Goal: Task Accomplishment & Management: Manage account settings

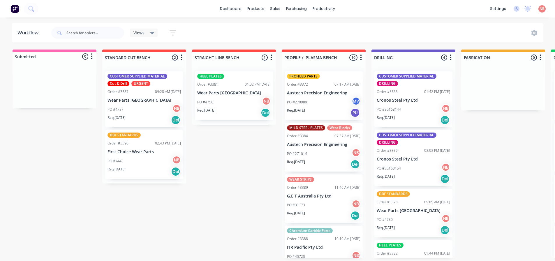
scroll to position [1, 0]
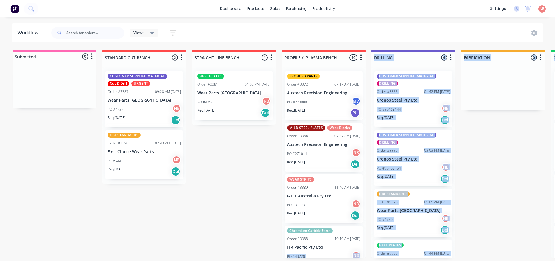
drag, startPoint x: 265, startPoint y: 261, endPoint x: 331, endPoint y: 264, distance: 66.2
click at [331, 226] on html "dashboard products sales purchasing productivity dashboard products Product Cat…" at bounding box center [277, 113] width 555 height 226
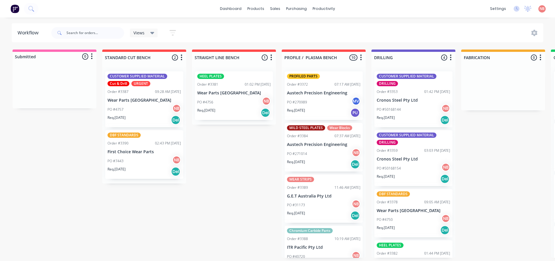
click at [244, 246] on div "Submitted 0 Status colour #FF69B4 hex #FF69B4 Save Cancel Summaries Total order…" at bounding box center [482, 154] width 972 height 208
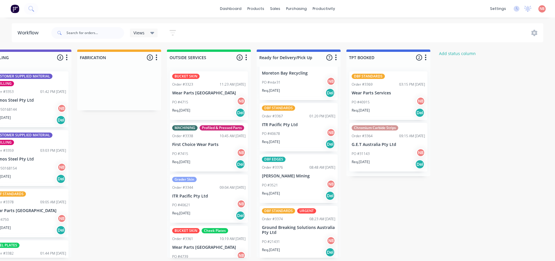
scroll to position [58, 0]
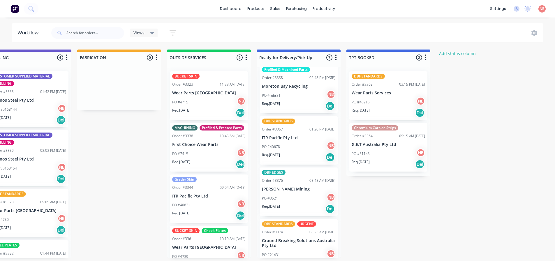
click at [277, 138] on p "ITR Pacific Pty Ltd" at bounding box center [298, 138] width 73 height 5
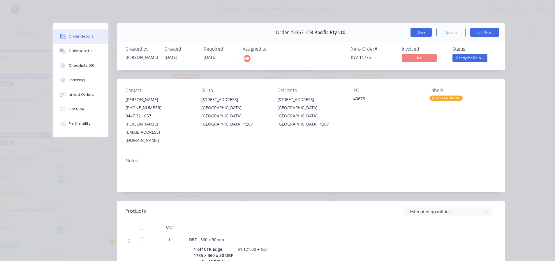
click at [412, 34] on button "Close" at bounding box center [421, 32] width 21 height 9
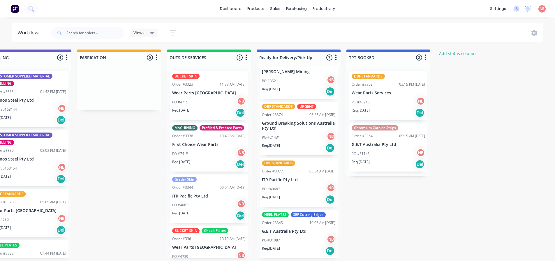
scroll to position [176, 0]
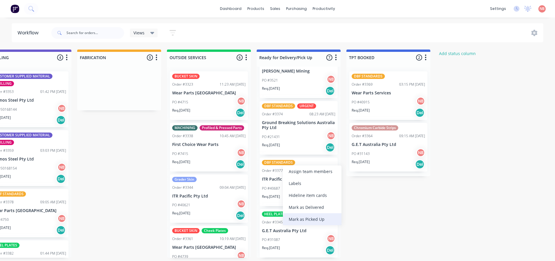
click at [311, 215] on div "Mark as Picked Up" at bounding box center [312, 219] width 59 height 12
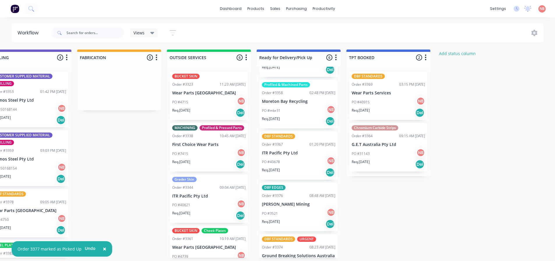
scroll to position [58, 0]
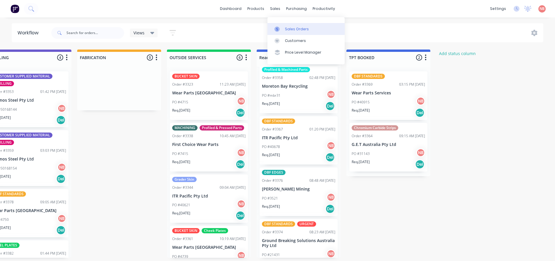
click at [279, 23] on link "Sales Orders" at bounding box center [306, 29] width 77 height 12
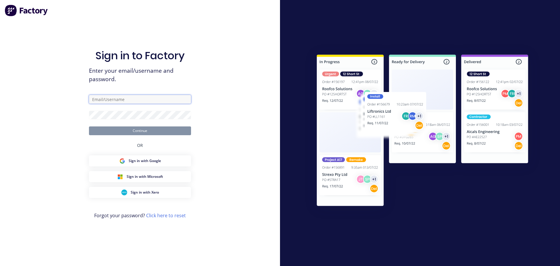
click at [152, 102] on input "text" at bounding box center [140, 99] width 102 height 9
type input "[EMAIL_ADDRESS][DOMAIN_NAME]"
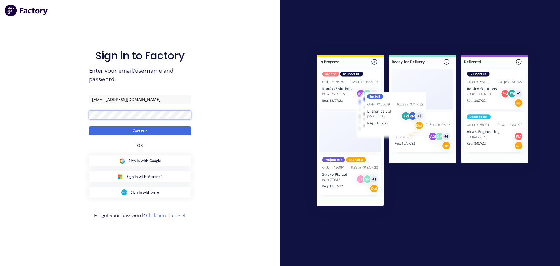
click at [89, 126] on button "Continue" at bounding box center [140, 130] width 102 height 9
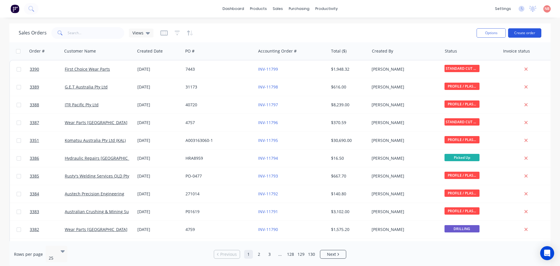
click at [532, 32] on button "Create order" at bounding box center [524, 32] width 33 height 9
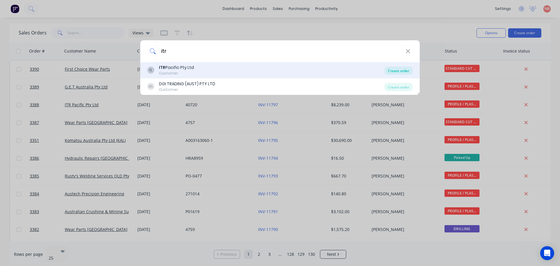
type input "itr"
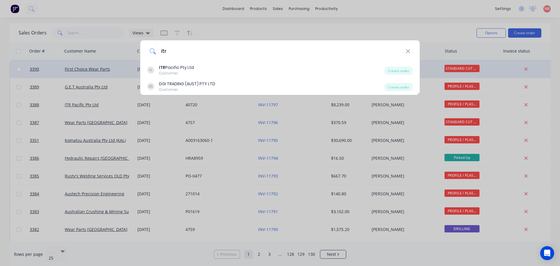
click at [398, 71] on div "Create order" at bounding box center [398, 70] width 28 height 8
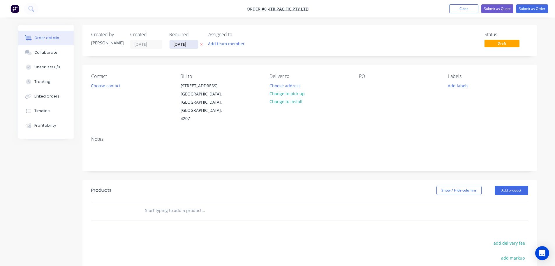
click at [183, 45] on input "[DATE]" at bounding box center [184, 44] width 29 height 9
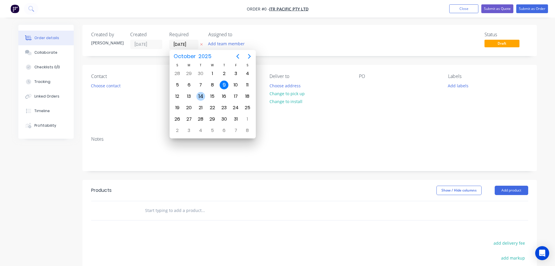
click at [204, 95] on div "14" at bounding box center [200, 96] width 9 height 9
type input "[DATE]"
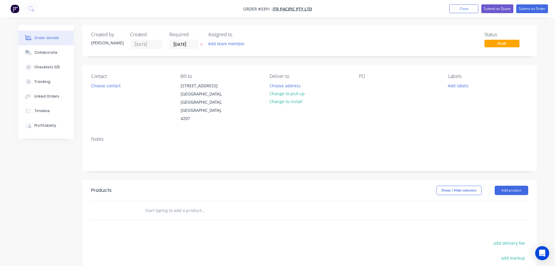
click at [220, 47] on button "Add team member" at bounding box center [226, 44] width 43 height 8
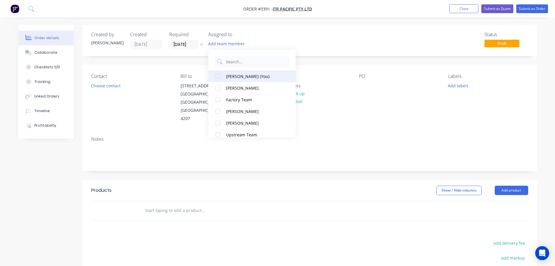
click at [227, 78] on div "[PERSON_NAME] (You)" at bounding box center [255, 76] width 58 height 6
click at [121, 87] on button "Choose contact" at bounding box center [106, 85] width 36 height 8
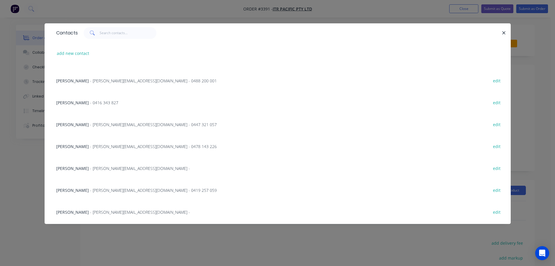
scroll to position [175, 0]
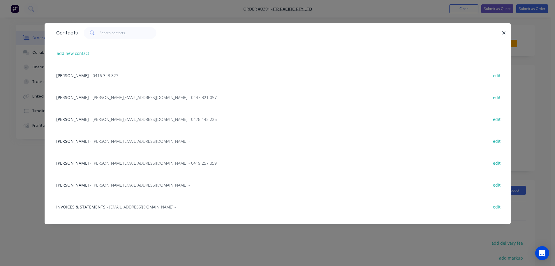
click at [90, 94] on span "- shelly@itrpacific.com.au - 0447 321 057" at bounding box center [153, 97] width 127 height 6
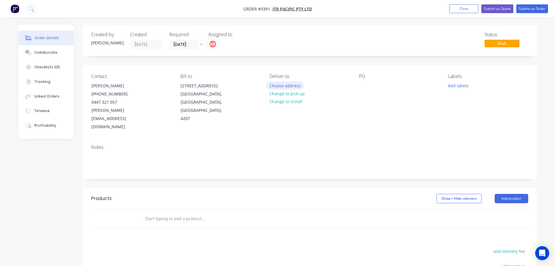
click at [289, 88] on button "Choose address" at bounding box center [284, 85] width 37 height 8
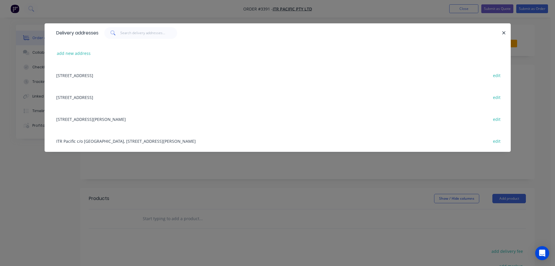
click at [109, 78] on div "9 Business Street, Yatala, Queensland, Australia, 4207 edit" at bounding box center [277, 75] width 449 height 22
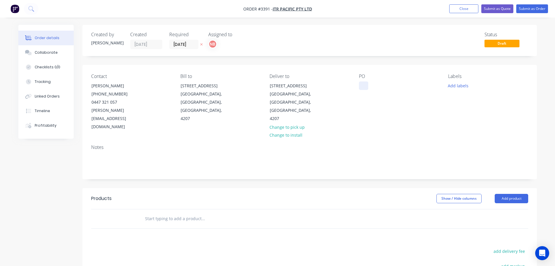
click at [364, 86] on div at bounding box center [363, 85] width 9 height 8
click at [452, 86] on button "Add labels" at bounding box center [458, 85] width 27 height 8
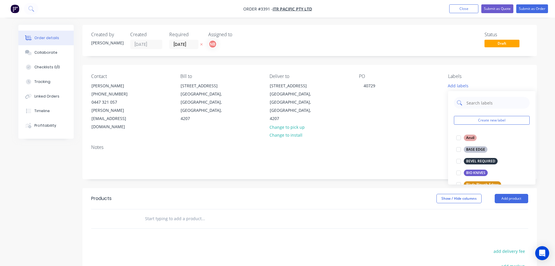
click at [479, 101] on input "text" at bounding box center [496, 103] width 61 height 12
type input "dbf"
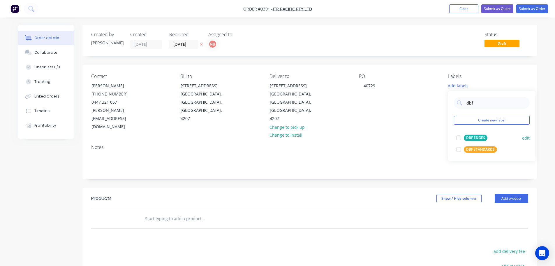
click at [477, 151] on div "DBF STANDARDS" at bounding box center [480, 149] width 33 height 6
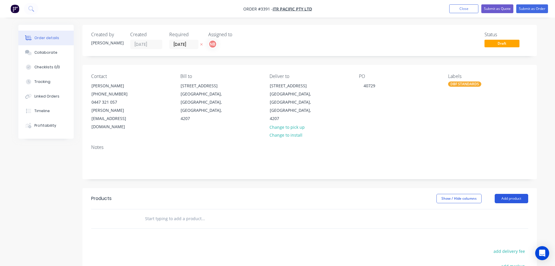
click at [507, 194] on button "Add product" at bounding box center [512, 198] width 34 height 9
click at [498, 209] on div "Product catalogue" at bounding box center [500, 213] width 45 height 8
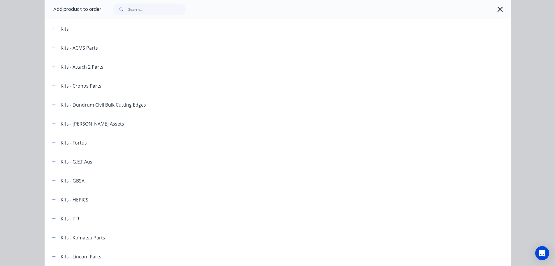
scroll to position [847, 0]
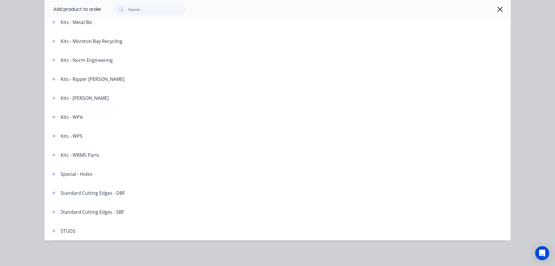
click at [48, 192] on div "Standard Cutting Edges - DBF" at bounding box center [87, 192] width 78 height 7
click at [52, 193] on icon "button" at bounding box center [53, 193] width 3 height 4
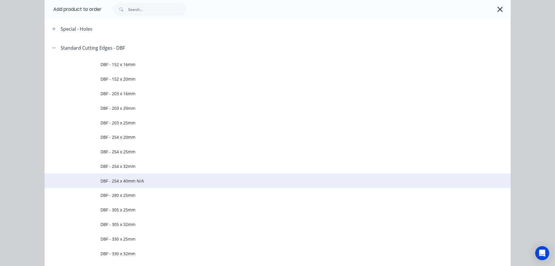
scroll to position [993, 0]
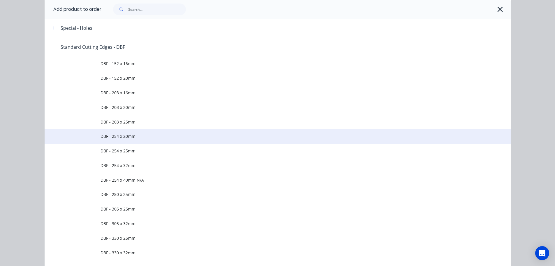
click at [127, 138] on span "DBF - 254 x 20mm" at bounding box center [265, 136] width 328 height 6
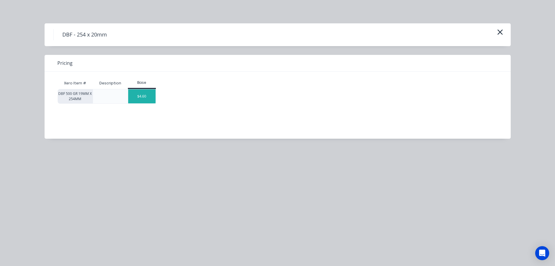
click at [138, 98] on div "$4.60" at bounding box center [141, 96] width 27 height 14
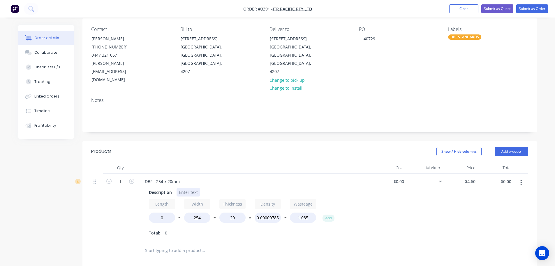
scroll to position [58, 0]
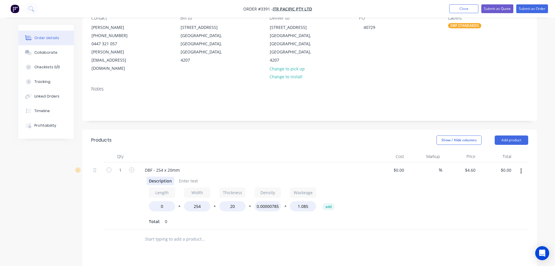
click at [159, 176] on div "Description" at bounding box center [161, 180] width 28 height 8
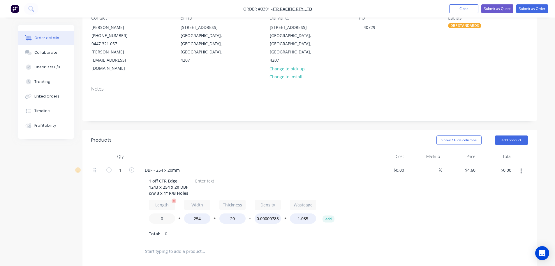
click at [163, 213] on input "0" at bounding box center [162, 218] width 26 height 10
type input "1243"
type input "$248.40"
click at [126, 190] on div "1" at bounding box center [120, 202] width 35 height 80
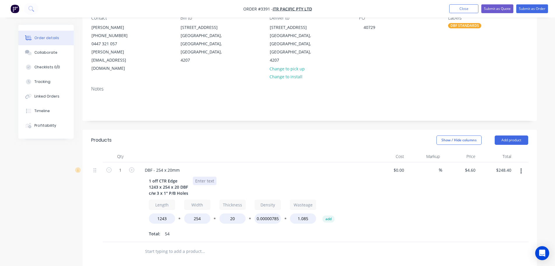
click at [207, 176] on div at bounding box center [205, 180] width 24 height 8
click at [523, 166] on button "button" at bounding box center [521, 171] width 14 height 10
click at [502, 194] on div "Duplicate" at bounding box center [500, 198] width 45 height 8
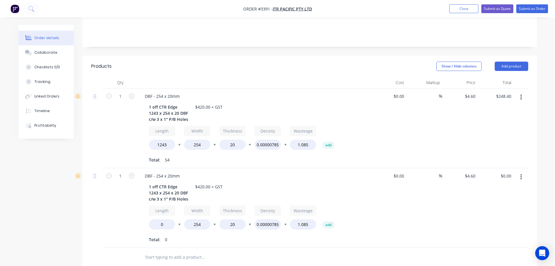
scroll to position [146, 0]
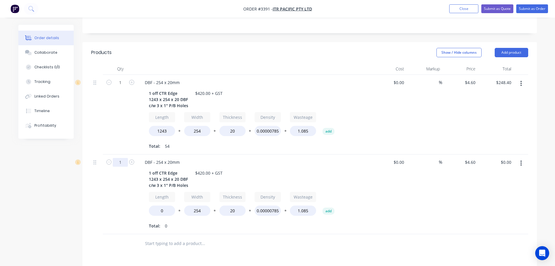
click at [120, 158] on input "1" at bounding box center [120, 162] width 15 height 9
type input "2"
click at [121, 130] on div "1" at bounding box center [120, 115] width 35 height 80
click at [151, 168] on div "1 off CTR Edge 1243 x 254 x 20 DBF c/w 3 x 1" P/B Holes" at bounding box center [169, 178] width 44 height 21
drag, startPoint x: 166, startPoint y: 156, endPoint x: 159, endPoint y: 156, distance: 7.3
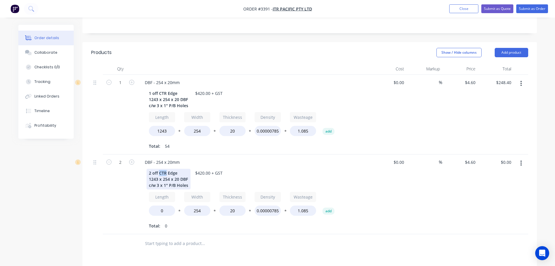
click at [159, 168] on div "2 off CTR Edge 1243 x 254 x 20 DBF c/w 3 x 1" P/B Holes" at bounding box center [169, 178] width 44 height 21
drag, startPoint x: 157, startPoint y: 163, endPoint x: 149, endPoint y: 163, distance: 8.2
click at [149, 168] on div "2 off End Edges 1243 x 254 x 20 DBF c/w 3 x 1" P/B Holes" at bounding box center [169, 178] width 44 height 21
click at [159, 169] on div "2 off End Edges 650 x 254 x 20 DBF c/w 3 x 1" P/B Holes" at bounding box center [169, 178] width 44 height 21
click at [158, 205] on input "0" at bounding box center [162, 210] width 26 height 10
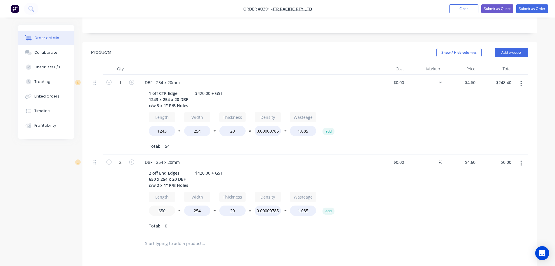
type input "650"
type input "$257.60"
click at [124, 202] on div "2" at bounding box center [120, 194] width 35 height 80
drag, startPoint x: 203, startPoint y: 157, endPoint x: 197, endPoint y: 157, distance: 5.5
click at [197, 168] on div "$420.00 + GST" at bounding box center [209, 172] width 32 height 8
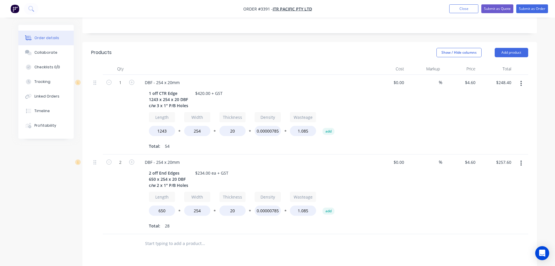
click at [307, 158] on div "DBF - 254 x 20mm" at bounding box center [254, 162] width 229 height 8
drag, startPoint x: 517, startPoint y: 35, endPoint x: 514, endPoint y: 38, distance: 4.0
click at [517, 48] on button "Add product" at bounding box center [512, 52] width 34 height 9
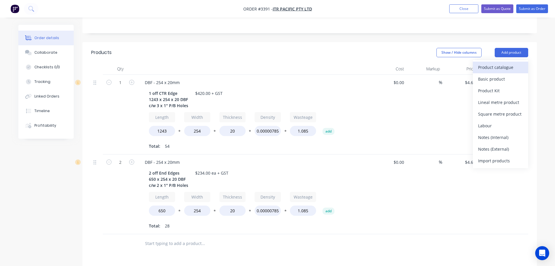
click at [505, 63] on div "Product catalogue" at bounding box center [500, 67] width 45 height 8
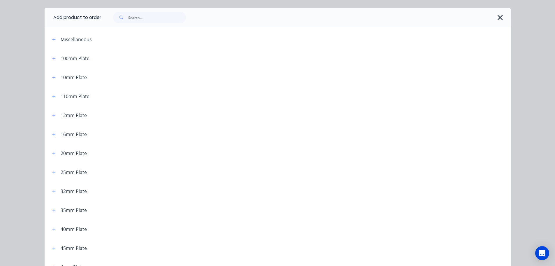
scroll to position [29, 0]
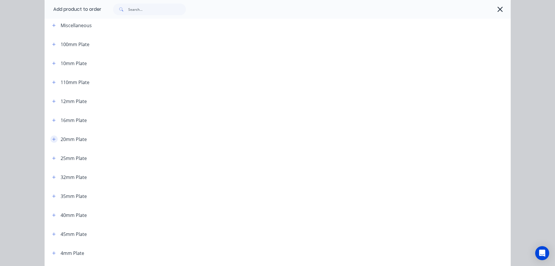
click at [52, 140] on icon "button" at bounding box center [53, 139] width 3 height 4
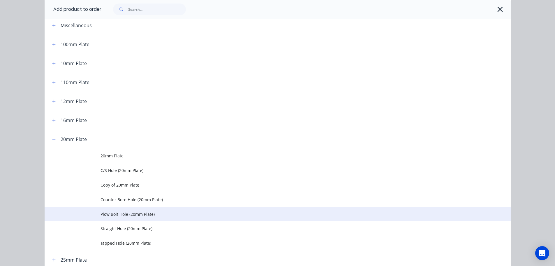
click at [114, 215] on span "Plow Bolt Hole (20mm Plate)" at bounding box center [265, 214] width 328 height 6
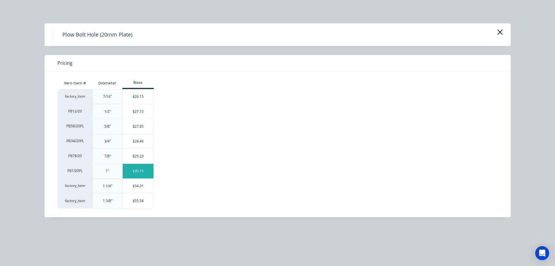
click at [128, 170] on div "$30.15" at bounding box center [138, 171] width 31 height 15
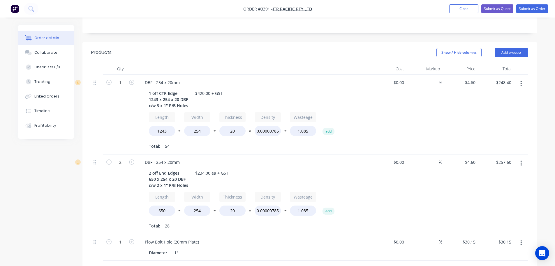
scroll to position [175, 0]
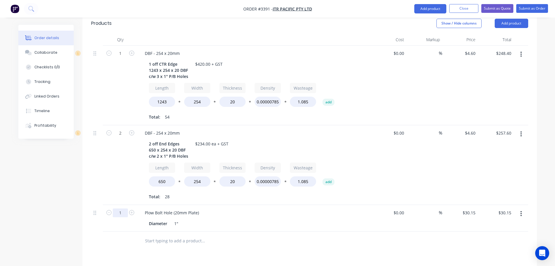
click at [120, 208] on input "1" at bounding box center [120, 212] width 15 height 9
click at [119, 208] on input "1" at bounding box center [120, 212] width 15 height 9
type input "7"
type input "$211.05"
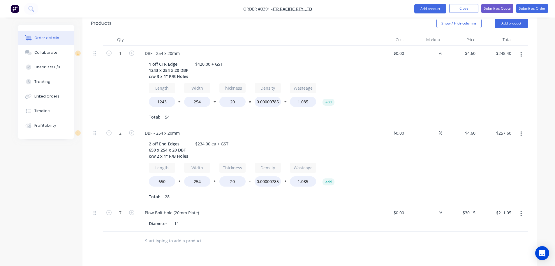
click at [173, 245] on div "Products Show / Hide columns Add product Qty Cost Markup Price Total 1 DBF - 25…" at bounding box center [309, 201] width 455 height 377
click at [427, 11] on button "Add product" at bounding box center [430, 8] width 32 height 9
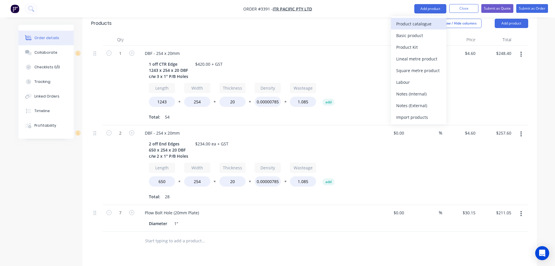
click at [424, 20] on div "Product catalogue" at bounding box center [418, 24] width 45 height 8
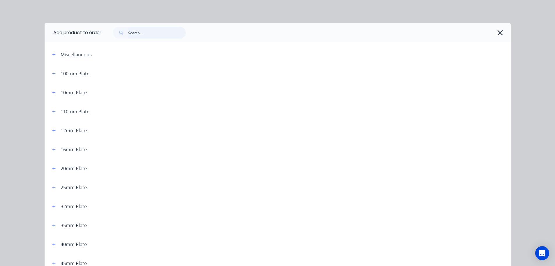
click at [160, 34] on input "text" at bounding box center [157, 33] width 58 height 12
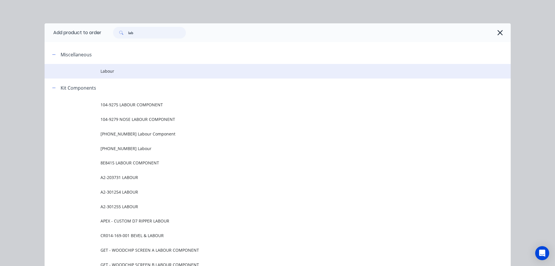
type input "lab"
click at [111, 69] on span "Labour" at bounding box center [265, 71] width 328 height 6
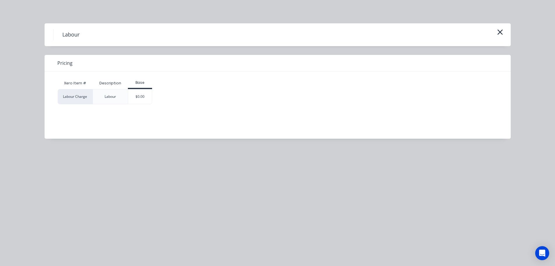
drag, startPoint x: 136, startPoint y: 100, endPoint x: 143, endPoint y: 99, distance: 6.5
click at [136, 100] on div "$0.00" at bounding box center [140, 96] width 24 height 15
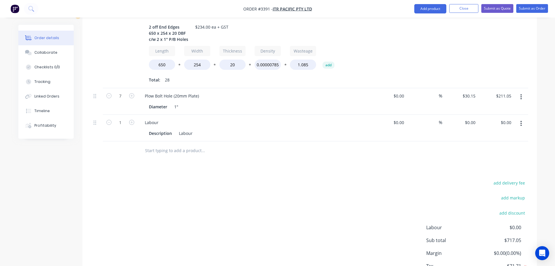
scroll to position [318, 0]
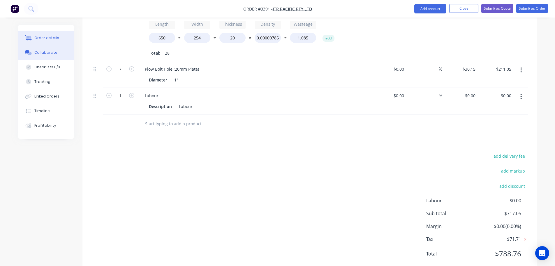
click at [34, 48] on button "Collaborate" at bounding box center [45, 52] width 55 height 15
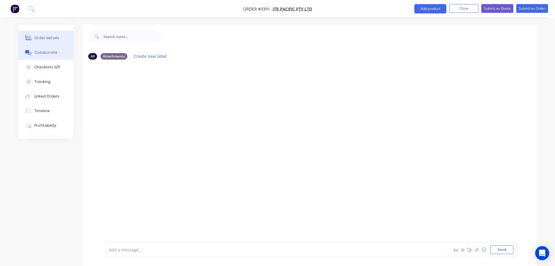
click at [36, 38] on div "Order details" at bounding box center [46, 37] width 25 height 5
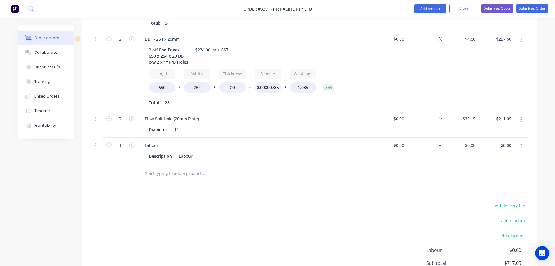
scroll to position [318, 0]
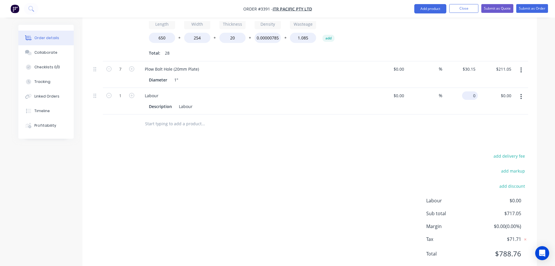
click at [476, 91] on input "0" at bounding box center [471, 95] width 13 height 8
type input "$170.95"
click at [353, 134] on div "Products Show / Hide columns Add product Qty Cost Markup Price Total 1 DBF - 25…" at bounding box center [309, 71] width 455 height 404
click at [64, 53] on button "Collaborate" at bounding box center [45, 52] width 55 height 15
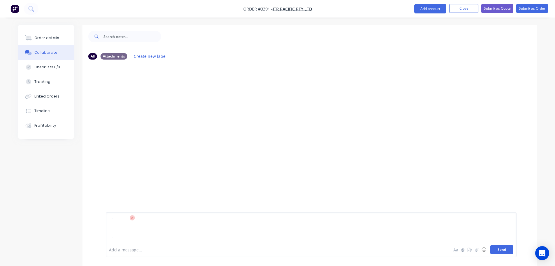
click at [503, 248] on button "Send" at bounding box center [502, 249] width 23 height 9
click at [57, 40] on div "Order details" at bounding box center [46, 37] width 25 height 5
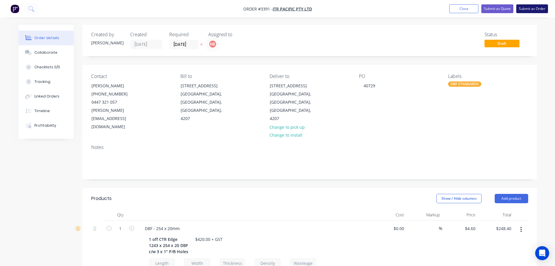
click at [521, 10] on button "Submit as Order" at bounding box center [533, 8] width 32 height 9
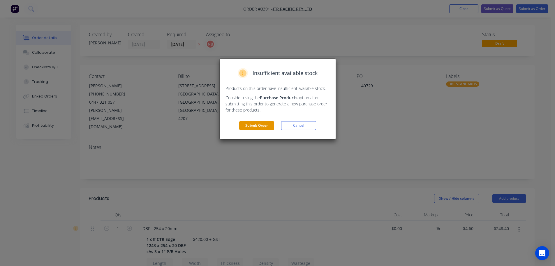
click at [264, 123] on button "Submit Order" at bounding box center [256, 125] width 35 height 9
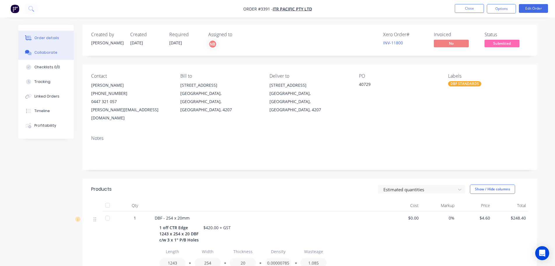
click at [49, 54] on div "Collaborate" at bounding box center [45, 52] width 23 height 5
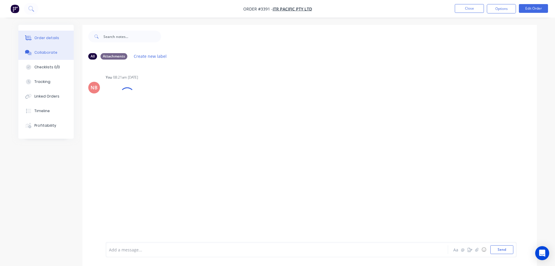
click at [47, 40] on div "Order details" at bounding box center [46, 37] width 25 height 5
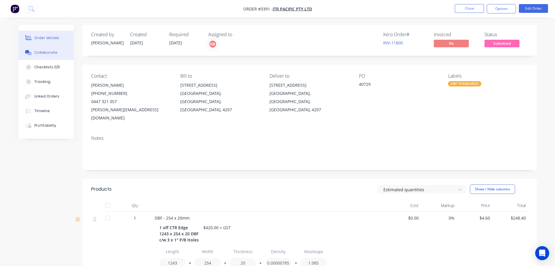
click at [44, 49] on button "Collaborate" at bounding box center [45, 52] width 55 height 15
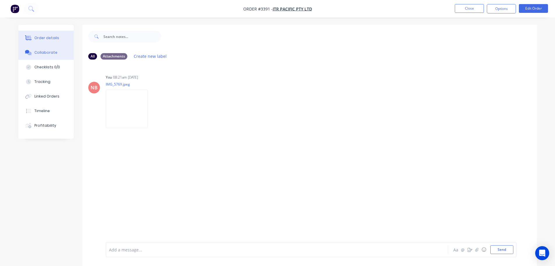
click at [48, 40] on div "Order details" at bounding box center [46, 37] width 25 height 5
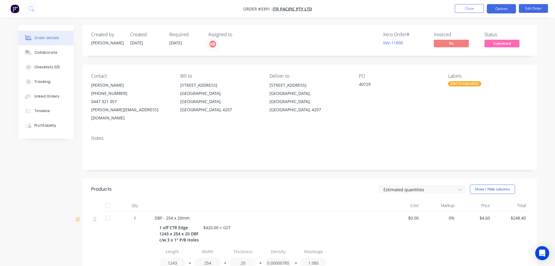
click at [501, 6] on button "Options" at bounding box center [501, 8] width 29 height 9
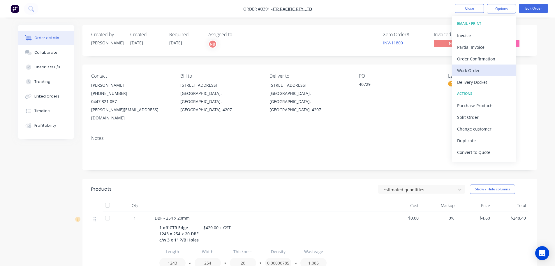
click at [473, 68] on div "Work Order" at bounding box center [484, 70] width 54 height 8
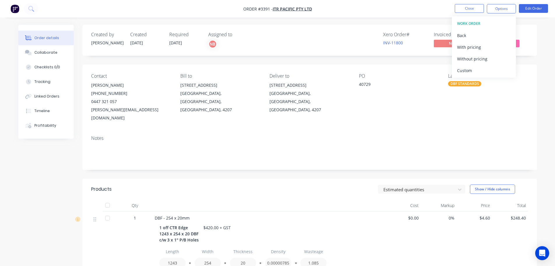
click at [473, 68] on div "Custom" at bounding box center [484, 70] width 54 height 8
click at [472, 61] on div "Without pricing" at bounding box center [484, 59] width 54 height 8
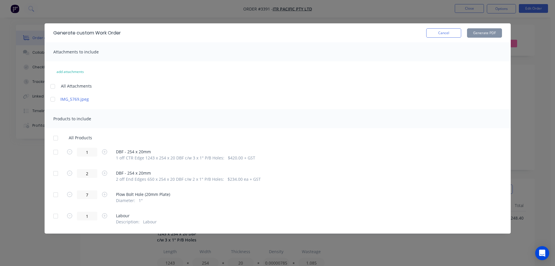
click at [56, 152] on div at bounding box center [56, 152] width 12 height 12
click at [56, 172] on div at bounding box center [56, 173] width 12 height 12
click at [472, 34] on button "Generate PDF" at bounding box center [484, 32] width 35 height 9
click at [435, 31] on button "Cancel" at bounding box center [443, 32] width 35 height 9
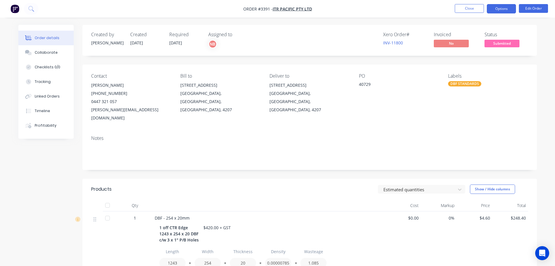
click at [501, 10] on button "Options" at bounding box center [501, 8] width 29 height 9
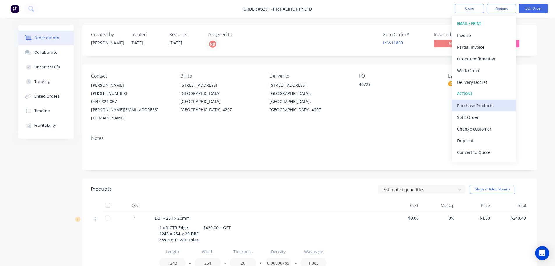
click at [472, 105] on div "Purchase Products" at bounding box center [484, 105] width 54 height 8
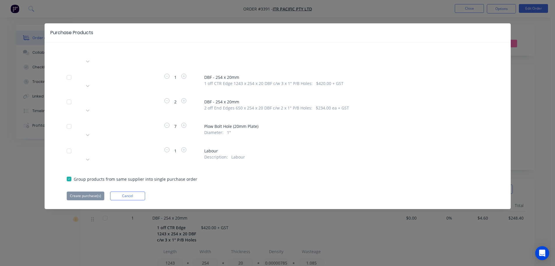
click at [131, 167] on div "Apply to all Please choose a supplier 1 DBF - 254 x 20mm 1 off CTR Edge 1243 x …" at bounding box center [278, 124] width 466 height 152
click at [131, 191] on button "Cancel" at bounding box center [127, 195] width 35 height 9
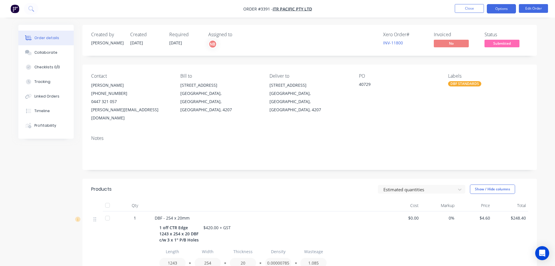
click at [499, 11] on button "Options" at bounding box center [501, 8] width 29 height 9
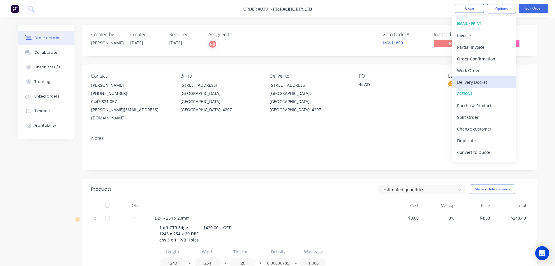
click at [469, 83] on div "Delivery Docket" at bounding box center [484, 82] width 54 height 8
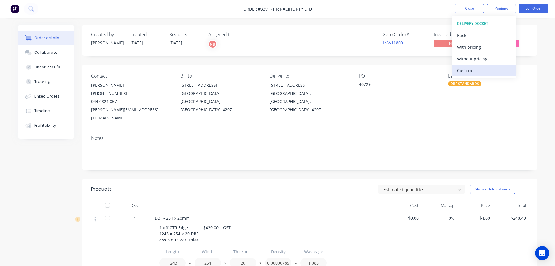
click at [468, 70] on div "Custom" at bounding box center [484, 70] width 54 height 8
click at [470, 61] on div "Without pricing" at bounding box center [484, 59] width 54 height 8
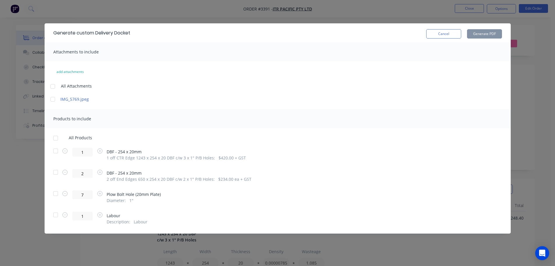
click at [55, 149] on div at bounding box center [56, 151] width 12 height 12
click at [54, 171] on div at bounding box center [56, 172] width 12 height 12
click at [486, 35] on button "Generate PDF" at bounding box center [484, 33] width 35 height 9
click at [446, 33] on button "Cancel" at bounding box center [443, 33] width 35 height 9
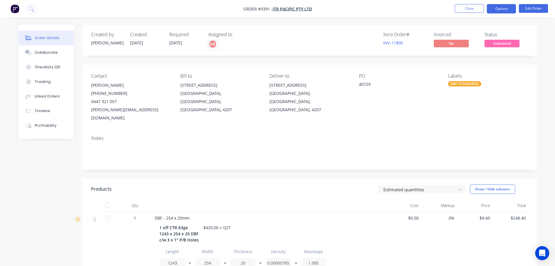
click at [500, 10] on button "Options" at bounding box center [501, 8] width 29 height 9
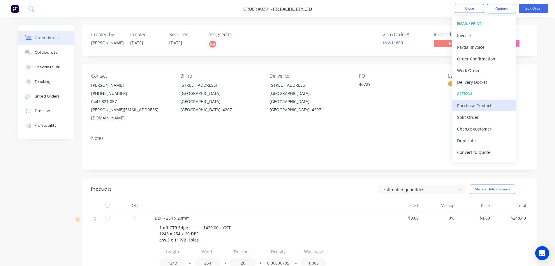
click at [475, 101] on div "Purchase Products" at bounding box center [484, 105] width 54 height 8
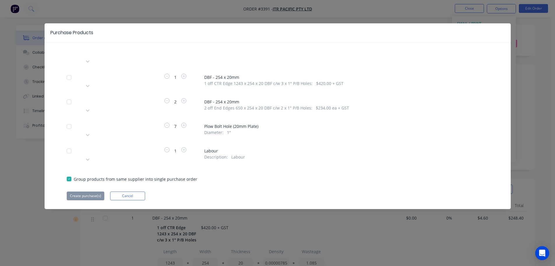
click at [140, 122] on div "Please choose a supplier" at bounding box center [125, 126] width 87 height 9
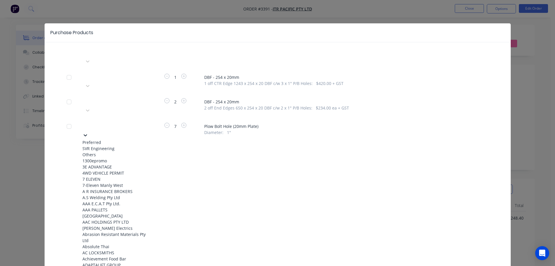
click at [123, 145] on div "SVR Engineering" at bounding box center [114, 148] width 64 height 6
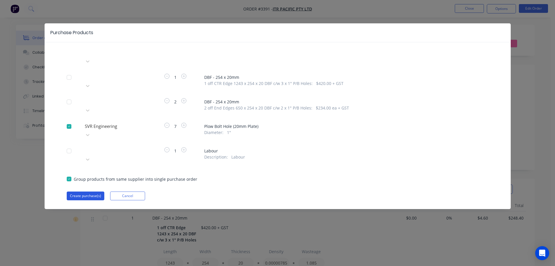
click at [88, 191] on button "Create purchase(s)" at bounding box center [86, 195] width 38 height 9
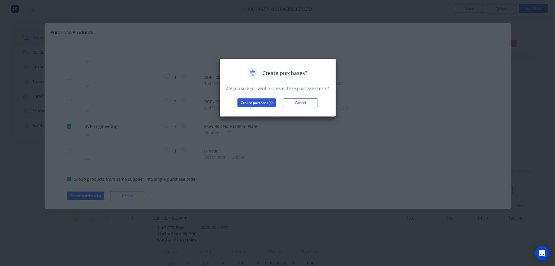
click at [266, 103] on button "Create purchase(s)" at bounding box center [257, 102] width 38 height 9
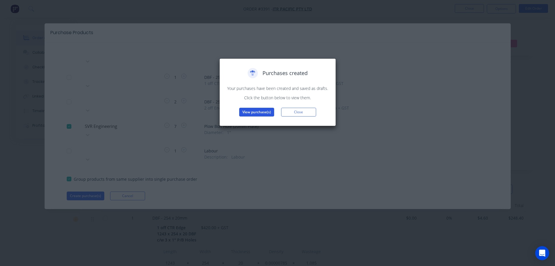
click at [261, 113] on button "View purchase(s)" at bounding box center [256, 112] width 35 height 9
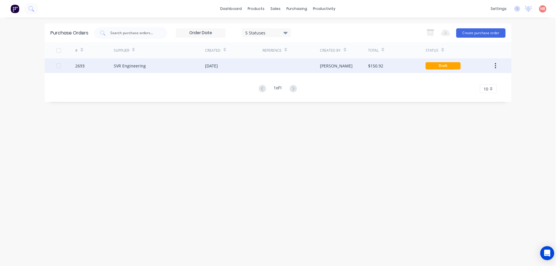
click at [289, 71] on div at bounding box center [290, 65] width 57 height 15
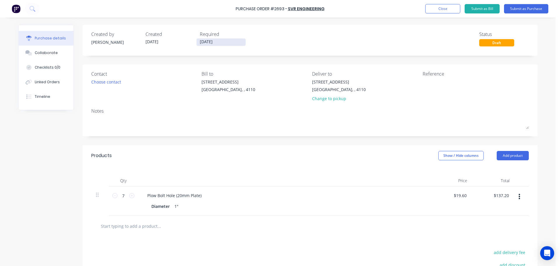
click at [214, 42] on input "[DATE]" at bounding box center [220, 41] width 49 height 7
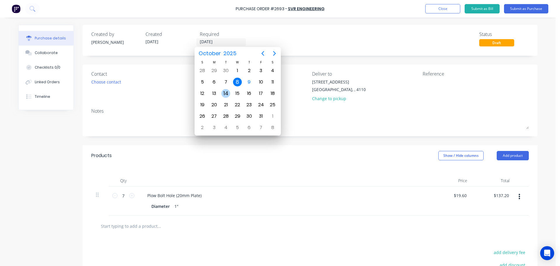
click at [224, 92] on div "14" at bounding box center [225, 93] width 9 height 9
type input "[DATE]"
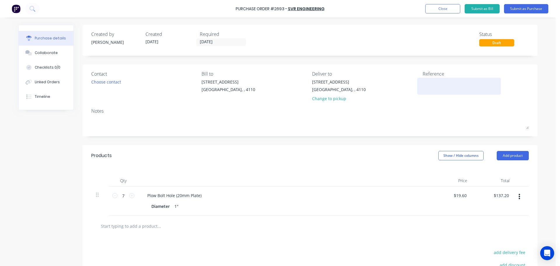
click at [430, 81] on textarea at bounding box center [458, 85] width 73 height 13
click at [423, 82] on textarea at bounding box center [458, 85] width 73 height 13
click at [422, 81] on textarea at bounding box center [458, 85] width 73 height 13
click at [438, 79] on div at bounding box center [458, 86] width 73 height 15
click at [436, 82] on textarea at bounding box center [458, 85] width 73 height 13
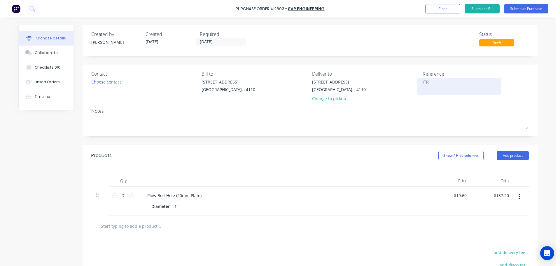
click at [432, 82] on textarea "ITR" at bounding box center [458, 85] width 73 height 13
type textarea "ITR 40729"
click at [374, 149] on div "Products Show / Hide columns Add product" at bounding box center [309, 155] width 455 height 21
click at [517, 8] on button "Submit as Purchase" at bounding box center [526, 8] width 44 height 9
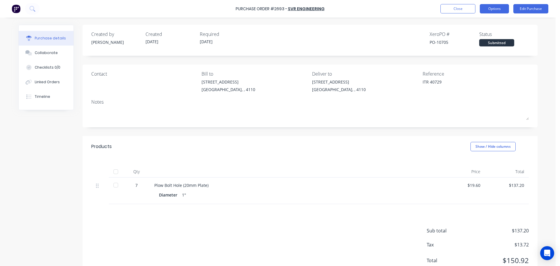
click at [491, 6] on button "Options" at bounding box center [494, 8] width 29 height 9
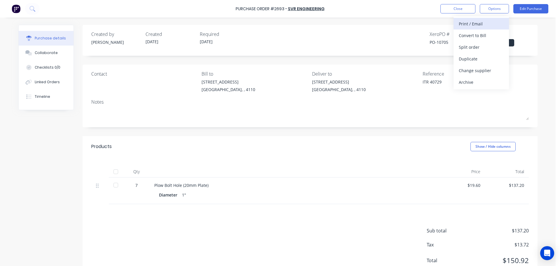
click at [486, 22] on div "Print / Email" at bounding box center [481, 24] width 45 height 8
click at [483, 31] on div "With pricing" at bounding box center [481, 35] width 45 height 8
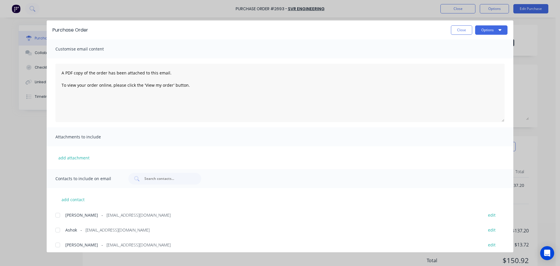
click at [58, 226] on div at bounding box center [58, 230] width 12 height 12
click at [482, 29] on button "Options" at bounding box center [491, 29] width 32 height 9
click at [479, 52] on button "Print" at bounding box center [479, 57] width 55 height 12
click at [500, 31] on icon "button" at bounding box center [499, 29] width 3 height 5
click at [490, 68] on div "Email" at bounding box center [479, 68] width 45 height 8
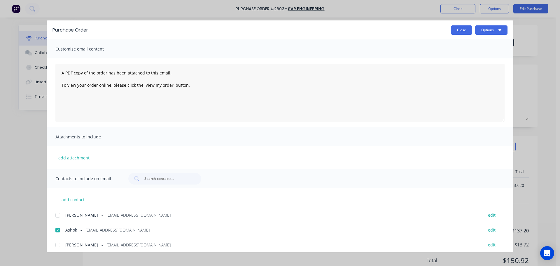
click at [465, 30] on button "Close" at bounding box center [461, 29] width 21 height 9
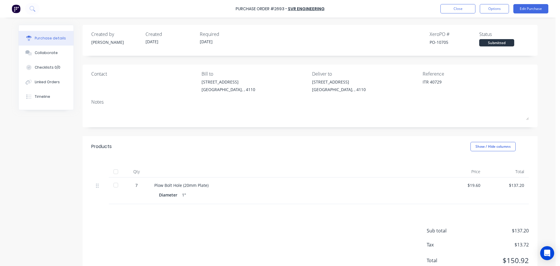
click at [21, 104] on div "Purchase details Collaborate Checklists 0/0 Linked Orders Timeline" at bounding box center [46, 67] width 55 height 85
click at [39, 95] on div "Timeline" at bounding box center [42, 96] width 15 height 5
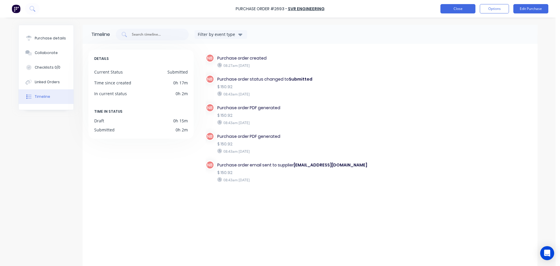
click at [454, 12] on button "Close" at bounding box center [457, 8] width 35 height 9
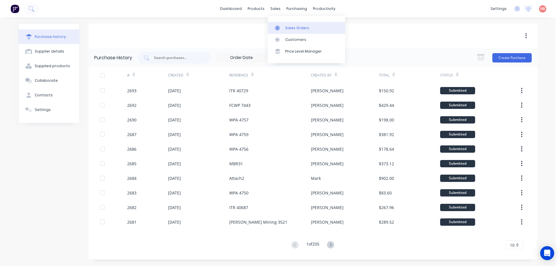
click at [287, 28] on div "Sales Orders" at bounding box center [297, 27] width 24 height 5
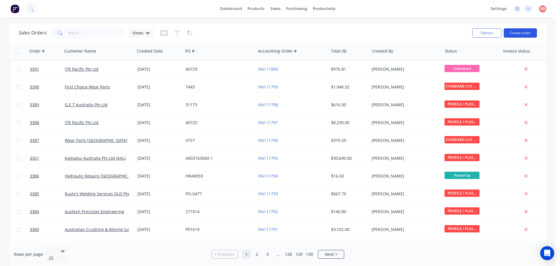
click at [522, 30] on button "Create order" at bounding box center [519, 32] width 33 height 9
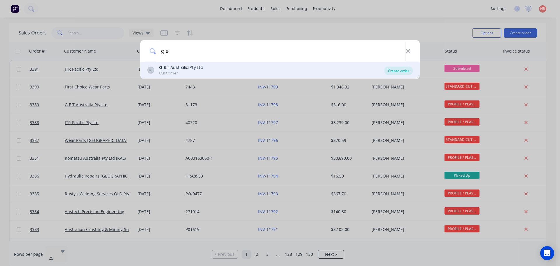
type input "g.e"
click at [399, 71] on div "Create order" at bounding box center [398, 70] width 28 height 8
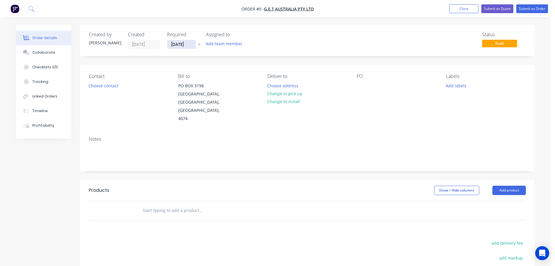
click at [175, 45] on input "[DATE]" at bounding box center [181, 44] width 29 height 9
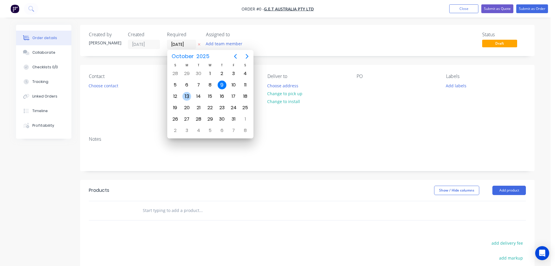
click at [189, 94] on div "13" at bounding box center [186, 96] width 9 height 9
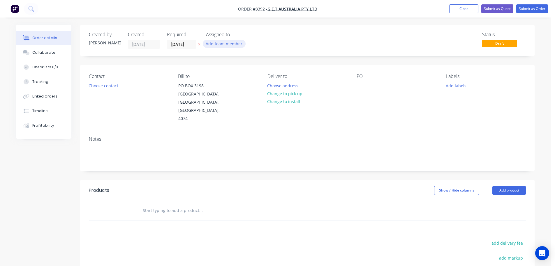
click at [224, 43] on button "Add team member" at bounding box center [224, 44] width 43 height 8
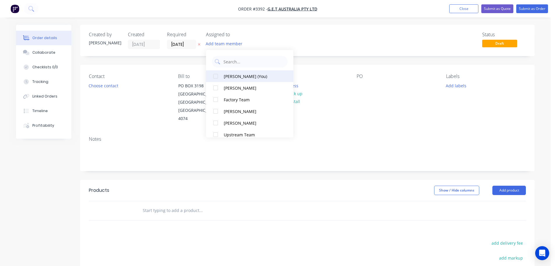
click at [233, 75] on div "[PERSON_NAME] (You)" at bounding box center [253, 76] width 58 height 6
click at [180, 45] on input "[DATE]" at bounding box center [181, 44] width 29 height 9
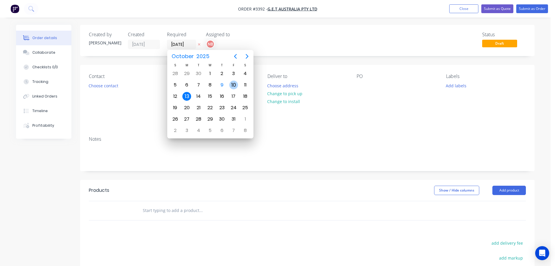
click at [232, 83] on div "10" at bounding box center [233, 84] width 9 height 9
type input "[DATE]"
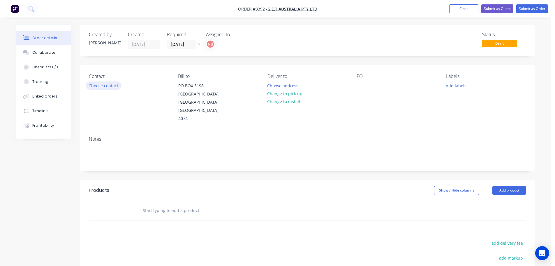
click at [106, 88] on button "Choose contact" at bounding box center [104, 85] width 36 height 8
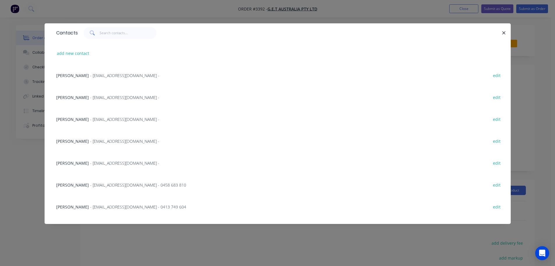
click at [90, 120] on span "- mfenn@get.com.au -" at bounding box center [124, 119] width 69 height 6
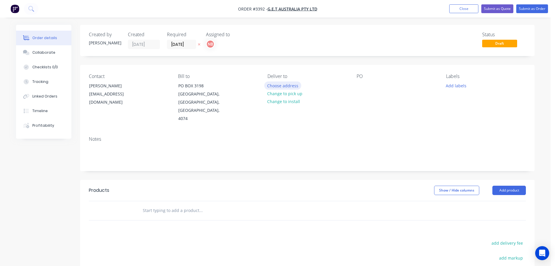
click at [278, 88] on button "Choose address" at bounding box center [282, 85] width 37 height 8
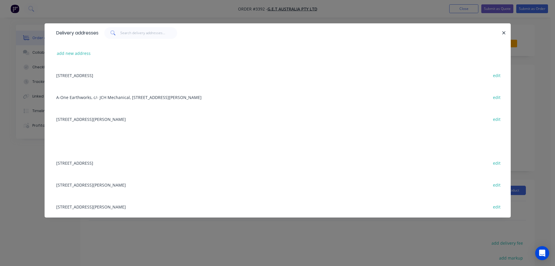
click at [88, 118] on div "6/16 Bernera Rd, Prestons, New South Wales, Australia, 2170 edit" at bounding box center [277, 119] width 449 height 22
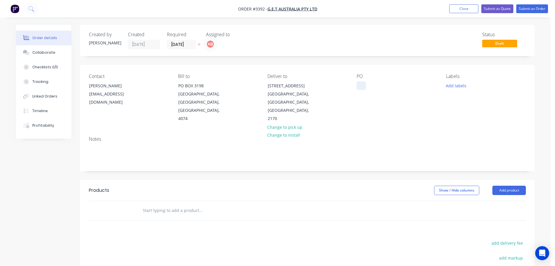
click at [362, 83] on div at bounding box center [361, 85] width 9 height 8
click at [453, 87] on button "Add labels" at bounding box center [456, 85] width 27 height 8
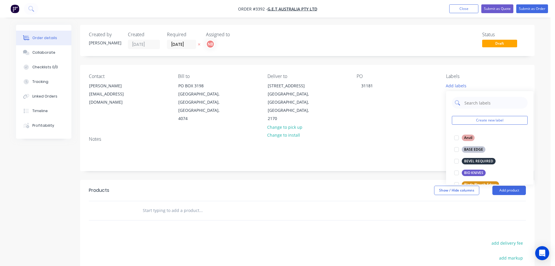
click at [476, 103] on input "text" at bounding box center [494, 103] width 61 height 12
type input "sbf"
click at [472, 138] on div "SBF EDGES" at bounding box center [473, 137] width 23 height 6
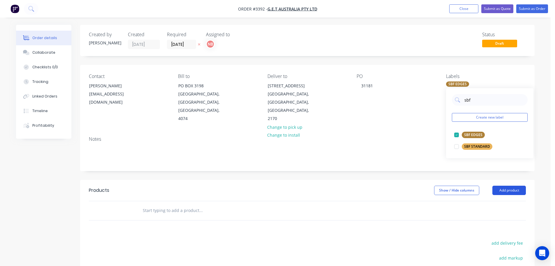
drag, startPoint x: 510, startPoint y: 182, endPoint x: 509, endPoint y: 185, distance: 3.3
click at [510, 185] on button "Add product" at bounding box center [510, 189] width 34 height 9
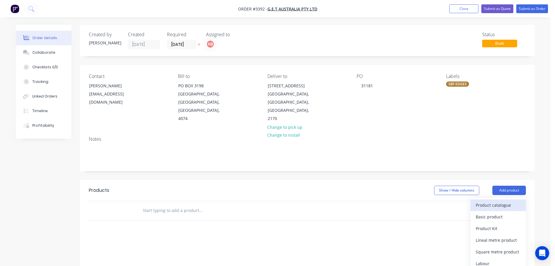
click at [507, 201] on div "Product catalogue" at bounding box center [498, 205] width 45 height 8
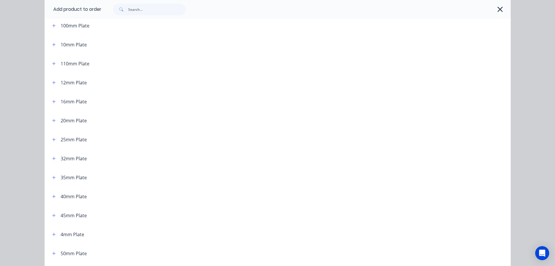
scroll to position [58, 0]
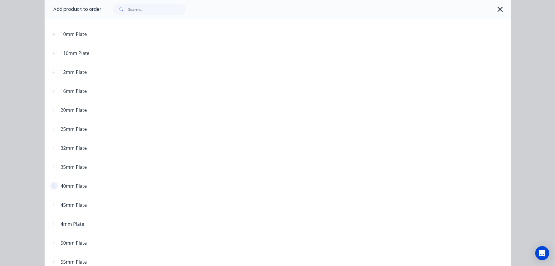
click at [52, 186] on icon "button" at bounding box center [53, 186] width 3 height 4
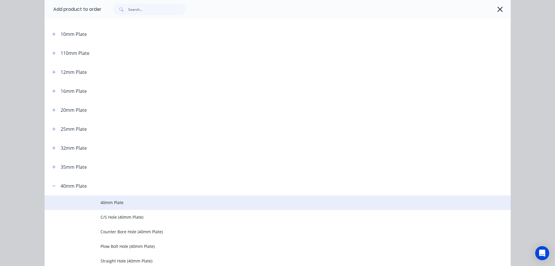
click at [101, 204] on span "40mm Plate" at bounding box center [265, 202] width 328 height 6
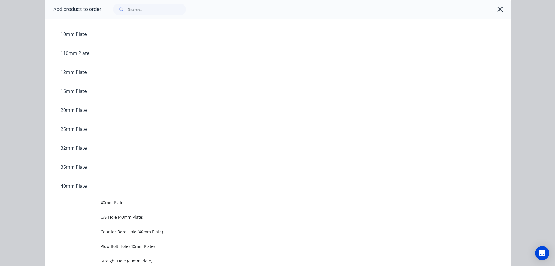
scroll to position [0, 0]
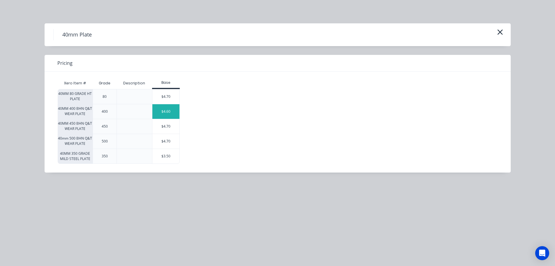
click at [166, 117] on div "$4.60" at bounding box center [165, 111] width 27 height 15
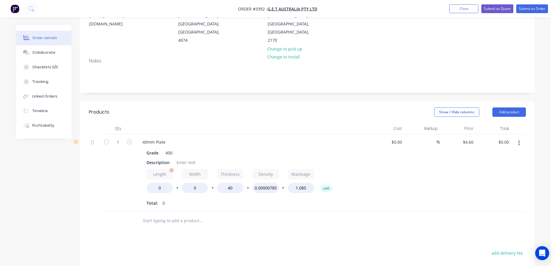
scroll to position [87, 0]
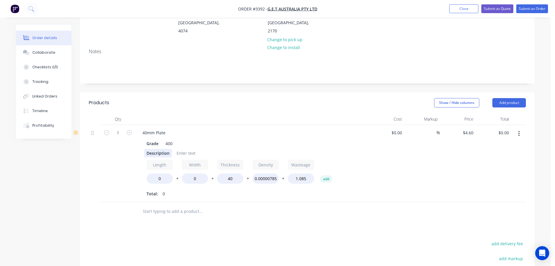
click at [158, 149] on div "Description" at bounding box center [158, 153] width 28 height 8
click at [160, 149] on div "Description" at bounding box center [158, 153] width 28 height 8
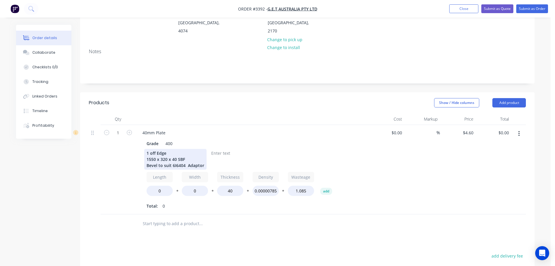
click at [186, 157] on div "1 off Edge 1550 x 320 x 40 SBF Bevel to suit 6I6404 Adaptor" at bounding box center [175, 159] width 62 height 21
click at [120, 168] on div "1" at bounding box center [118, 169] width 35 height 89
click at [176, 157] on div "1 off Edge 1550 x 320 x 40 SBF Bevel to suit 6I6404 Adaptor" at bounding box center [174, 159] width 61 height 21
click at [133, 182] on div "1" at bounding box center [118, 169] width 35 height 89
click at [175, 157] on div "1 off Edge 1550 x 320 x 40 SBF Bevel to suit 6I6404 Adaptor" at bounding box center [174, 159] width 61 height 21
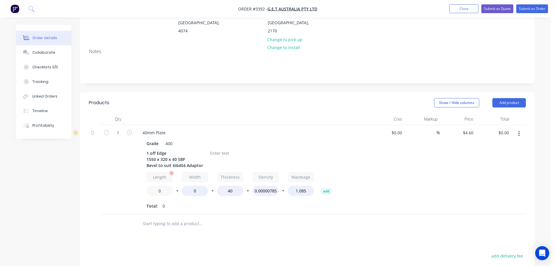
click at [151, 185] on input "0" at bounding box center [160, 190] width 26 height 10
type input "1550"
click at [191, 185] on input "0" at bounding box center [195, 190] width 26 height 10
type input "320"
type input "$777.40"
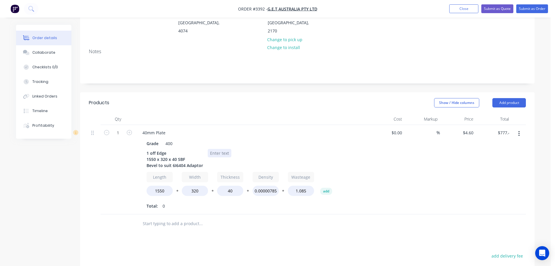
click at [212, 149] on div at bounding box center [220, 153] width 24 height 8
click at [498, 98] on button "Add product" at bounding box center [510, 102] width 34 height 9
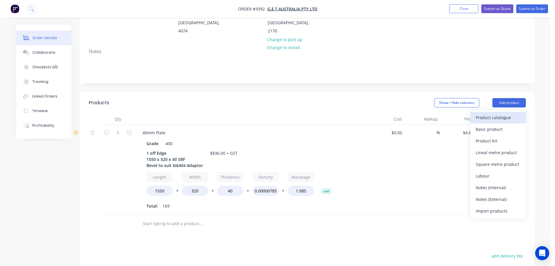
click at [487, 113] on div "Product catalogue" at bounding box center [498, 117] width 45 height 8
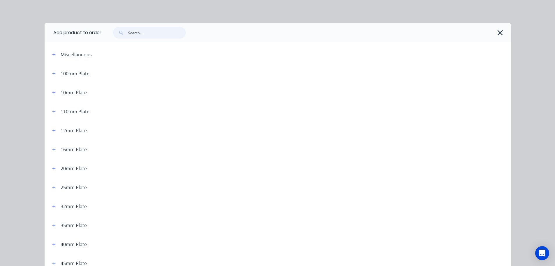
click at [169, 32] on input "text" at bounding box center [157, 33] width 58 height 12
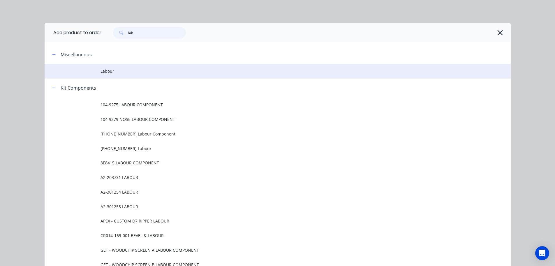
type input "lab"
click at [109, 73] on span "Labour" at bounding box center [265, 71] width 328 height 6
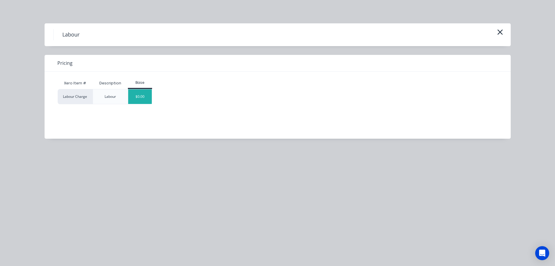
click at [135, 94] on div "$0.00" at bounding box center [140, 96] width 24 height 15
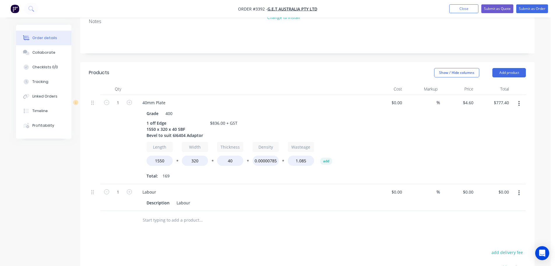
scroll to position [105, 0]
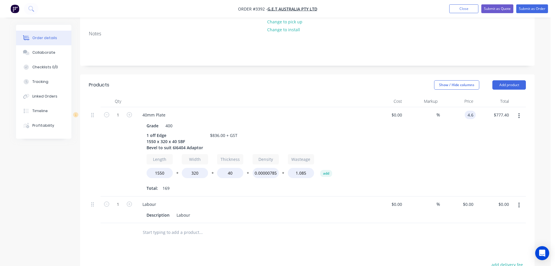
click at [470, 110] on input "4.6" at bounding box center [471, 114] width 9 height 8
type input "$4.50"
type input "$760.50"
click at [429, 172] on div "%" at bounding box center [423, 151] width 36 height 89
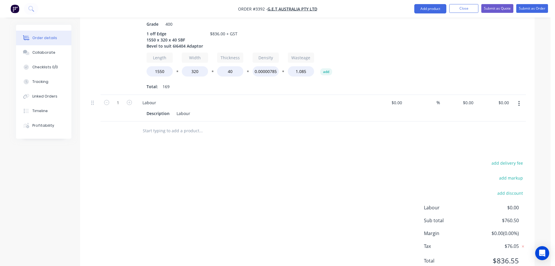
scroll to position [222, 0]
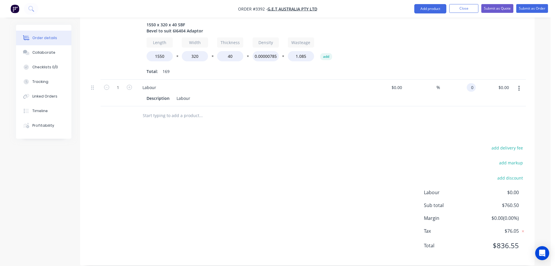
click at [468, 83] on div "0 0" at bounding box center [471, 87] width 9 height 8
type input "$75.50"
click at [319, 151] on div "add delivery fee add markup add discount Labour $0.00 Sub total $836.00 Margin …" at bounding box center [307, 200] width 437 height 113
click at [29, 58] on button "Collaborate" at bounding box center [43, 52] width 55 height 15
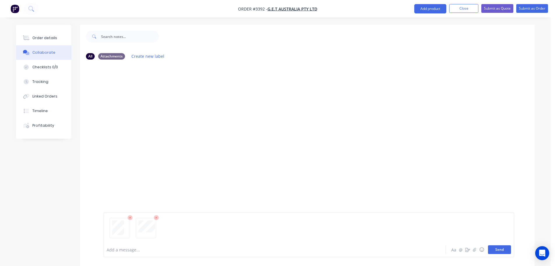
click at [497, 252] on button "Send" at bounding box center [499, 249] width 23 height 9
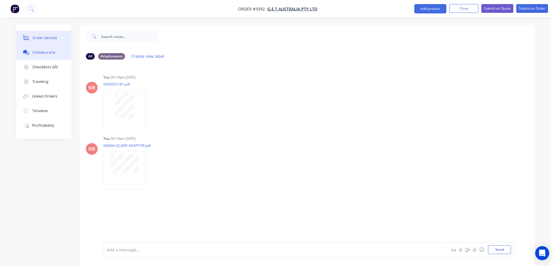
click at [45, 44] on button "Order details" at bounding box center [43, 38] width 55 height 15
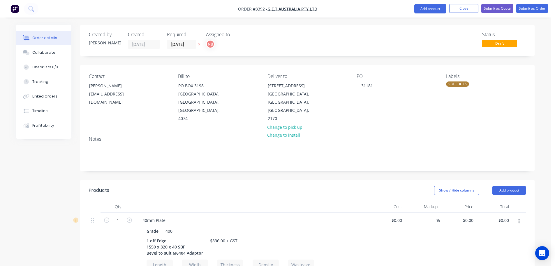
type input "$4.50"
type input "$760.50"
type input "$75.50"
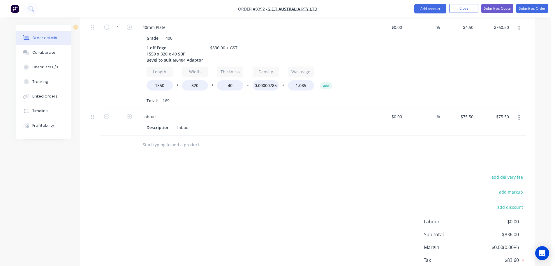
scroll to position [222, 0]
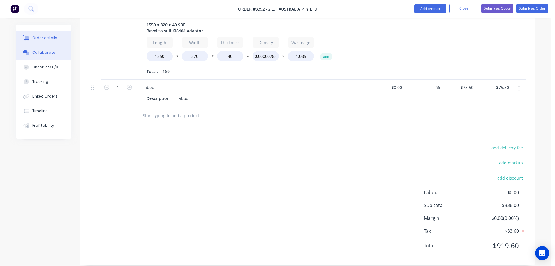
click at [50, 48] on button "Collaborate" at bounding box center [43, 52] width 55 height 15
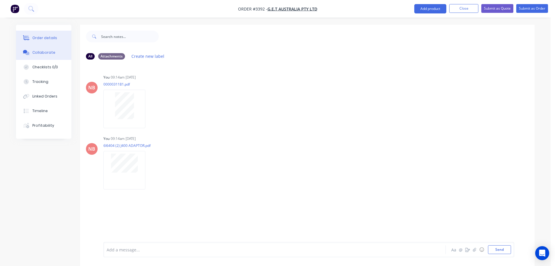
click at [55, 43] on button "Order details" at bounding box center [43, 38] width 55 height 15
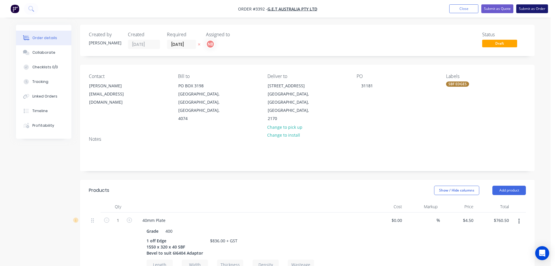
click at [531, 9] on button "Submit as Order" at bounding box center [533, 8] width 32 height 9
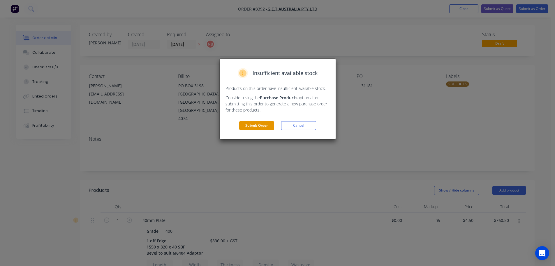
click at [267, 124] on button "Submit Order" at bounding box center [256, 125] width 35 height 9
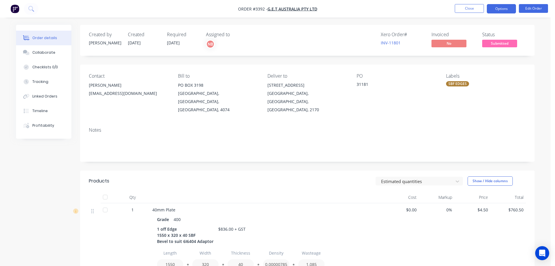
click at [514, 4] on button "Options" at bounding box center [501, 8] width 29 height 9
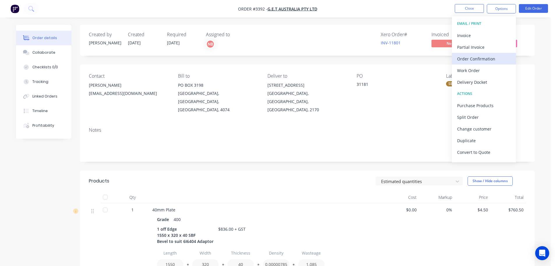
click at [465, 55] on div "Order Confirmation" at bounding box center [484, 59] width 54 height 8
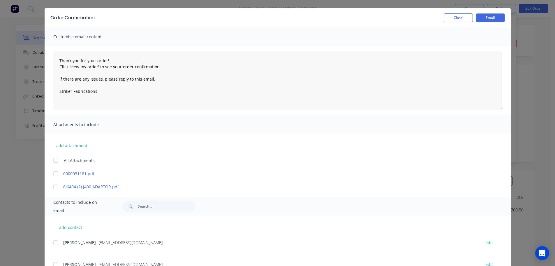
scroll to position [58, 0]
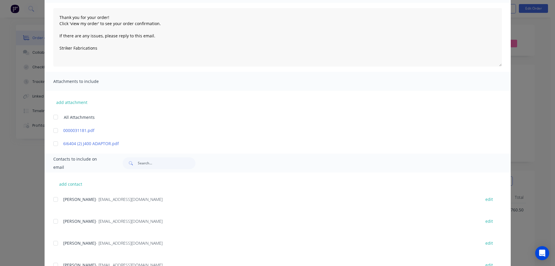
click at [53, 242] on div at bounding box center [56, 243] width 12 height 12
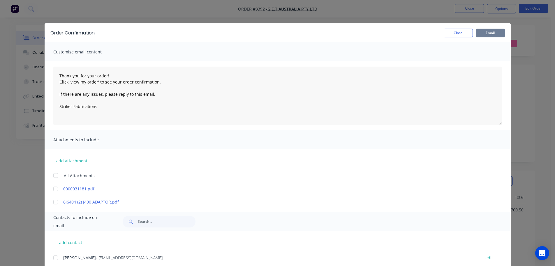
click at [483, 30] on button "Email" at bounding box center [490, 33] width 29 height 9
click at [466, 35] on button "Close" at bounding box center [458, 33] width 29 height 9
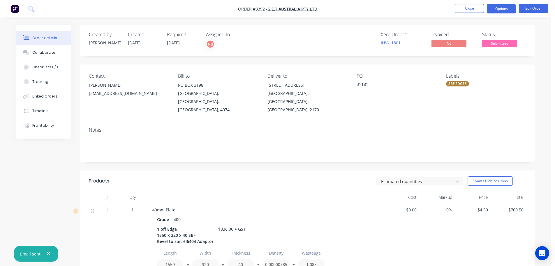
click at [496, 5] on button "Options" at bounding box center [501, 8] width 29 height 9
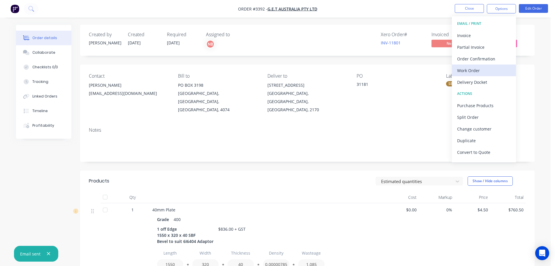
click at [466, 71] on div "Work Order" at bounding box center [484, 70] width 54 height 8
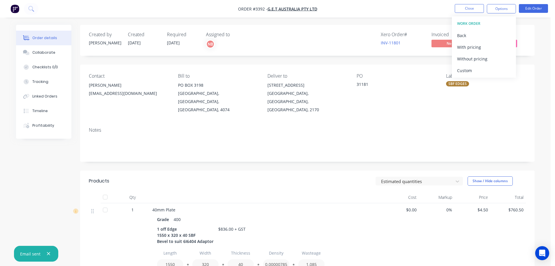
click at [466, 71] on div "Custom" at bounding box center [484, 70] width 54 height 8
click at [465, 59] on div "Without pricing" at bounding box center [484, 59] width 54 height 8
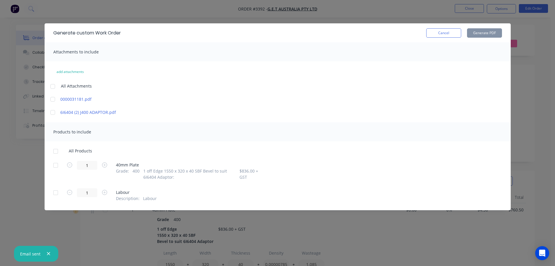
click at [58, 167] on div at bounding box center [56, 165] width 12 height 12
click at [489, 30] on button "Generate PDF" at bounding box center [484, 32] width 35 height 9
click at [434, 35] on button "Cancel" at bounding box center [443, 32] width 35 height 9
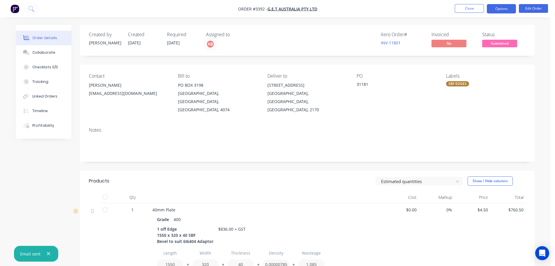
click at [500, 11] on button "Options" at bounding box center [501, 8] width 29 height 9
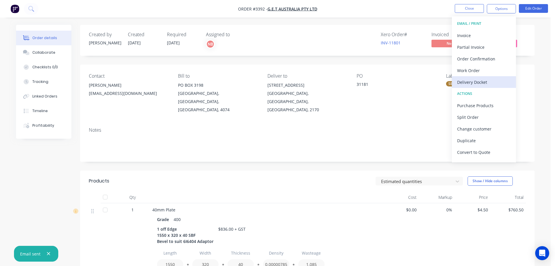
click at [475, 81] on div "Delivery Docket" at bounding box center [484, 82] width 54 height 8
click at [471, 70] on div "Custom" at bounding box center [484, 70] width 54 height 8
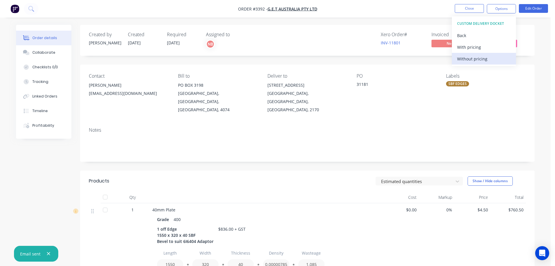
click at [469, 59] on div "Without pricing" at bounding box center [484, 59] width 54 height 8
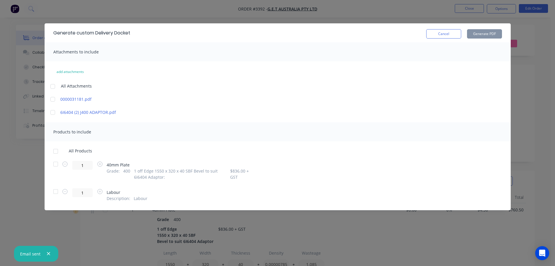
drag, startPoint x: 52, startPoint y: 161, endPoint x: 150, endPoint y: 130, distance: 102.8
click at [53, 161] on div at bounding box center [56, 164] width 12 height 12
click at [478, 33] on button "Generate PDF" at bounding box center [484, 33] width 35 height 9
click at [429, 31] on button "Cancel" at bounding box center [443, 33] width 35 height 9
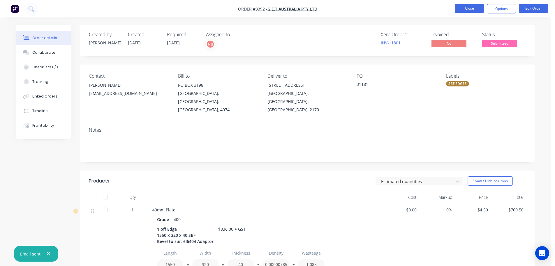
click at [471, 8] on button "Close" at bounding box center [469, 8] width 29 height 9
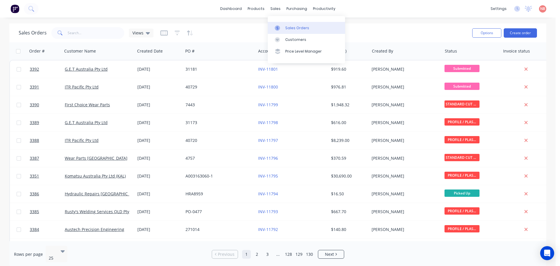
click at [279, 26] on icon at bounding box center [277, 27] width 5 height 5
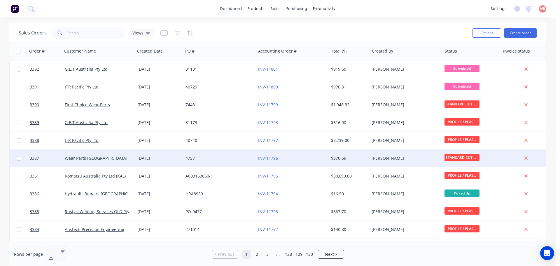
click at [242, 155] on div "4757" at bounding box center [217, 158] width 65 height 6
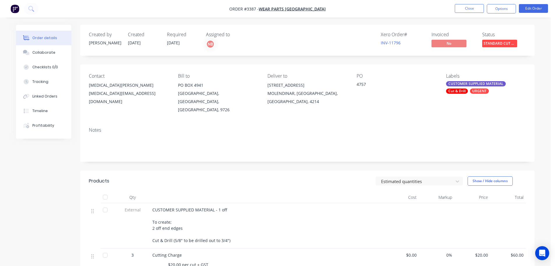
scroll to position [29, 0]
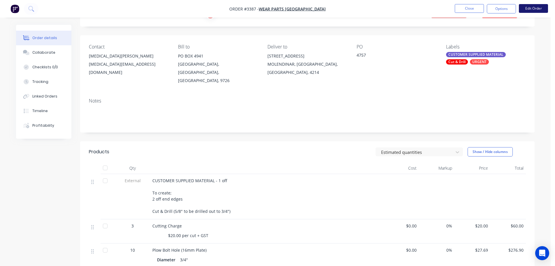
click at [530, 11] on button "Edit Order" at bounding box center [533, 8] width 29 height 9
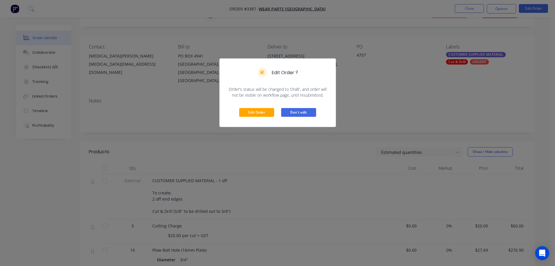
click at [300, 111] on button "Don't edit" at bounding box center [298, 112] width 35 height 9
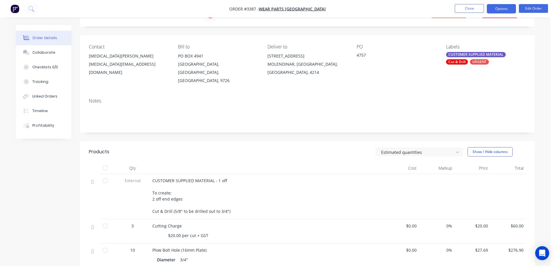
click at [498, 9] on button "Options" at bounding box center [501, 8] width 29 height 9
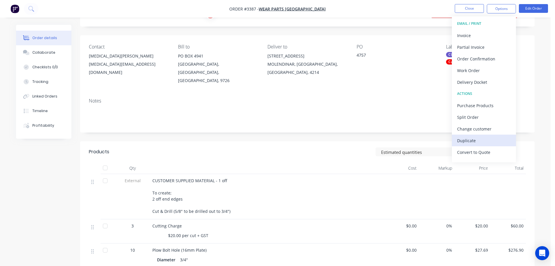
click at [468, 143] on div "Duplicate" at bounding box center [484, 140] width 54 height 8
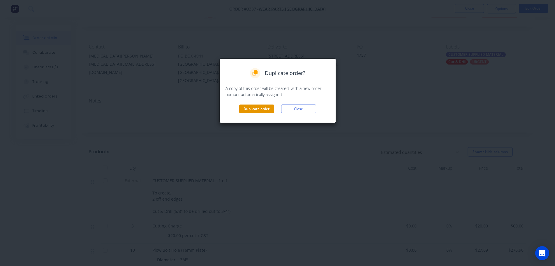
click at [264, 109] on button "Duplicate order" at bounding box center [256, 108] width 35 height 9
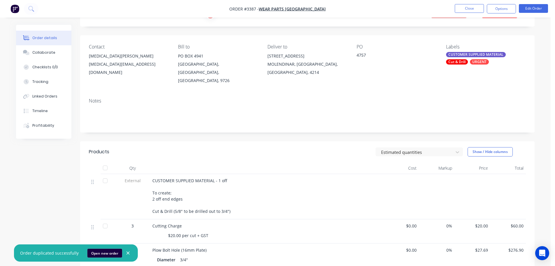
click at [100, 250] on button "Open new order" at bounding box center [104, 252] width 35 height 9
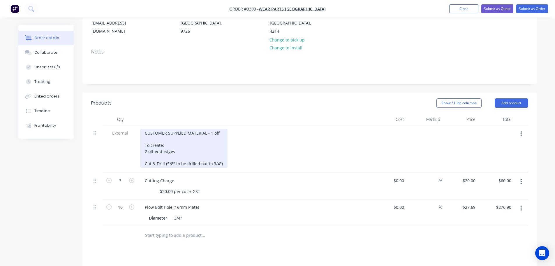
scroll to position [87, 0]
click at [211, 133] on div "CUSTOMER SUPPLIED MATERIAL - 1 off To create; 2 off end edges Cut & Drill (5/8"…" at bounding box center [183, 147] width 87 height 39
click at [145, 150] on div "CUSTOMER SUPPLIED MATERIAL - 2 off To create; 2 off end edges Cut & Drill (5/8"…" at bounding box center [183, 147] width 87 height 39
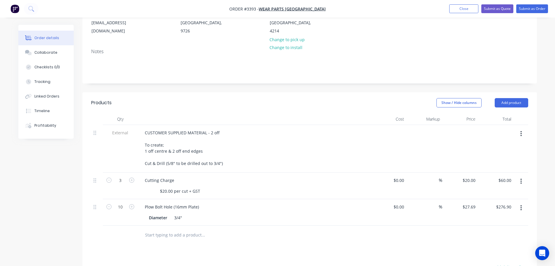
click at [229, 120] on div at bounding box center [254, 119] width 233 height 12
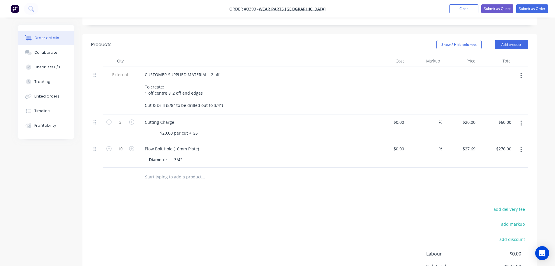
scroll to position [146, 0]
click at [122, 123] on input "3" at bounding box center [120, 121] width 15 height 9
type input "5"
type input "$100.00"
click at [129, 106] on div "External" at bounding box center [120, 90] width 35 height 48
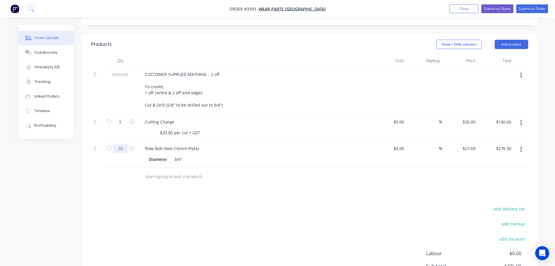
click at [117, 149] on input "10" at bounding box center [120, 148] width 15 height 9
type input "17"
type input "$470.73"
click at [305, 228] on div "add delivery fee add markup add discount Labour $0.00 Sub total $376.90 Margin …" at bounding box center [309, 261] width 437 height 113
click at [50, 51] on div "Collaborate" at bounding box center [45, 52] width 23 height 5
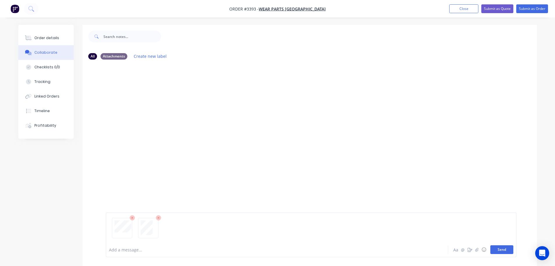
click at [499, 248] on button "Send" at bounding box center [502, 249] width 23 height 9
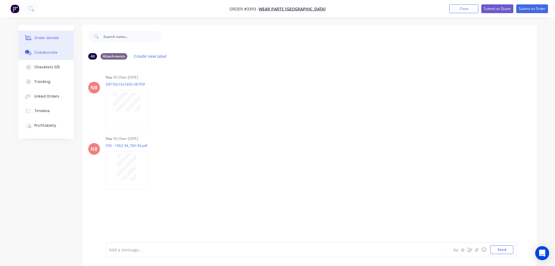
click at [57, 37] on button "Order details" at bounding box center [45, 38] width 55 height 15
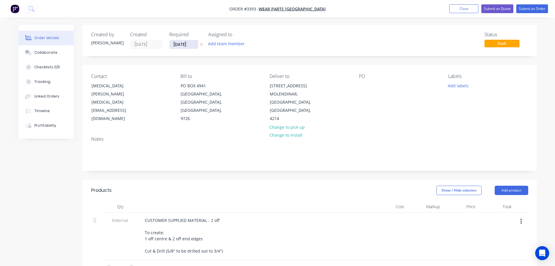
click at [184, 47] on input "[DATE]" at bounding box center [184, 44] width 29 height 9
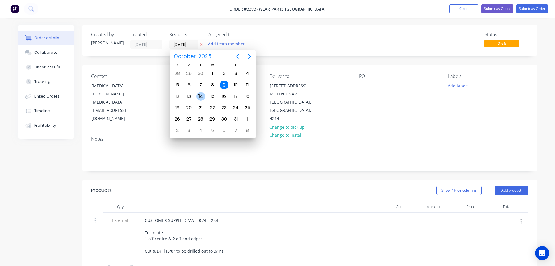
click at [200, 97] on div "14" at bounding box center [200, 96] width 9 height 9
type input "[DATE]"
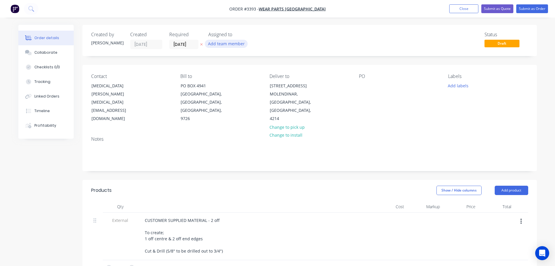
click at [227, 43] on button "Add team member" at bounding box center [226, 44] width 43 height 8
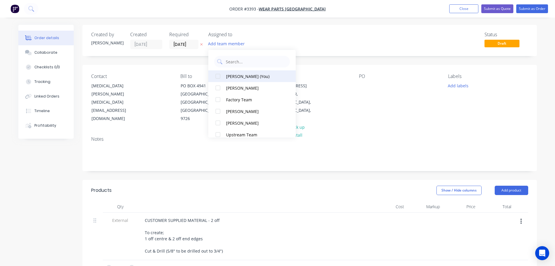
click at [230, 75] on div "[PERSON_NAME] (You)" at bounding box center [255, 76] width 58 height 6
click at [131, 59] on div "Created by [PERSON_NAME] Created [DATE] Required [DATE] Assigned to NB Status D…" at bounding box center [309, 248] width 455 height 447
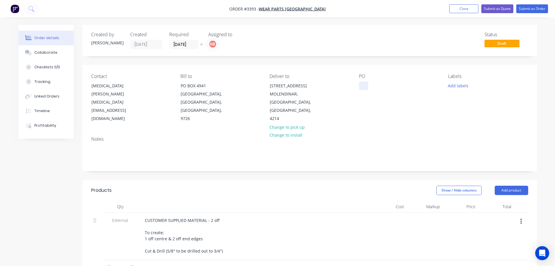
click at [364, 87] on div at bounding box center [363, 85] width 9 height 8
click at [466, 85] on button "Add labels" at bounding box center [458, 85] width 27 height 8
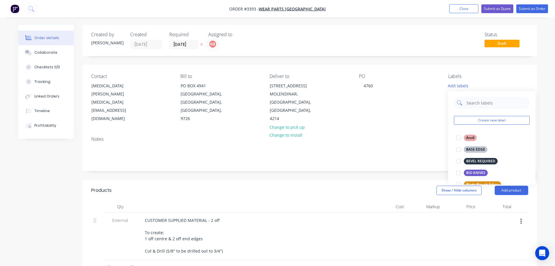
click at [469, 103] on input "text" at bounding box center [496, 103] width 61 height 12
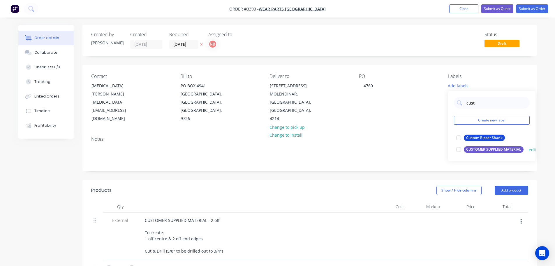
click at [478, 147] on div "CUSTOMER SUPPLIED MATERIAL" at bounding box center [494, 149] width 60 height 6
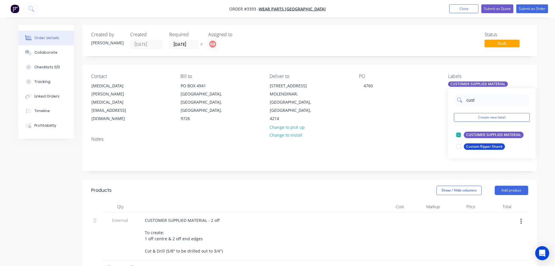
click at [476, 99] on input "cust" at bounding box center [496, 100] width 61 height 12
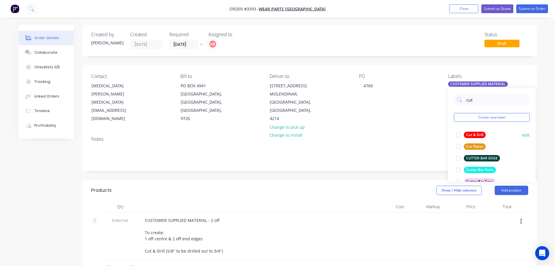
type input "cut"
click at [470, 134] on div "Cut & Drill" at bounding box center [475, 134] width 22 height 6
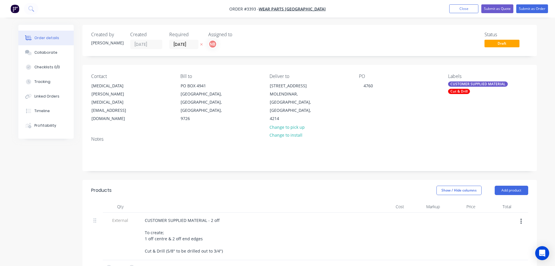
click at [384, 179] on div "Created by [PERSON_NAME] Created [DATE] Required [DATE] Assigned to NB Status D…" at bounding box center [309, 248] width 455 height 447
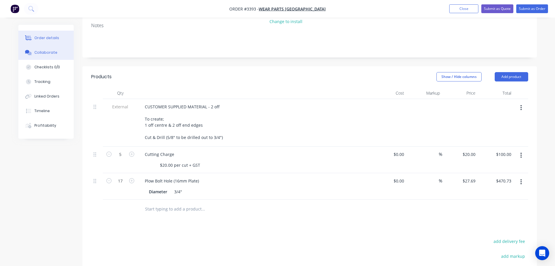
scroll to position [98, 0]
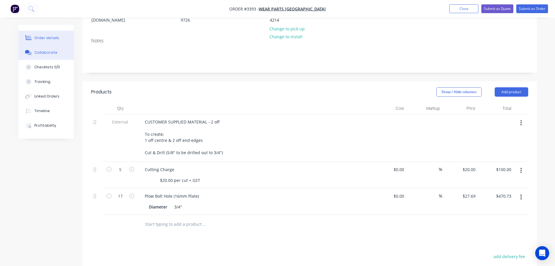
click at [36, 50] on div "Collaborate" at bounding box center [45, 52] width 23 height 5
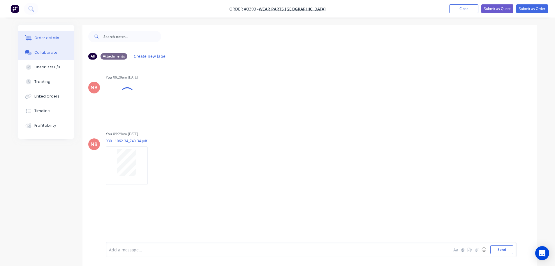
click at [40, 38] on div "Order details" at bounding box center [46, 37] width 25 height 5
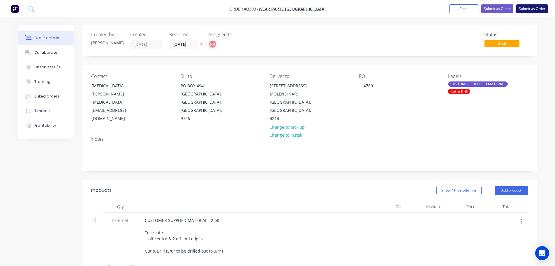
click at [521, 8] on button "Submit as Order" at bounding box center [533, 8] width 32 height 9
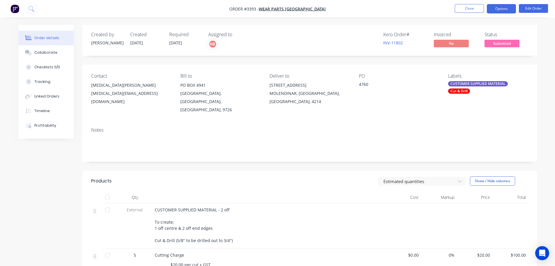
click at [502, 8] on button "Options" at bounding box center [501, 8] width 29 height 9
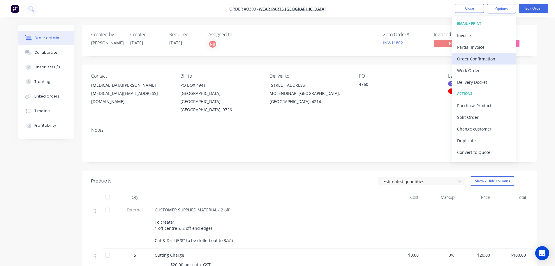
click at [470, 56] on div "Order Confirmation" at bounding box center [484, 59] width 54 height 8
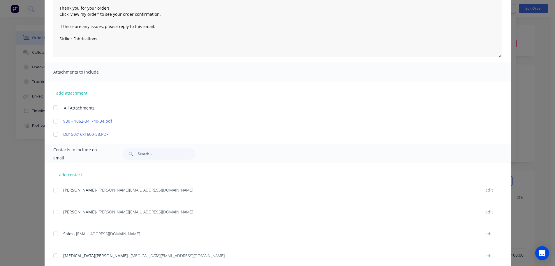
scroll to position [87, 0]
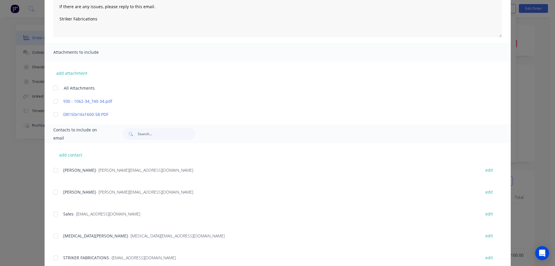
click at [54, 237] on div at bounding box center [56, 236] width 12 height 12
type textarea "Thank you for your order! Click 'view my order' to see your order confirmation.…"
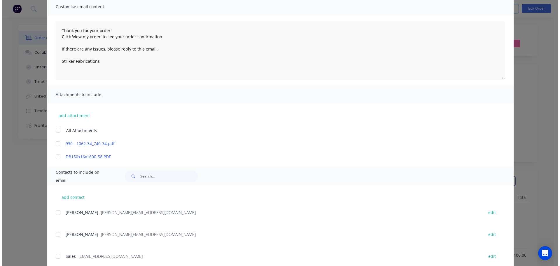
scroll to position [0, 0]
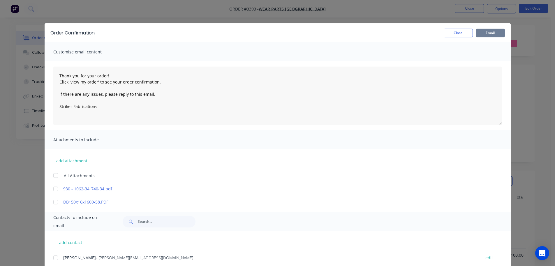
click at [489, 32] on button "Email" at bounding box center [490, 33] width 29 height 9
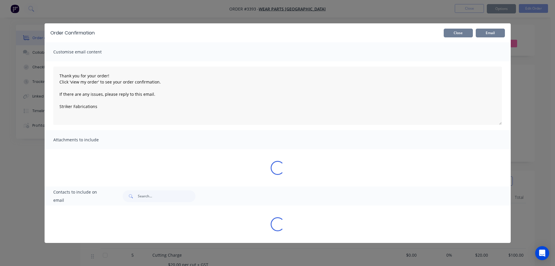
type textarea "Thank you for your order! Click 'view my order' to see your order confirmation.…"
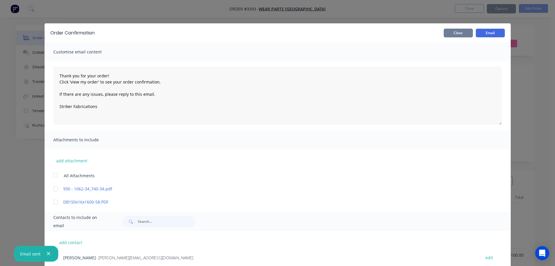
click at [458, 33] on button "Close" at bounding box center [458, 33] width 29 height 9
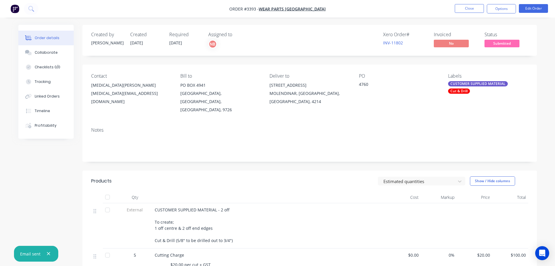
click at [507, 3] on nav "Order #3393 - Wear Parts [GEOGRAPHIC_DATA] Close Options Edit Order" at bounding box center [277, 8] width 555 height 17
click at [507, 7] on button "Options" at bounding box center [501, 8] width 29 height 9
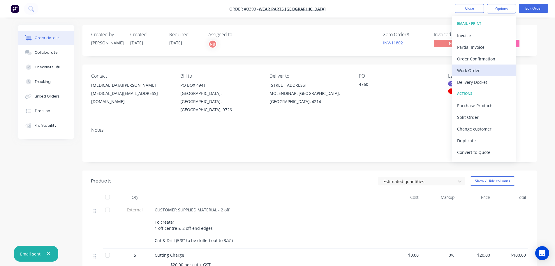
click at [477, 66] on div "Work Order" at bounding box center [484, 70] width 54 height 8
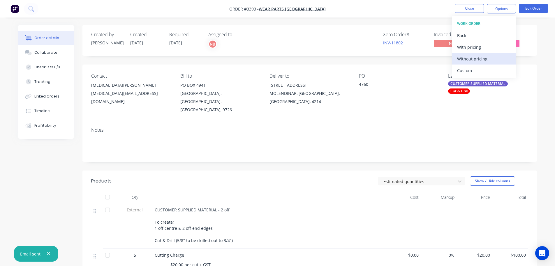
click at [475, 63] on button "Without pricing" at bounding box center [484, 59] width 64 height 12
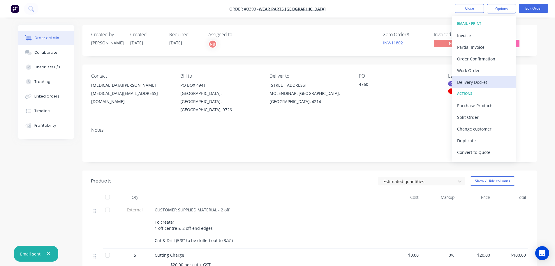
click at [482, 84] on div "Delivery Docket" at bounding box center [484, 82] width 54 height 8
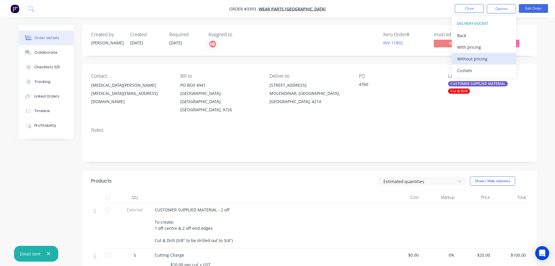
click at [475, 62] on div "Without pricing" at bounding box center [484, 59] width 54 height 8
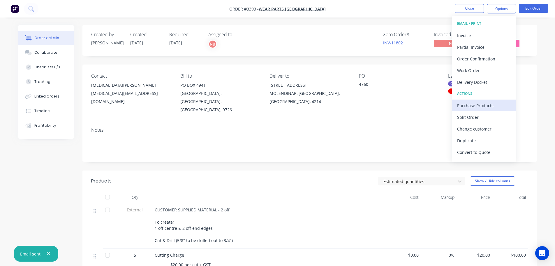
click at [468, 106] on div "Purchase Products" at bounding box center [484, 105] width 54 height 8
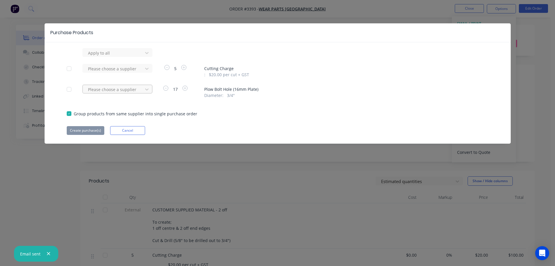
click at [134, 90] on div at bounding box center [113, 89] width 52 height 7
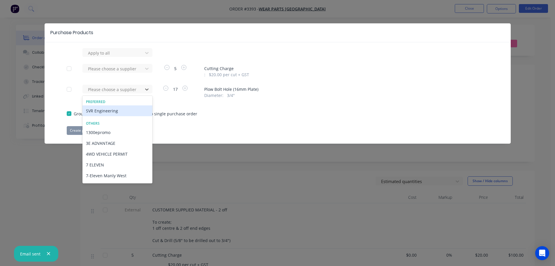
click at [121, 113] on div "SVR Engineering" at bounding box center [117, 110] width 70 height 11
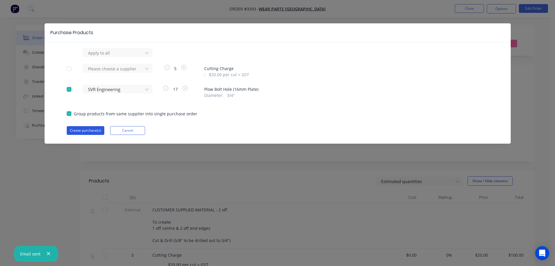
click at [97, 130] on button "Create purchase(s)" at bounding box center [86, 130] width 38 height 9
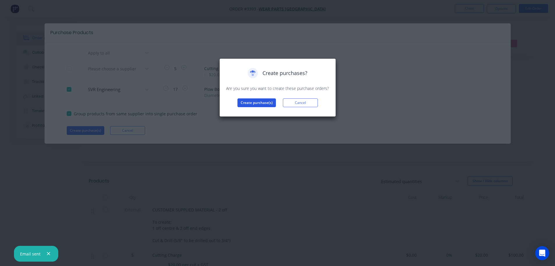
click at [250, 106] on button "Create purchase(s)" at bounding box center [257, 102] width 38 height 9
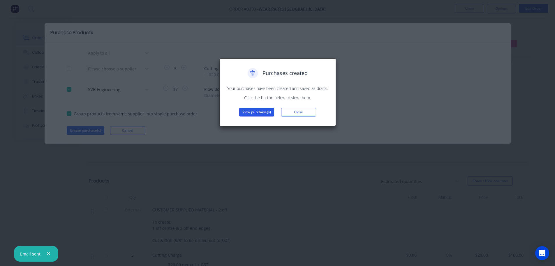
click at [257, 114] on button "View purchase(s)" at bounding box center [256, 112] width 35 height 9
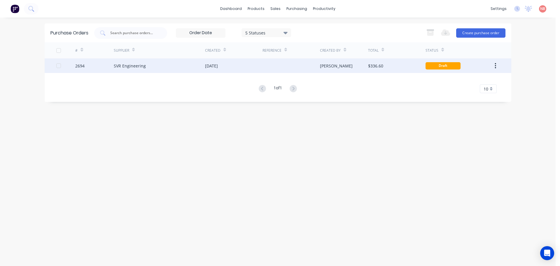
click at [199, 66] on div "SVR Engineering" at bounding box center [159, 65] width 91 height 15
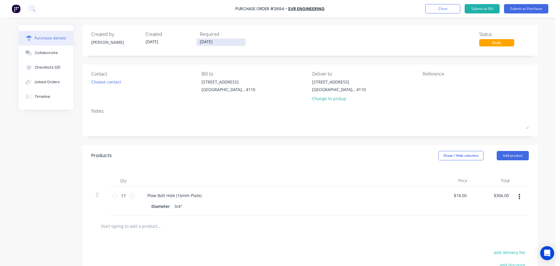
click at [208, 43] on input "[DATE]" at bounding box center [220, 41] width 49 height 7
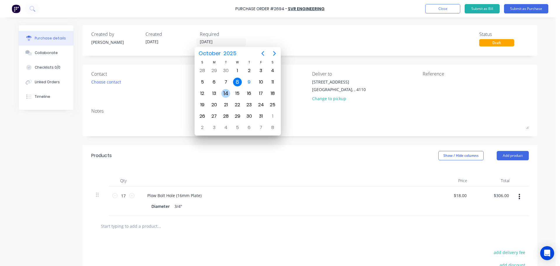
click at [222, 94] on div "14" at bounding box center [225, 93] width 9 height 9
type input "[DATE]"
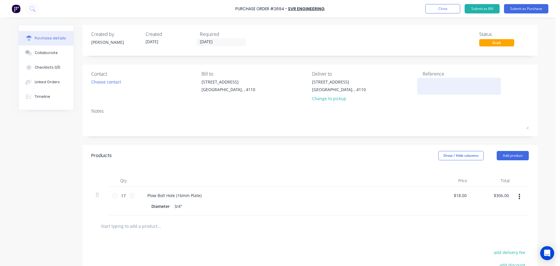
click at [436, 82] on textarea at bounding box center [458, 85] width 73 height 13
type textarea "x"
type textarea "W"
type textarea "x"
type textarea "WP"
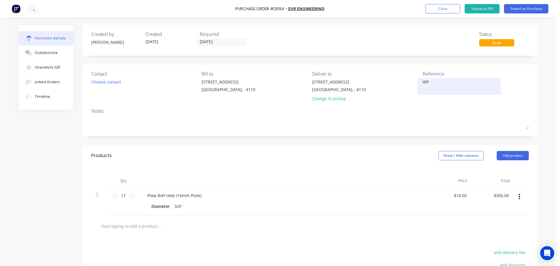
type textarea "x"
type textarea "WPA"
type textarea "x"
type textarea "WPA"
type textarea "x"
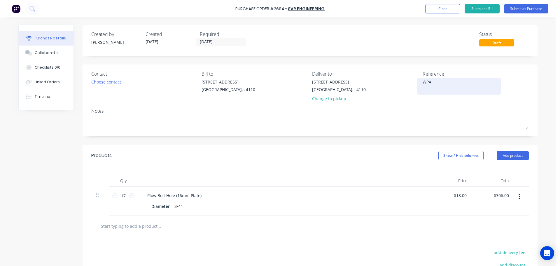
type textarea "WPA 4"
type textarea "x"
type textarea "WPA 47"
type textarea "x"
type textarea "WPA 476"
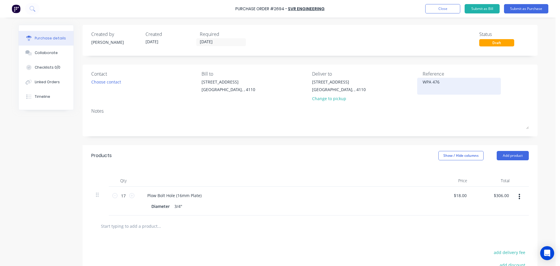
type textarea "x"
type textarea "WPA 4760"
type textarea "x"
type textarea "WPA 4760"
click at [519, 6] on button "Submit as Purchase" at bounding box center [526, 8] width 44 height 9
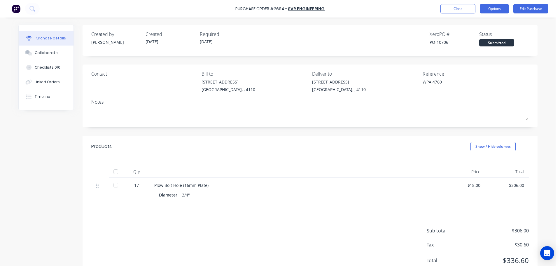
click at [493, 9] on button "Options" at bounding box center [494, 8] width 29 height 9
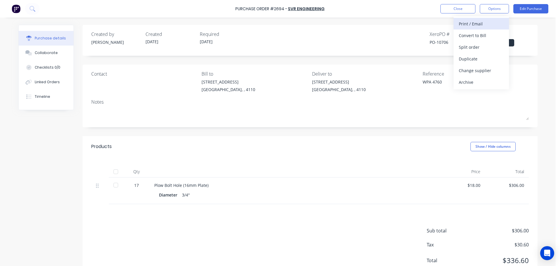
click at [481, 23] on div "Print / Email" at bounding box center [481, 24] width 45 height 8
click at [479, 38] on div "With pricing" at bounding box center [481, 35] width 45 height 8
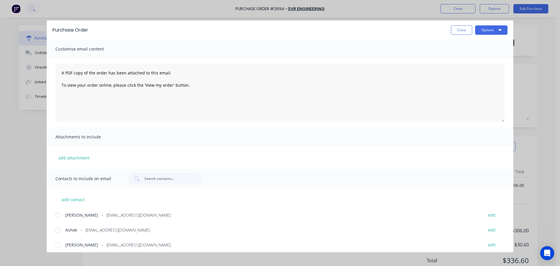
click at [58, 229] on div at bounding box center [58, 230] width 12 height 12
drag, startPoint x: 481, startPoint y: 32, endPoint x: 482, endPoint y: 37, distance: 5.5
click at [481, 31] on button "Options" at bounding box center [491, 29] width 32 height 9
click at [478, 51] on button "Print" at bounding box center [479, 57] width 55 height 12
click at [483, 27] on button "Options" at bounding box center [491, 29] width 32 height 9
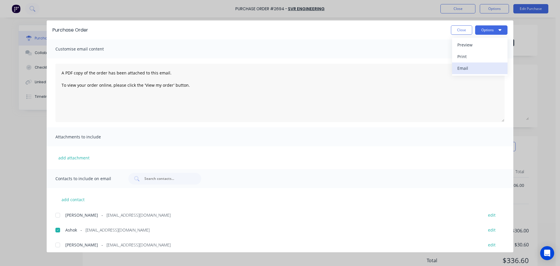
click at [480, 71] on div "Email" at bounding box center [479, 68] width 45 height 8
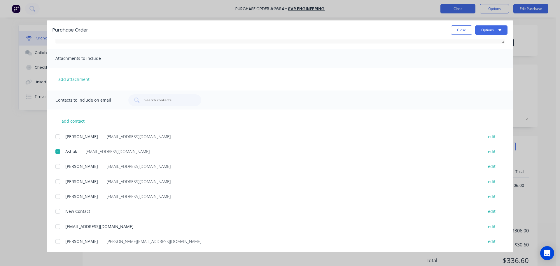
drag, startPoint x: 462, startPoint y: 29, endPoint x: 456, endPoint y: 9, distance: 20.6
click at [462, 29] on button "Close" at bounding box center [461, 29] width 21 height 9
type textarea "x"
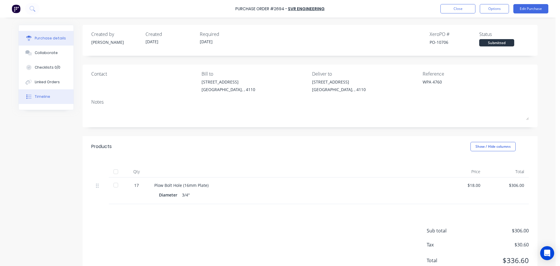
click at [38, 92] on button "Timeline" at bounding box center [46, 96] width 55 height 15
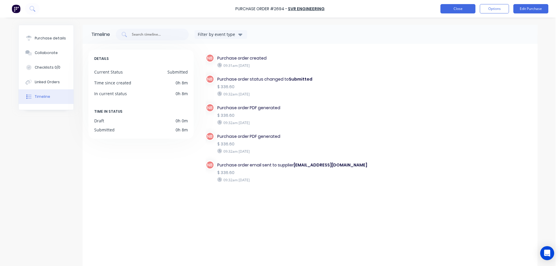
click at [455, 8] on button "Close" at bounding box center [457, 8] width 35 height 9
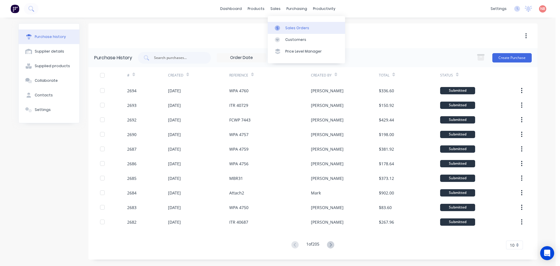
click at [285, 29] on div "Sales Orders" at bounding box center [297, 27] width 24 height 5
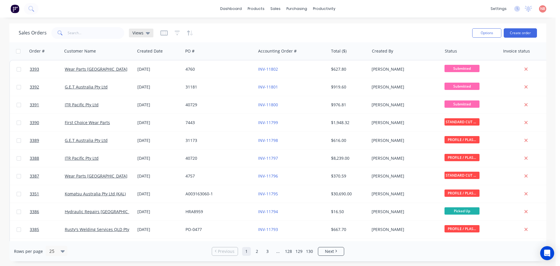
click at [146, 34] on icon at bounding box center [148, 33] width 4 height 6
click at [141, 95] on button "Invoice" at bounding box center [164, 94] width 66 height 7
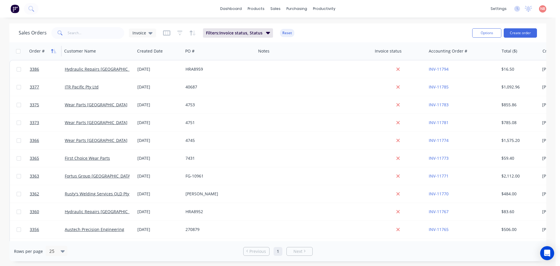
click at [52, 50] on icon "button" at bounding box center [52, 51] width 2 height 4
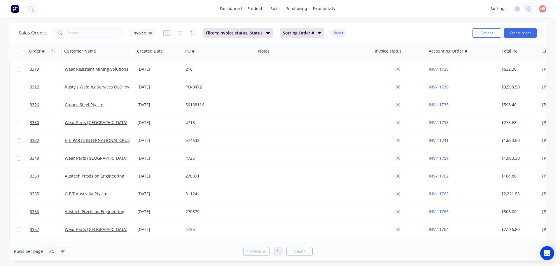
click at [52, 50] on icon "button" at bounding box center [52, 51] width 2 height 4
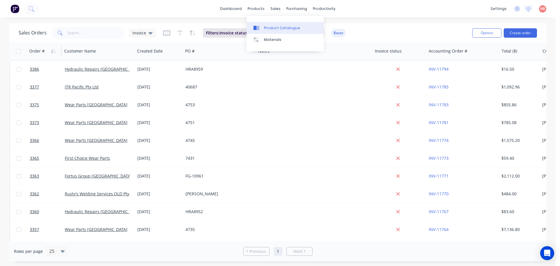
drag, startPoint x: 268, startPoint y: 27, endPoint x: 265, endPoint y: 28, distance: 4.0
click at [268, 27] on div "Product Catalogue" at bounding box center [282, 27] width 36 height 5
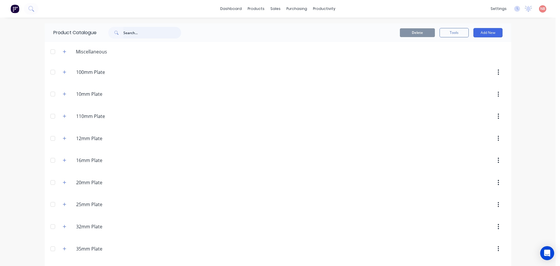
click at [127, 31] on input "text" at bounding box center [152, 33] width 58 height 12
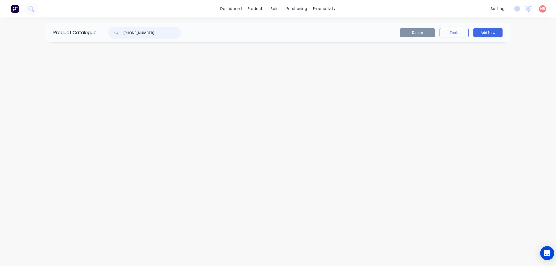
drag, startPoint x: 150, startPoint y: 31, endPoint x: 110, endPoint y: 33, distance: 40.0
click at [110, 33] on div "[PHONE_NUMBER]" at bounding box center [144, 33] width 73 height 12
type input "[PHONE_NUMBER]"
drag, startPoint x: 306, startPoint y: 37, endPoint x: 259, endPoint y: 11, distance: 54.0
click at [306, 37] on div "Delete Tools Add New" at bounding box center [349, 32] width 307 height 9
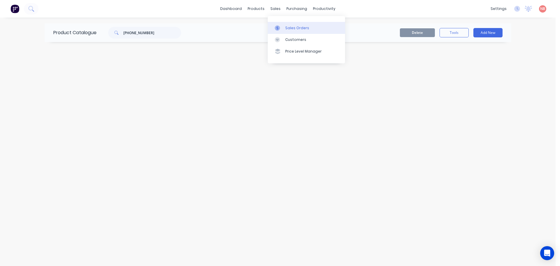
click at [282, 33] on link "Sales Orders" at bounding box center [306, 28] width 77 height 12
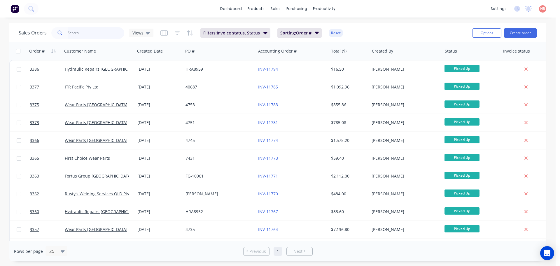
click at [92, 31] on input "text" at bounding box center [96, 33] width 57 height 12
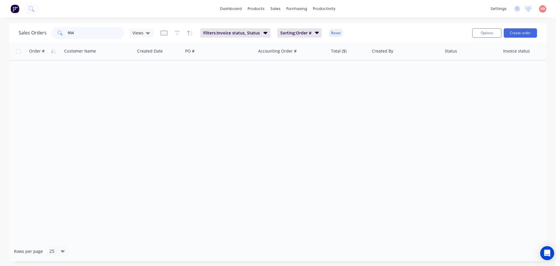
click at [68, 33] on input "904" at bounding box center [96, 33] width 57 height 12
drag, startPoint x: 67, startPoint y: 33, endPoint x: 78, endPoint y: 33, distance: 10.8
click at [78, 33] on input "904" at bounding box center [96, 33] width 57 height 12
click at [100, 31] on input "904" at bounding box center [96, 33] width 57 height 12
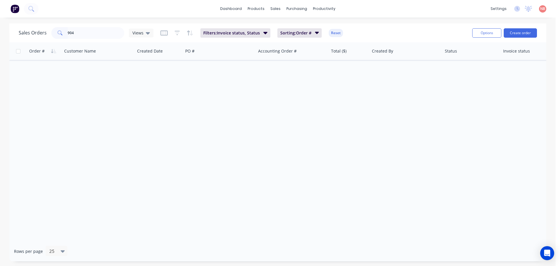
click at [66, 33] on span at bounding box center [59, 33] width 16 height 12
click at [68, 32] on input "904" at bounding box center [96, 33] width 57 height 12
drag, startPoint x: 82, startPoint y: 34, endPoint x: 46, endPoint y: 34, distance: 35.9
click at [46, 34] on div "Sales Orders #904 Views" at bounding box center [86, 33] width 135 height 12
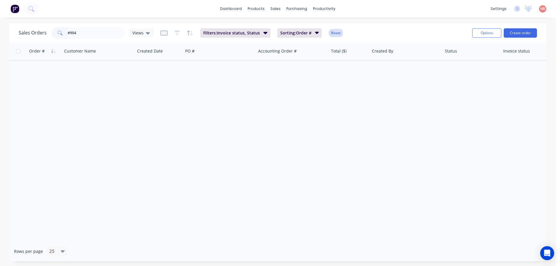
click at [334, 33] on button "Reset" at bounding box center [336, 33] width 14 height 8
click at [83, 30] on input "#904" at bounding box center [96, 33] width 57 height 12
drag, startPoint x: 80, startPoint y: 33, endPoint x: 58, endPoint y: 31, distance: 22.0
click at [68, 34] on input "#904" at bounding box center [96, 33] width 57 height 12
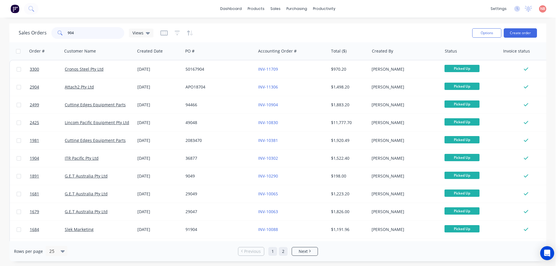
type input "904"
drag, startPoint x: 283, startPoint y: 253, endPoint x: 271, endPoint y: 244, distance: 15.4
click at [283, 253] on link "2" at bounding box center [283, 251] width 9 height 9
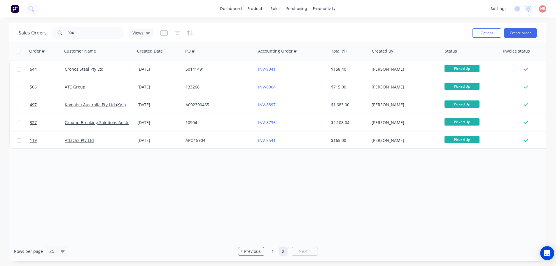
drag, startPoint x: 273, startPoint y: 251, endPoint x: 264, endPoint y: 241, distance: 13.2
click at [273, 251] on link "1" at bounding box center [272, 251] width 9 height 9
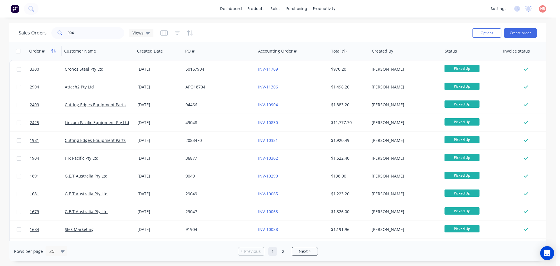
click at [50, 51] on button "button" at bounding box center [53, 51] width 9 height 9
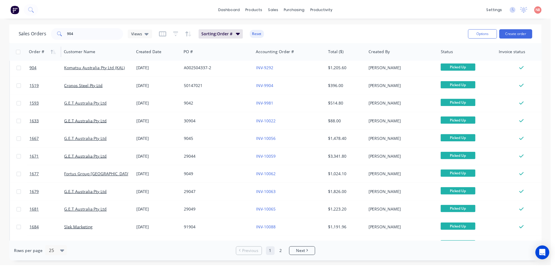
scroll to position [204, 0]
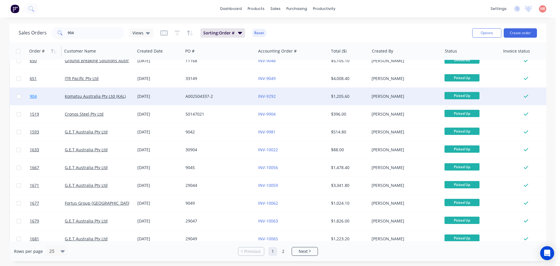
click at [49, 99] on link "904" at bounding box center [47, 95] width 35 height 17
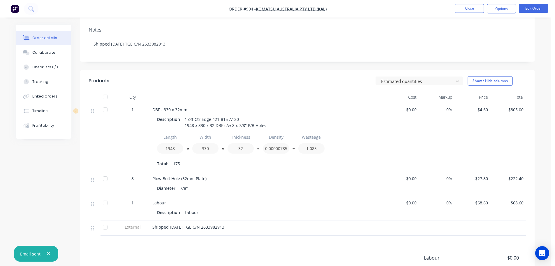
scroll to position [117, 0]
click at [50, 50] on div "Collaborate" at bounding box center [43, 52] width 23 height 5
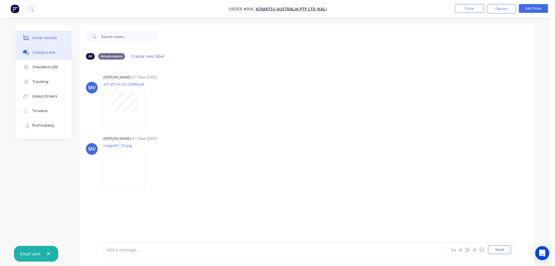
click at [52, 38] on div "Order details" at bounding box center [44, 37] width 25 height 5
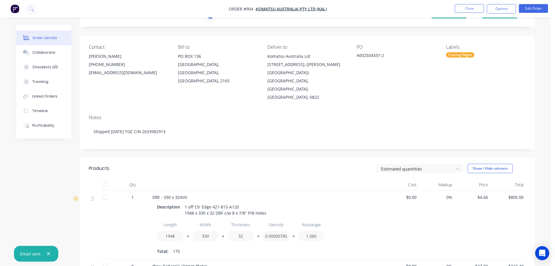
scroll to position [29, 0]
click at [33, 55] on div "Collaborate" at bounding box center [43, 52] width 23 height 5
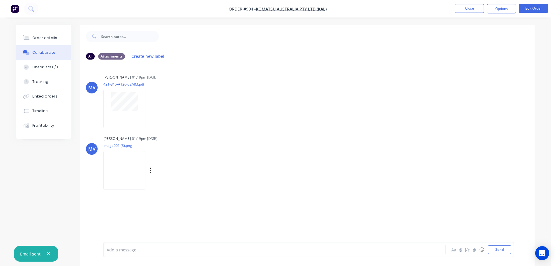
click at [121, 157] on img at bounding box center [124, 170] width 42 height 38
click at [44, 32] on button "Order details" at bounding box center [43, 38] width 55 height 15
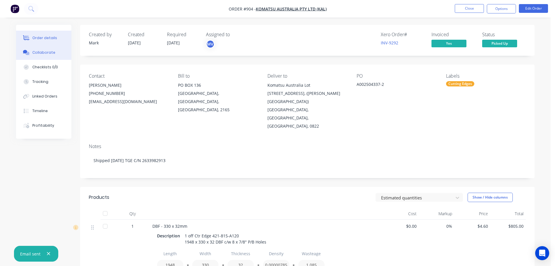
click at [38, 50] on div "Collaborate" at bounding box center [43, 52] width 23 height 5
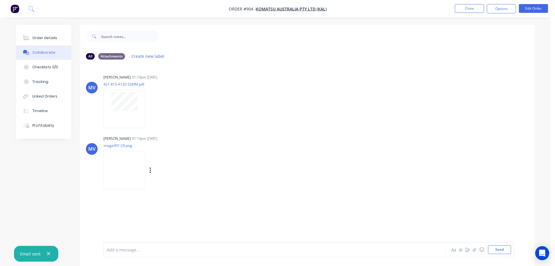
click at [138, 170] on img at bounding box center [124, 170] width 42 height 38
click at [43, 40] on div "Order details" at bounding box center [44, 37] width 25 height 5
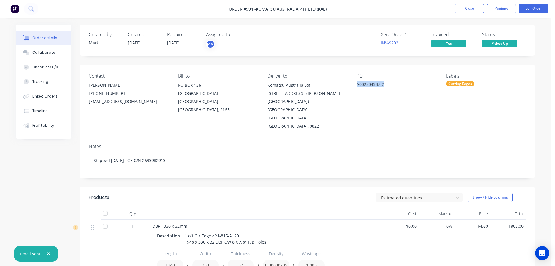
drag, startPoint x: 356, startPoint y: 84, endPoint x: 391, endPoint y: 85, distance: 34.4
click at [391, 85] on div "Contact [PERSON_NAME] [PHONE_NUMBER] [EMAIL_ADDRESS][DOMAIN_NAME] Bill to [GEOG…" at bounding box center [307, 101] width 455 height 74
click at [368, 85] on div "A002504337-2" at bounding box center [393, 85] width 73 height 8
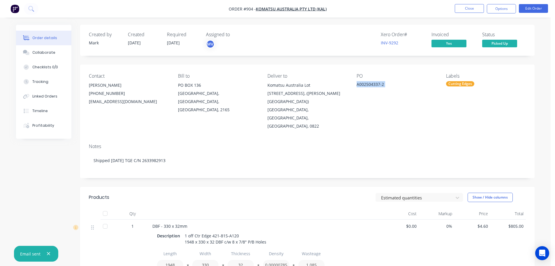
click at [378, 99] on div "PO A002504337-2" at bounding box center [397, 101] width 80 height 57
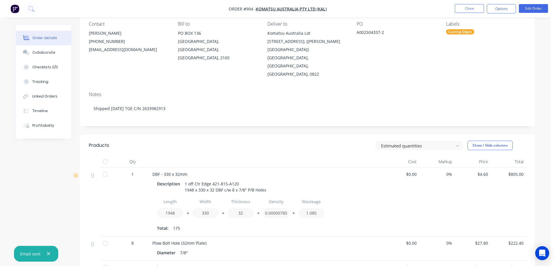
scroll to position [58, 0]
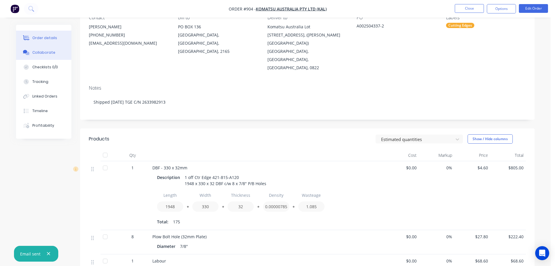
click at [57, 51] on button "Collaborate" at bounding box center [43, 52] width 55 height 15
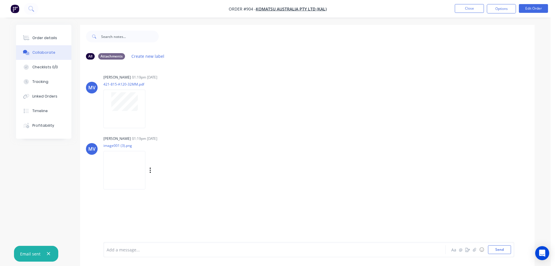
click at [120, 163] on img at bounding box center [124, 170] width 42 height 38
click at [59, 36] on button "Order details" at bounding box center [43, 38] width 55 height 15
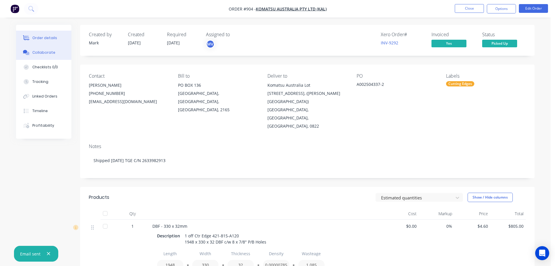
click at [56, 49] on button "Collaborate" at bounding box center [43, 52] width 55 height 15
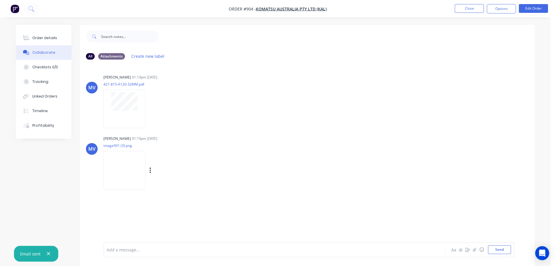
scroll to position [9, 0]
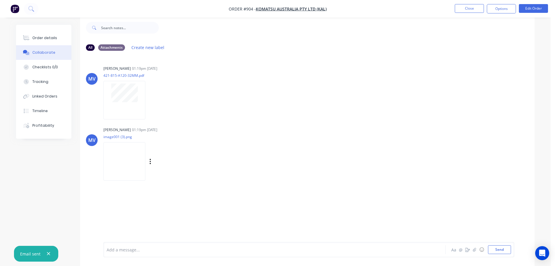
click at [122, 141] on div "Labels Download Delete" at bounding box center [156, 161] width 107 height 44
click at [123, 154] on img at bounding box center [124, 161] width 42 height 38
click at [29, 33] on button "Order details" at bounding box center [43, 38] width 55 height 15
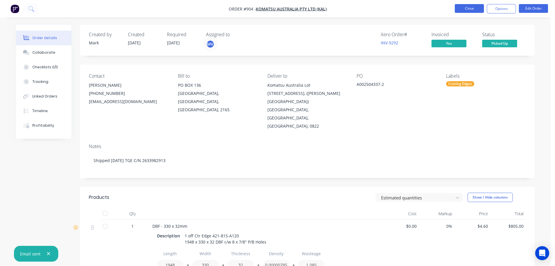
click at [468, 6] on button "Close" at bounding box center [469, 8] width 29 height 9
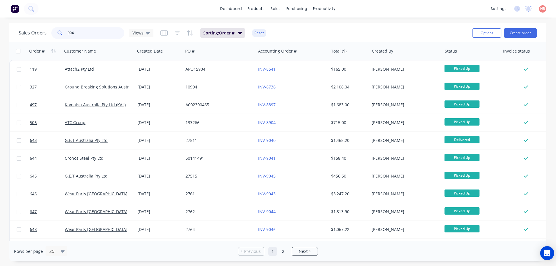
drag, startPoint x: 109, startPoint y: 35, endPoint x: 38, endPoint y: 41, distance: 70.9
click at [38, 41] on div "Sales Orders 904 Views Sorting: Order # Reset Options Create order" at bounding box center [277, 32] width 537 height 19
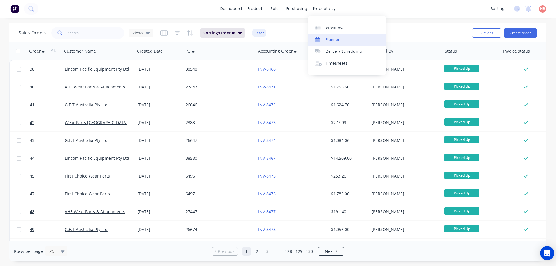
drag, startPoint x: 331, startPoint y: 29, endPoint x: 327, endPoint y: 35, distance: 7.2
click at [331, 29] on div "Workflow" at bounding box center [334, 27] width 17 height 5
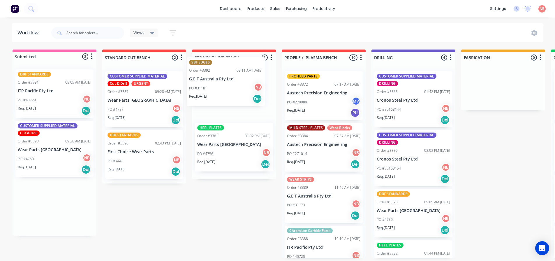
drag, startPoint x: 51, startPoint y: 102, endPoint x: 224, endPoint y: 90, distance: 174.1
click at [224, 90] on div "Submitted 3 Status colour #FF69B4 hex #FF69B4 Save Cancel Summaries Total order…" at bounding box center [482, 154] width 972 height 208
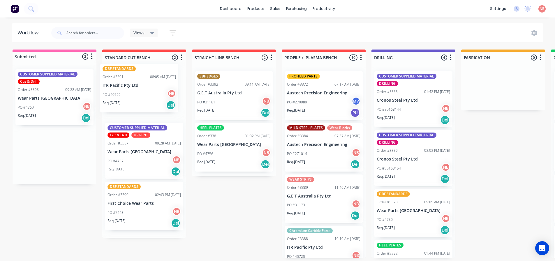
drag, startPoint x: 34, startPoint y: 104, endPoint x: 121, endPoint y: 98, distance: 86.5
click at [121, 98] on div "Submitted 2 Status colour #FF69B4 hex #FF69B4 Save Cancel Summaries Total order…" at bounding box center [482, 154] width 972 height 208
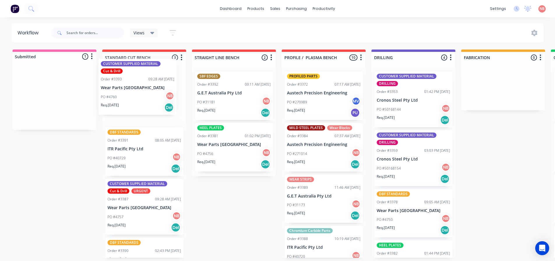
drag, startPoint x: 48, startPoint y: 104, endPoint x: 134, endPoint y: 94, distance: 86.1
click at [134, 94] on div "Submitted 1 Status colour #FF69B4 hex #FF69B4 Save Cancel Summaries Total order…" at bounding box center [482, 154] width 972 height 208
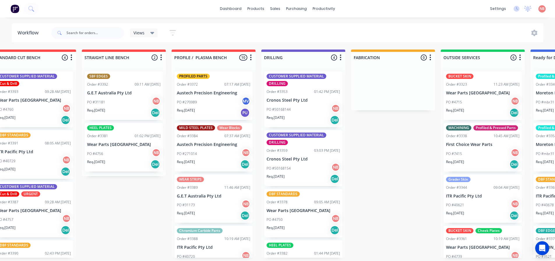
scroll to position [0, 111]
click at [217, 90] on div "PROFILED PARTS Order #3372 07:17 AM [DATE] Austech Precision Engineering PO #27…" at bounding box center [213, 95] width 78 height 49
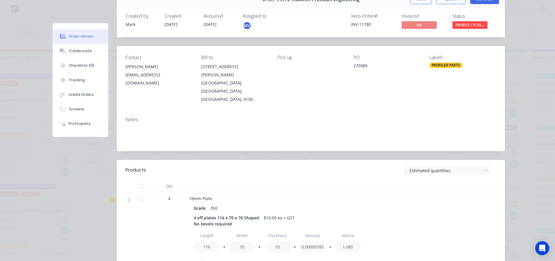
scroll to position [0, 0]
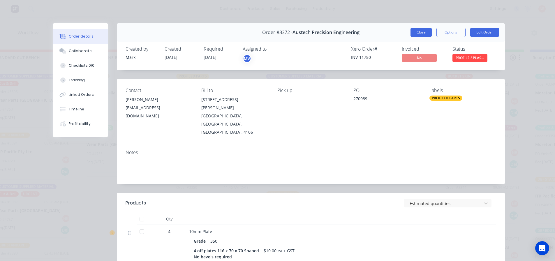
click at [411, 32] on button "Close" at bounding box center [421, 32] width 21 height 9
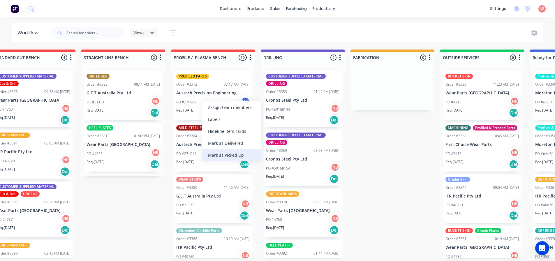
click at [228, 154] on div "Mark as Picked Up" at bounding box center [231, 155] width 59 height 12
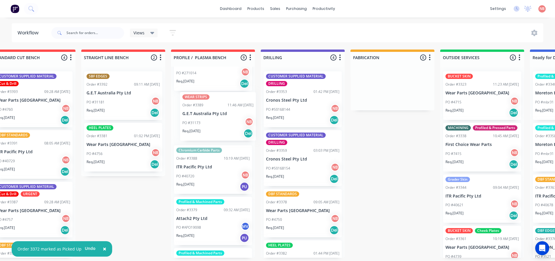
scroll to position [28, 0]
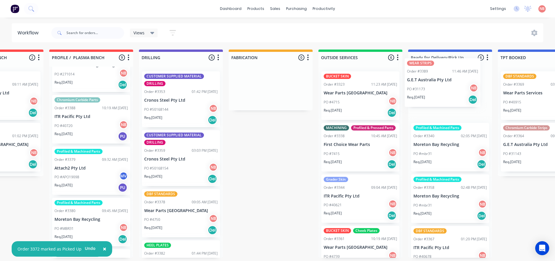
drag, startPoint x: 204, startPoint y: 114, endPoint x: 440, endPoint y: 76, distance: 239.4
click at [440, 76] on div "Submitted 0 Status colour #FF69B4 hex #FF69B4 Save Cancel Summaries Total order…" at bounding box center [249, 154] width 972 height 208
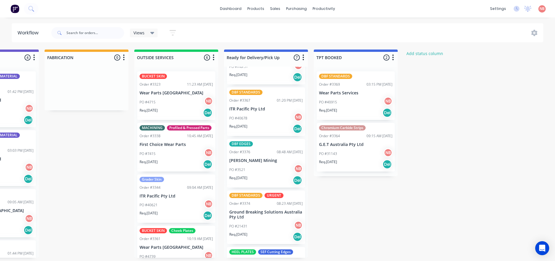
scroll to position [146, 0]
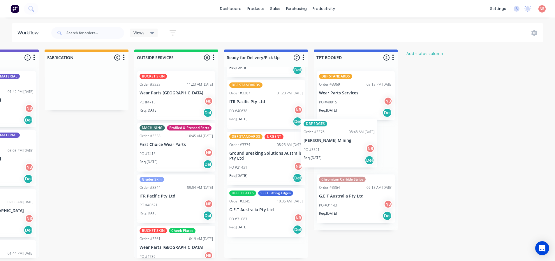
drag, startPoint x: 256, startPoint y: 162, endPoint x: 339, endPoint y: 148, distance: 84.2
click at [339, 148] on div "Submitted 0 Status colour #FF69B4 hex #FF69B4 Save Cancel Summaries Total order…" at bounding box center [65, 154] width 972 height 208
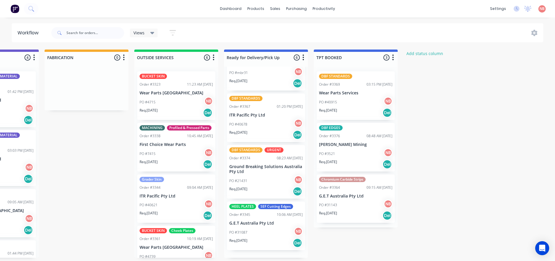
scroll to position [125, 0]
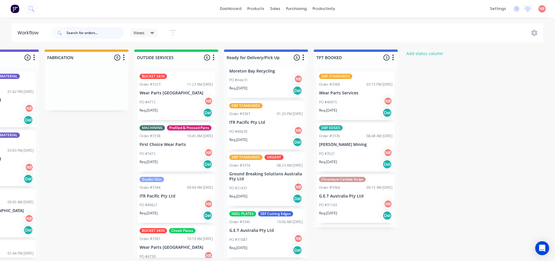
click at [117, 32] on input "text" at bounding box center [95, 33] width 58 height 12
type input "3362"
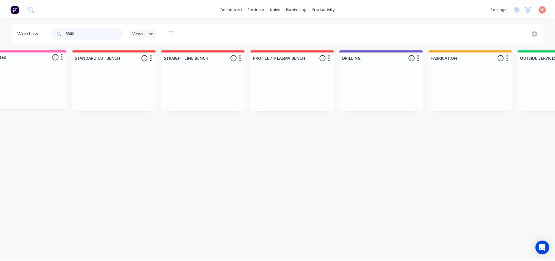
scroll to position [0, 0]
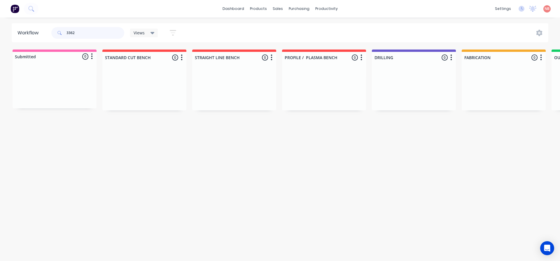
drag, startPoint x: 101, startPoint y: 31, endPoint x: 49, endPoint y: 33, distance: 51.9
click at [49, 33] on header "Workflow 3362 Views Save new view None (Default) edit [PERSON_NAME] edit Worksh…" at bounding box center [280, 32] width 537 height 19
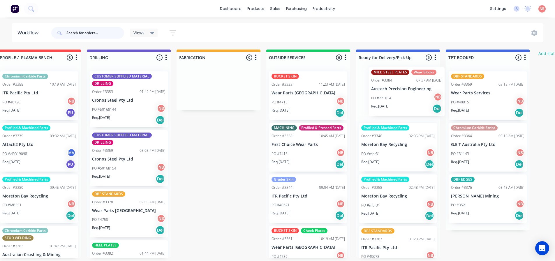
scroll to position [0, 287]
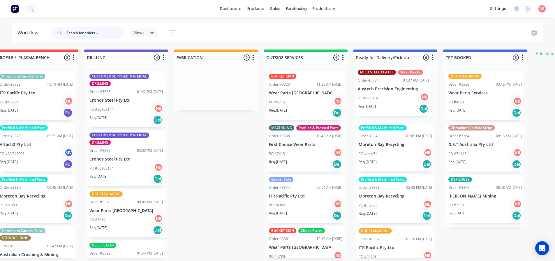
drag, startPoint x: 307, startPoint y: 97, endPoint x: 379, endPoint y: 93, distance: 72.7
click at [379, 93] on div "Submitted 0 Status colour #FF69B4 hex #FF69B4 Save Cancel Summaries Total order…" at bounding box center [194, 154] width 972 height 208
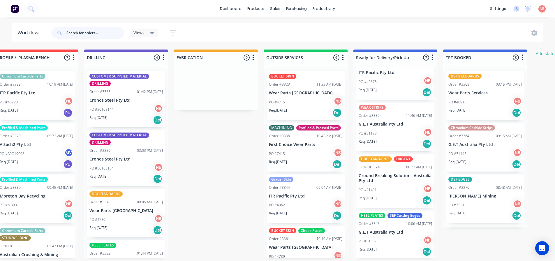
scroll to position [176, 0]
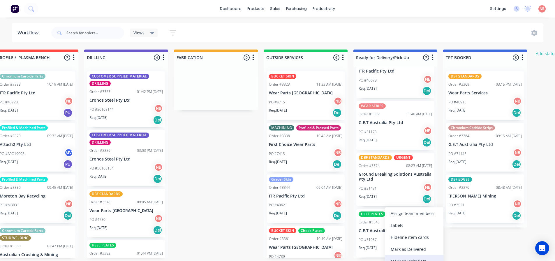
click at [403, 259] on div "Mark as Picked Up" at bounding box center [414, 261] width 59 height 12
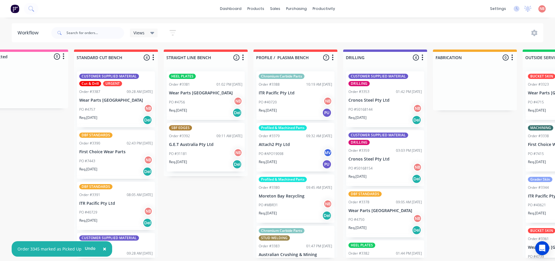
scroll to position [0, 0]
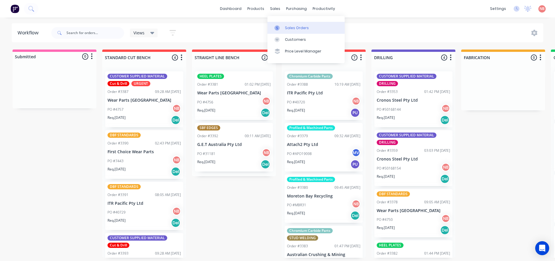
click at [278, 27] on icon at bounding box center [277, 27] width 5 height 5
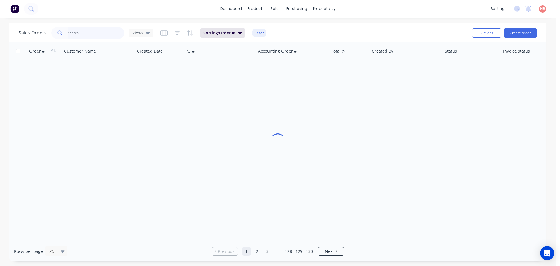
click at [96, 36] on input "text" at bounding box center [96, 33] width 57 height 12
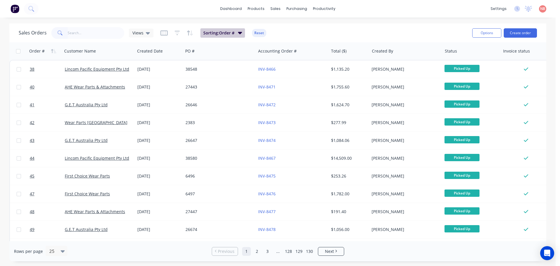
click at [236, 32] on button "Sorting: Order #" at bounding box center [222, 32] width 45 height 9
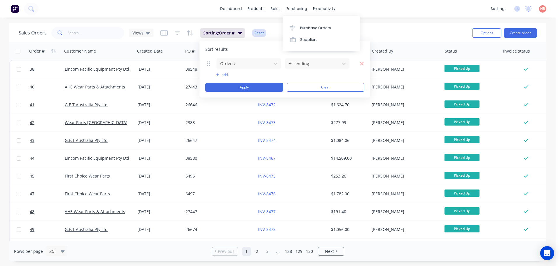
click at [261, 35] on button "Reset" at bounding box center [259, 33] width 14 height 8
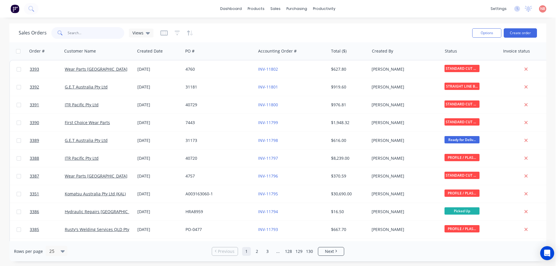
click at [103, 33] on input "text" at bounding box center [96, 33] width 57 height 12
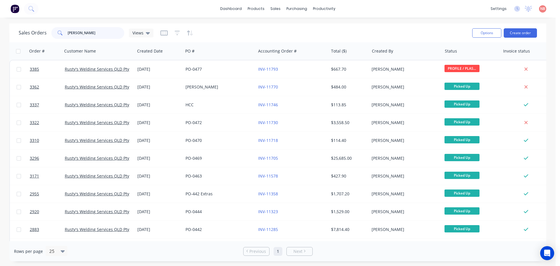
type input "[PERSON_NAME]"
drag, startPoint x: 86, startPoint y: 33, endPoint x: 58, endPoint y: 36, distance: 28.5
click at [58, 36] on div "[PERSON_NAME]" at bounding box center [87, 33] width 73 height 12
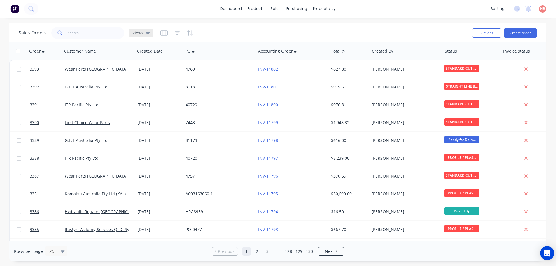
click at [147, 35] on icon at bounding box center [148, 33] width 4 height 6
click at [145, 96] on button "Invoice" at bounding box center [164, 94] width 66 height 7
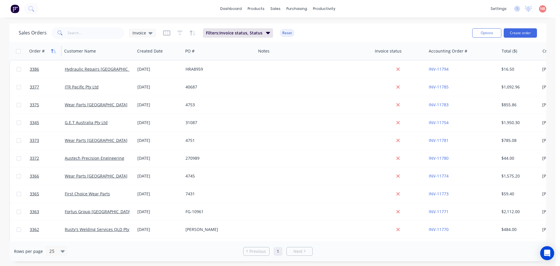
click at [54, 53] on icon "button" at bounding box center [53, 51] width 5 height 5
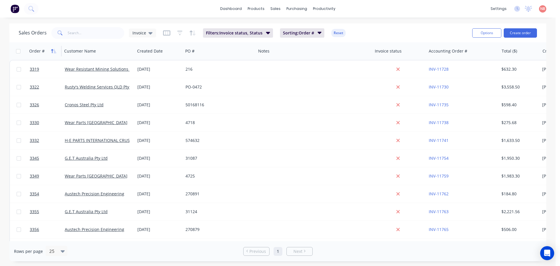
click at [53, 52] on icon "button" at bounding box center [53, 51] width 5 height 5
click at [373, 51] on div "Invoice status" at bounding box center [399, 50] width 54 height 17
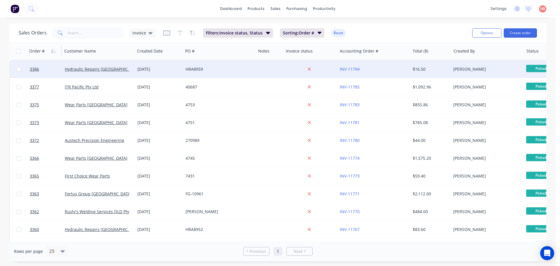
drag, startPoint x: 372, startPoint y: 51, endPoint x: 266, endPoint y: 62, distance: 106.4
click at [266, 62] on div "Order # Customer Name Created Date PO # Notes Invoice status Accounting Order #…" at bounding box center [295, 237] width 573 height 391
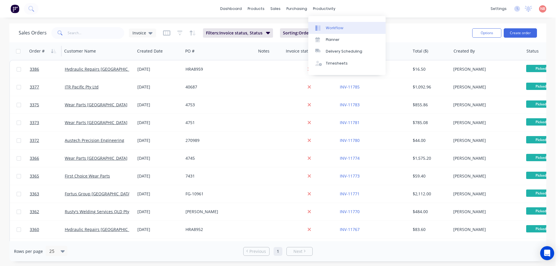
click at [326, 28] on div "Workflow" at bounding box center [334, 27] width 17 height 5
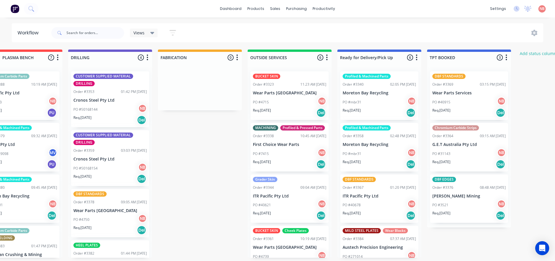
scroll to position [0, 408]
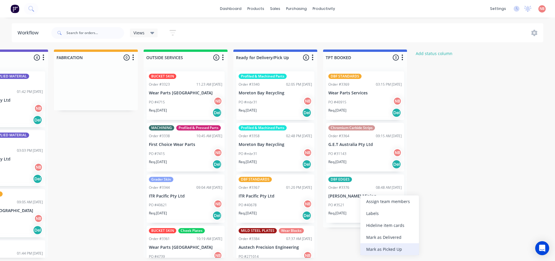
click at [374, 246] on div "Mark as Picked Up" at bounding box center [390, 249] width 59 height 12
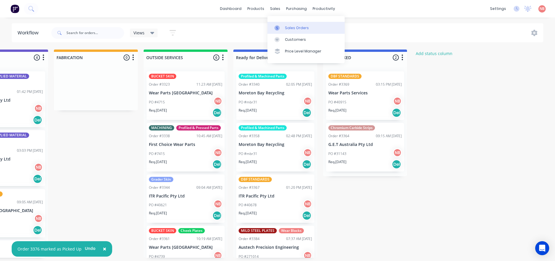
click at [279, 25] on icon at bounding box center [277, 27] width 5 height 5
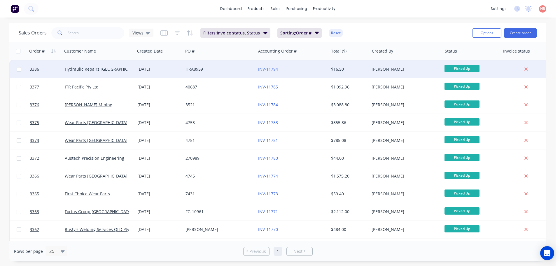
click at [243, 66] on div "HRA8959" at bounding box center [217, 69] width 65 height 6
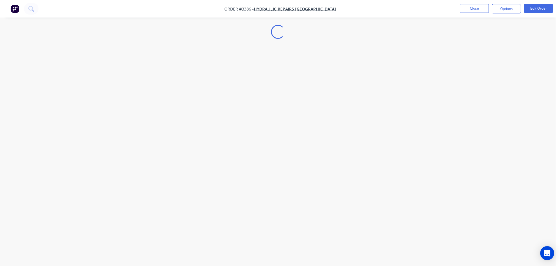
click at [512, 10] on button "Options" at bounding box center [505, 8] width 29 height 9
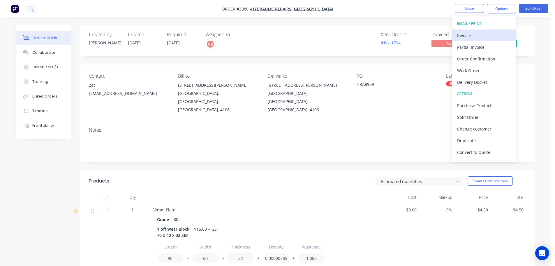
click at [487, 36] on div "Invoice" at bounding box center [484, 35] width 54 height 8
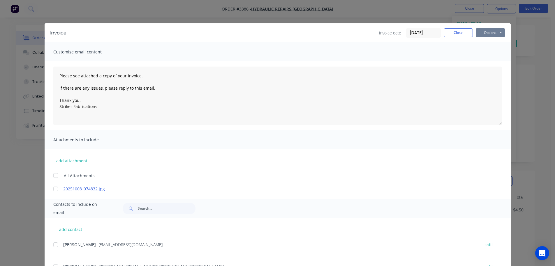
click at [494, 34] on button "Options" at bounding box center [490, 32] width 29 height 9
click at [490, 53] on button "Print" at bounding box center [494, 53] width 37 height 10
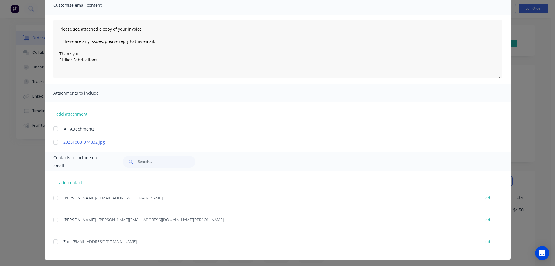
scroll to position [48, 0]
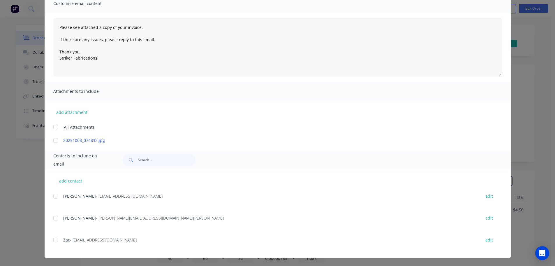
drag, startPoint x: 54, startPoint y: 197, endPoint x: 187, endPoint y: 170, distance: 135.9
click at [55, 196] on div at bounding box center [56, 196] width 12 height 12
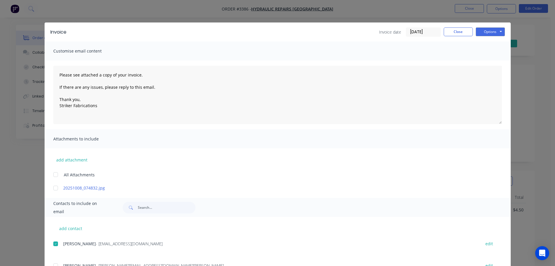
scroll to position [0, 0]
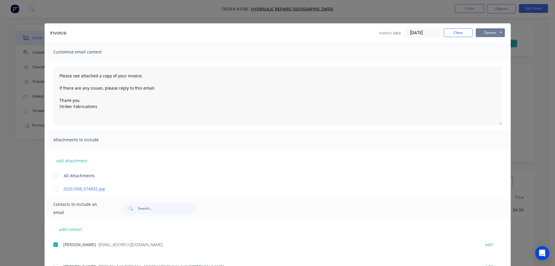
click at [484, 32] on button "Options" at bounding box center [490, 32] width 29 height 9
click at [482, 58] on button "Email" at bounding box center [494, 62] width 37 height 10
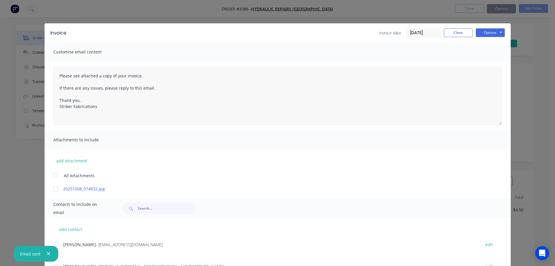
type textarea "Please see attached a copy of your invoice. If there are any issues, please rep…"
click at [454, 31] on button "Close" at bounding box center [458, 32] width 29 height 9
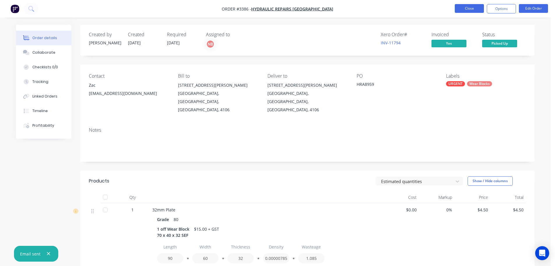
click at [459, 12] on button "Close" at bounding box center [469, 8] width 29 height 9
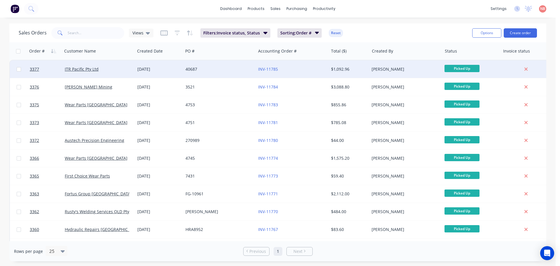
click at [229, 64] on div "40687" at bounding box center [219, 68] width 73 height 17
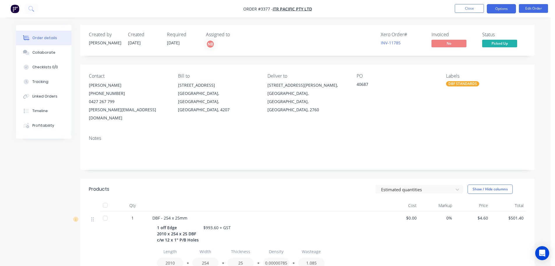
click at [500, 7] on button "Options" at bounding box center [501, 8] width 29 height 9
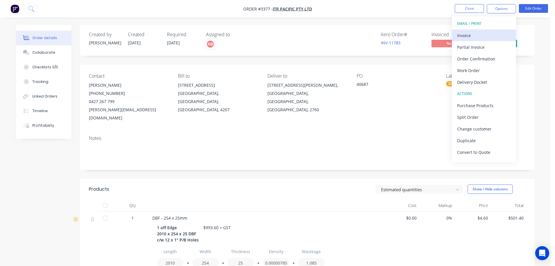
click at [483, 34] on div "Invoice" at bounding box center [484, 35] width 54 height 8
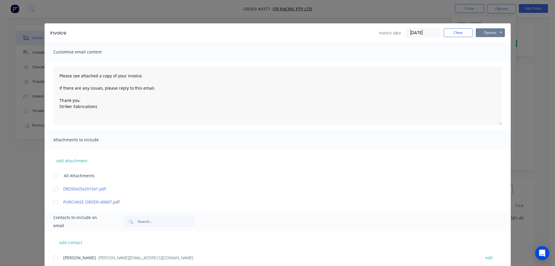
click at [486, 34] on button "Options" at bounding box center [490, 32] width 29 height 9
click at [480, 55] on button "Print" at bounding box center [494, 53] width 37 height 10
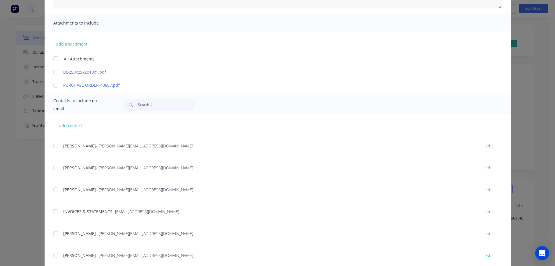
scroll to position [239, 0]
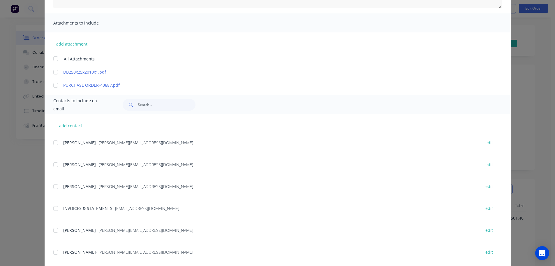
click at [55, 208] on div at bounding box center [56, 208] width 12 height 12
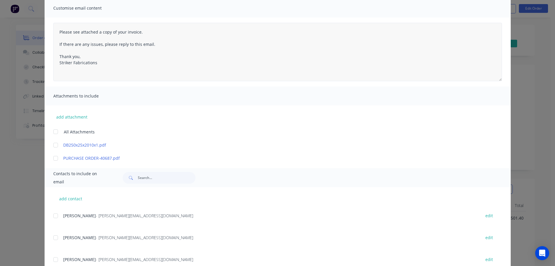
scroll to position [0, 0]
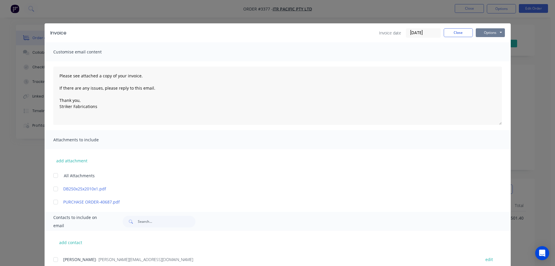
click at [484, 33] on button "Options" at bounding box center [490, 32] width 29 height 9
click at [482, 63] on button "Email" at bounding box center [494, 62] width 37 height 10
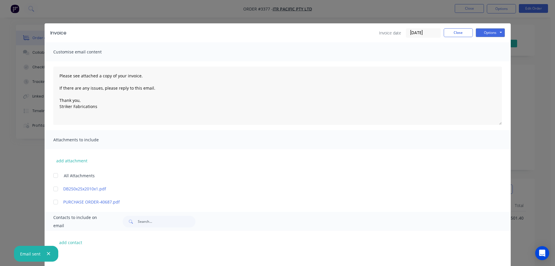
type textarea "Please see attached a copy of your invoice. If there are any issues, please rep…"
drag, startPoint x: 451, startPoint y: 32, endPoint x: 461, endPoint y: 13, distance: 21.4
click at [451, 32] on button "Close" at bounding box center [458, 32] width 29 height 9
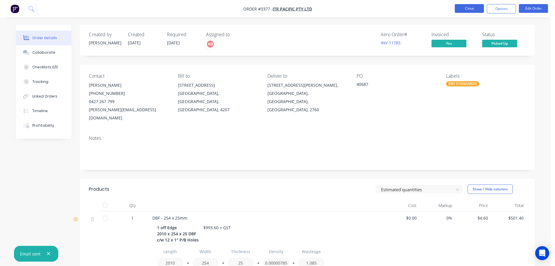
click at [464, 6] on button "Close" at bounding box center [469, 8] width 29 height 9
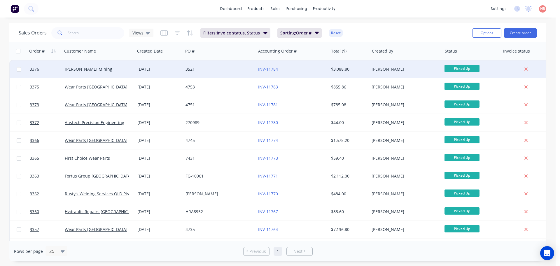
click at [216, 71] on div "3521" at bounding box center [217, 69] width 65 height 6
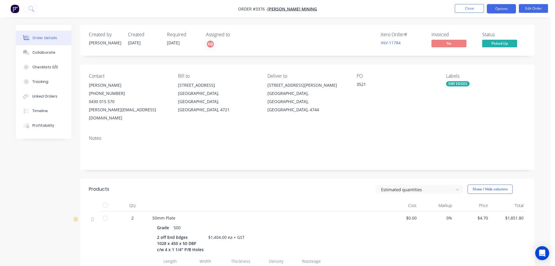
click at [493, 10] on button "Options" at bounding box center [501, 8] width 29 height 9
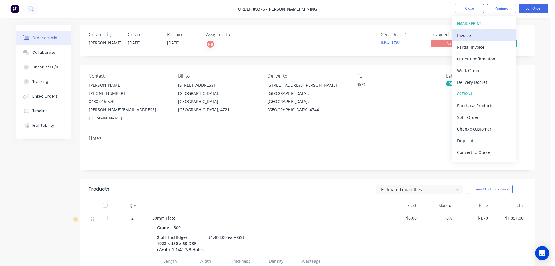
click at [477, 38] on div "Invoice" at bounding box center [484, 35] width 54 height 8
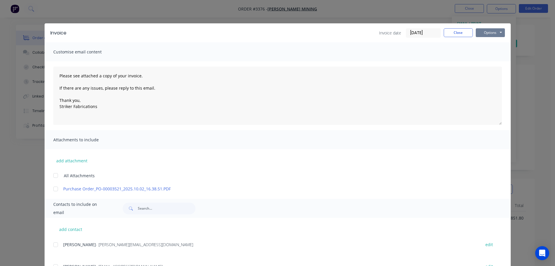
click at [489, 36] on button "Options" at bounding box center [490, 32] width 29 height 9
click at [483, 50] on button "Print" at bounding box center [494, 53] width 37 height 10
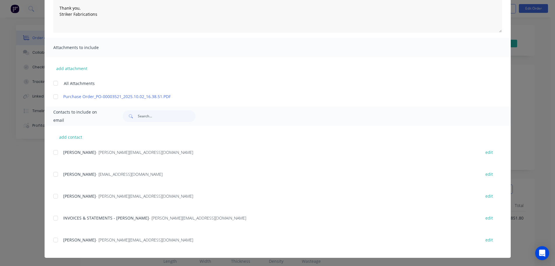
click at [58, 216] on div at bounding box center [56, 218] width 12 height 12
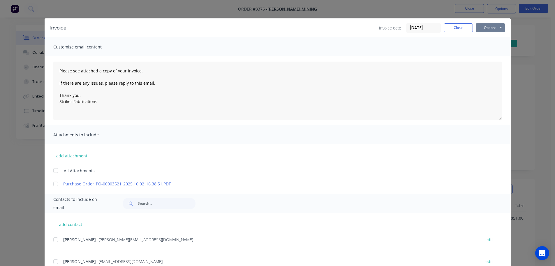
scroll to position [5, 0]
click at [481, 25] on button "Options" at bounding box center [490, 28] width 29 height 9
click at [488, 58] on button "Email" at bounding box center [494, 58] width 37 height 10
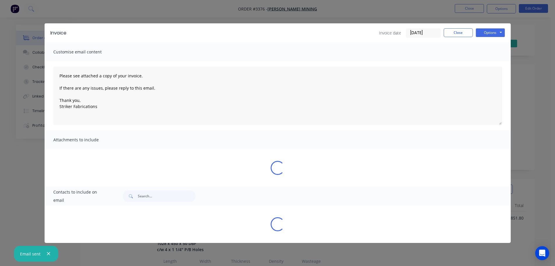
type textarea "Please see attached a copy of your invoice. If there are any issues, please rep…"
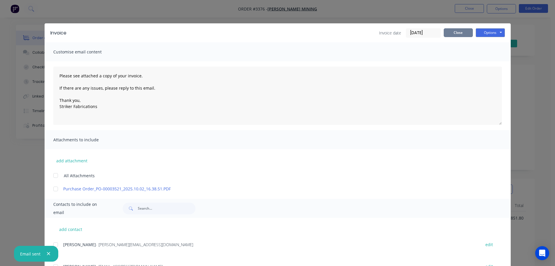
click at [460, 31] on button "Close" at bounding box center [458, 32] width 29 height 9
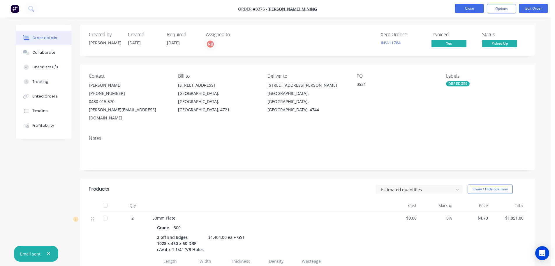
click at [469, 8] on button "Close" at bounding box center [469, 8] width 29 height 9
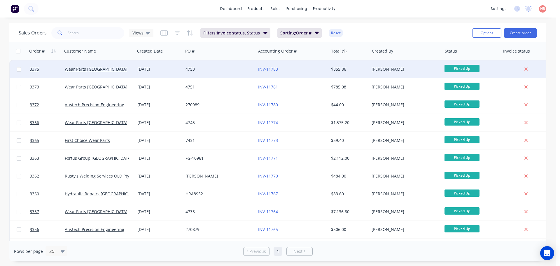
click at [225, 63] on div "4753" at bounding box center [219, 68] width 73 height 17
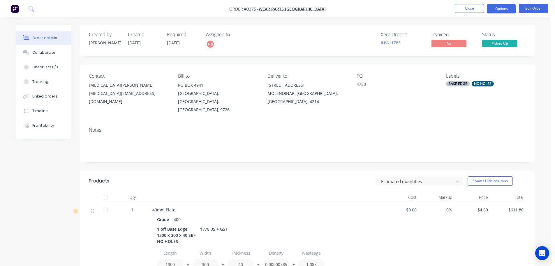
click at [490, 10] on button "Options" at bounding box center [501, 8] width 29 height 9
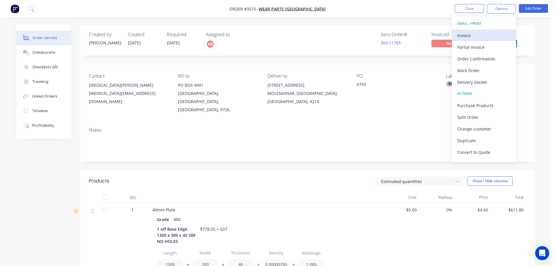
click at [473, 31] on button "Invoice" at bounding box center [484, 35] width 64 height 12
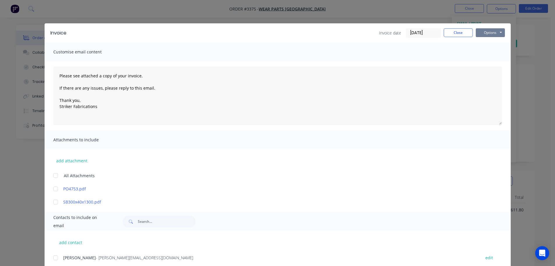
click at [484, 29] on button "Options" at bounding box center [490, 32] width 29 height 9
click at [485, 53] on button "Print" at bounding box center [494, 53] width 37 height 10
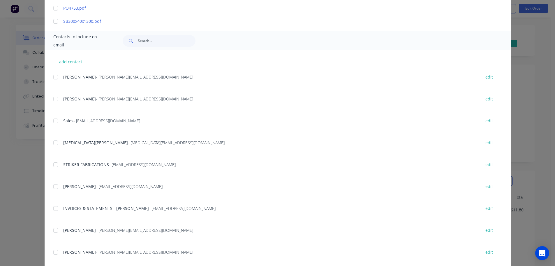
scroll to position [193, 0]
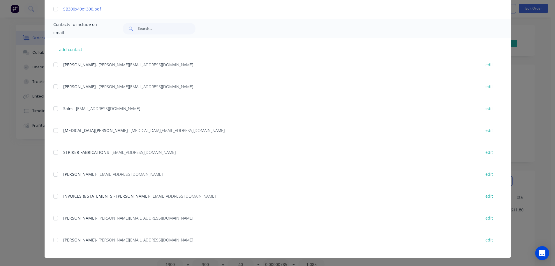
click at [55, 196] on div at bounding box center [56, 196] width 12 height 12
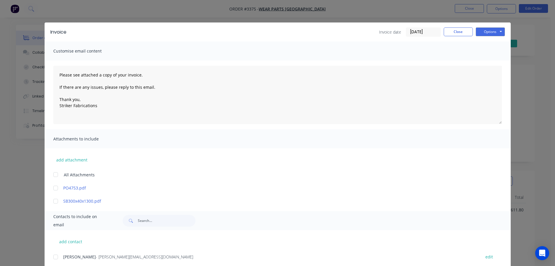
scroll to position [0, 0]
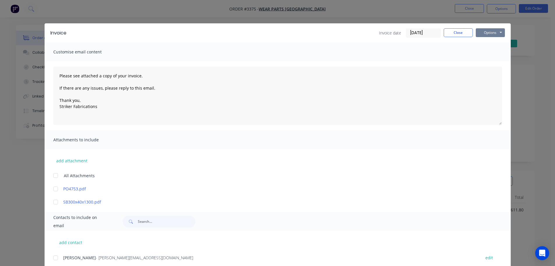
click at [485, 34] on button "Options" at bounding box center [490, 32] width 29 height 9
click at [486, 63] on button "Email" at bounding box center [494, 62] width 37 height 10
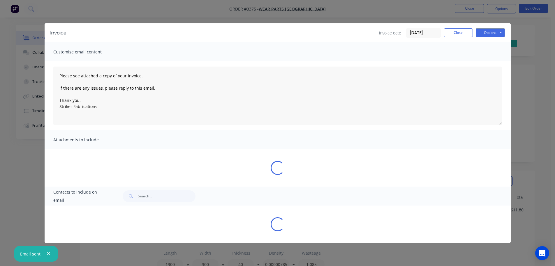
type textarea "Please see attached a copy of your invoice. If there are any issues, please rep…"
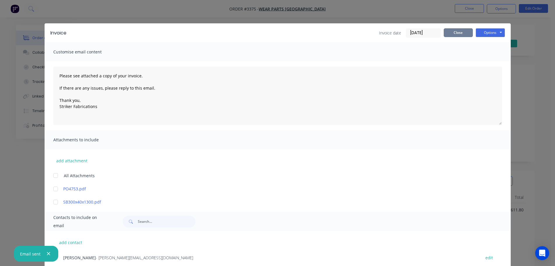
click at [450, 33] on button "Close" at bounding box center [458, 32] width 29 height 9
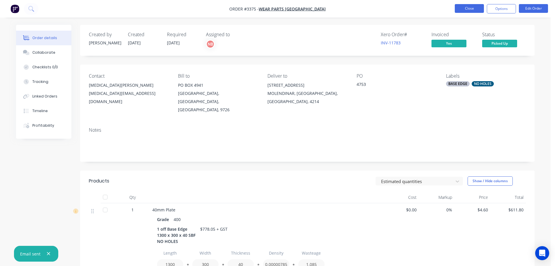
click at [469, 10] on button "Close" at bounding box center [469, 8] width 29 height 9
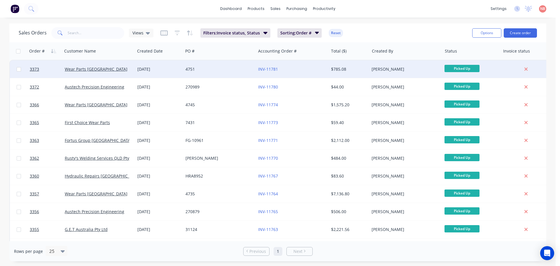
click at [229, 69] on div "4751" at bounding box center [217, 69] width 65 height 6
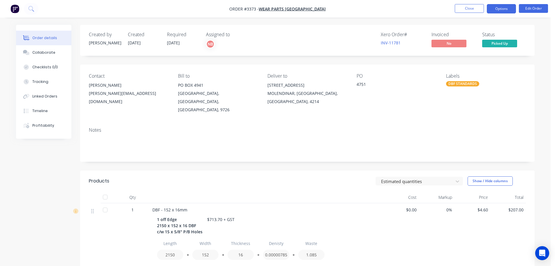
click at [498, 8] on button "Options" at bounding box center [501, 8] width 29 height 9
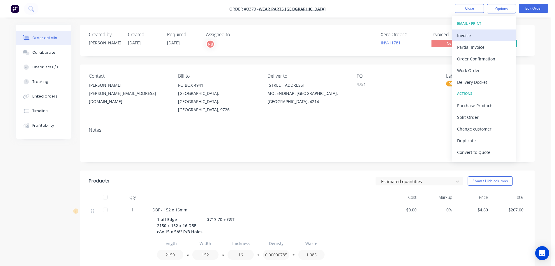
click at [486, 31] on div "Invoice" at bounding box center [484, 35] width 54 height 8
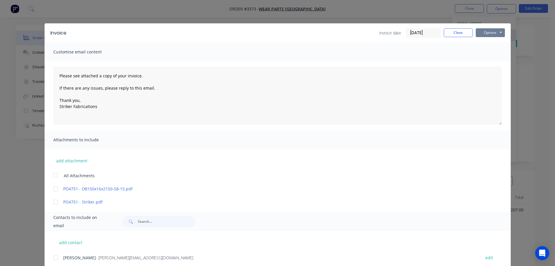
click at [486, 31] on button "Options" at bounding box center [490, 32] width 29 height 9
click at [479, 55] on button "Print" at bounding box center [494, 53] width 37 height 10
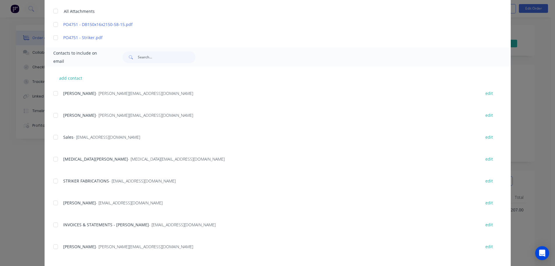
scroll to position [175, 0]
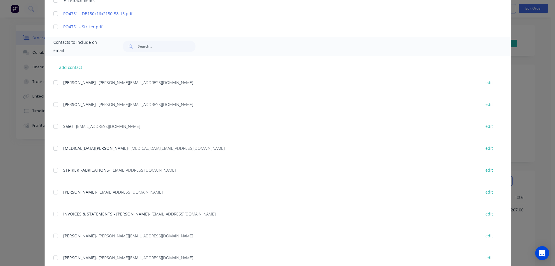
click at [50, 217] on div "add contact Sam - [EMAIL_ADDRESS][DOMAIN_NAME] edit [PERSON_NAME] - [PERSON_NAM…" at bounding box center [278, 165] width 466 height 219
click at [54, 211] on div at bounding box center [56, 214] width 12 height 12
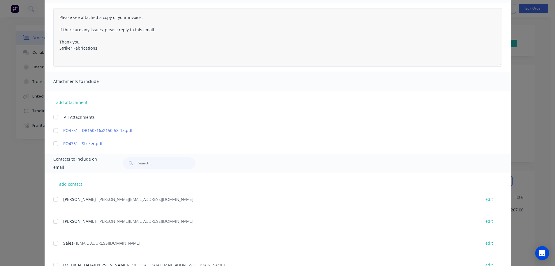
scroll to position [0, 0]
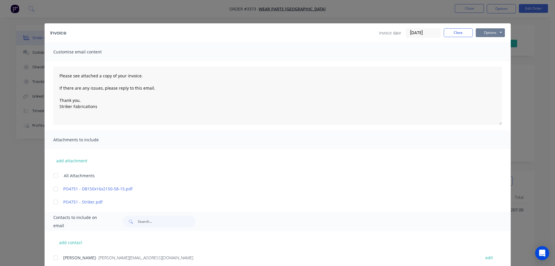
click at [490, 34] on button "Options" at bounding box center [490, 32] width 29 height 9
click at [482, 61] on button "Email" at bounding box center [494, 62] width 37 height 10
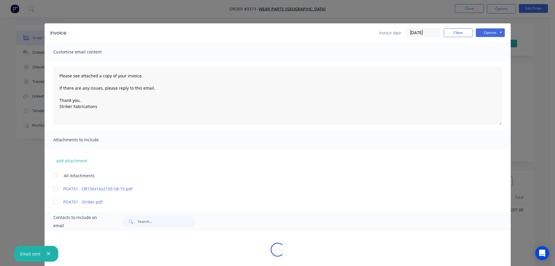
type textarea "Please see attached a copy of your invoice. If there are any issues, please rep…"
click at [462, 30] on button "Close" at bounding box center [458, 32] width 29 height 9
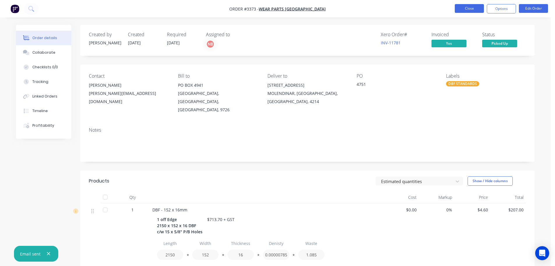
click at [463, 10] on button "Close" at bounding box center [469, 8] width 29 height 9
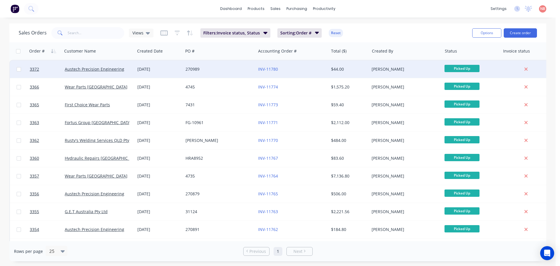
click at [227, 66] on div "270989" at bounding box center [219, 68] width 73 height 17
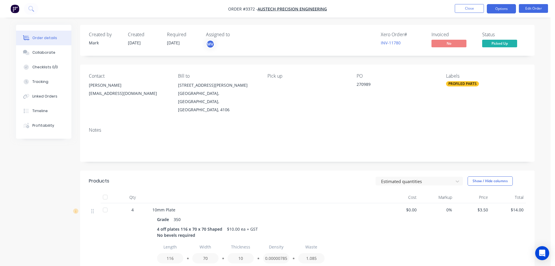
click at [497, 7] on button "Options" at bounding box center [501, 8] width 29 height 9
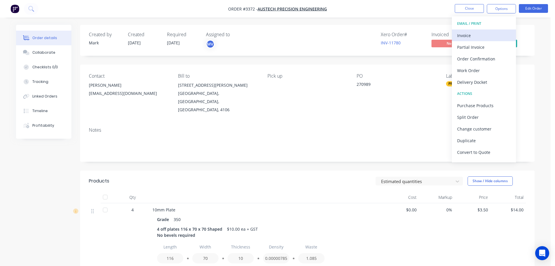
click at [474, 35] on div "Invoice" at bounding box center [484, 35] width 54 height 8
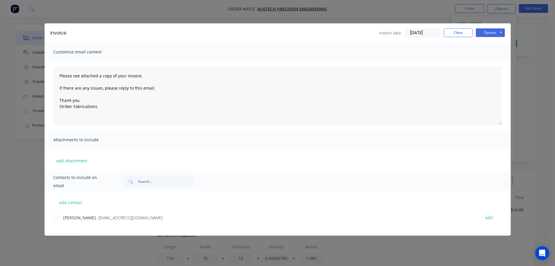
click at [59, 216] on div at bounding box center [56, 218] width 12 height 12
click at [484, 34] on button "Options" at bounding box center [490, 32] width 29 height 9
click at [482, 52] on button "Print" at bounding box center [494, 53] width 37 height 10
click at [55, 218] on div at bounding box center [56, 218] width 12 height 12
click at [498, 33] on button "Options" at bounding box center [490, 32] width 29 height 9
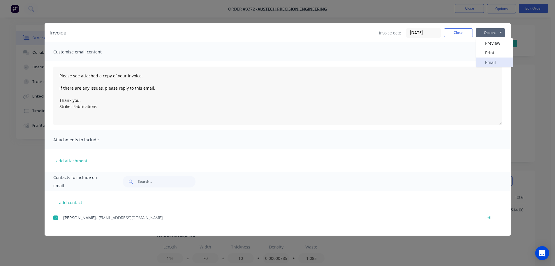
click at [490, 60] on button "Email" at bounding box center [494, 62] width 37 height 10
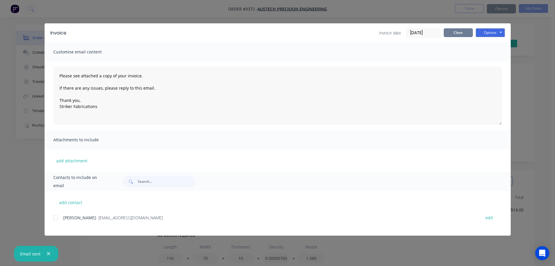
type textarea "Please see attached a copy of your invoice. If there are any issues, please rep…"
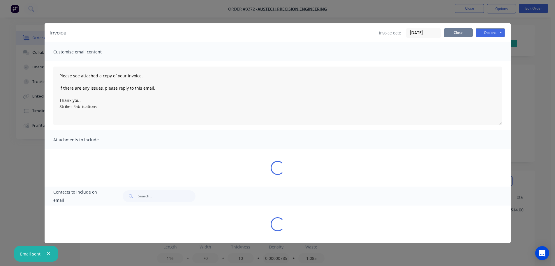
click at [465, 33] on button "Close" at bounding box center [458, 32] width 29 height 9
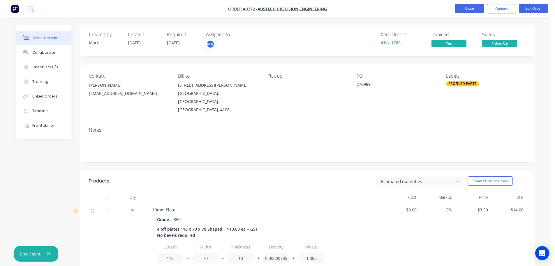
click at [466, 10] on button "Close" at bounding box center [469, 8] width 29 height 9
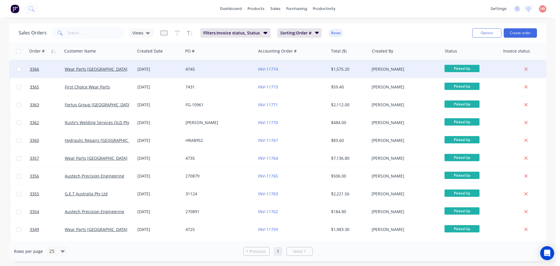
click at [218, 72] on div "4745" at bounding box center [219, 68] width 73 height 17
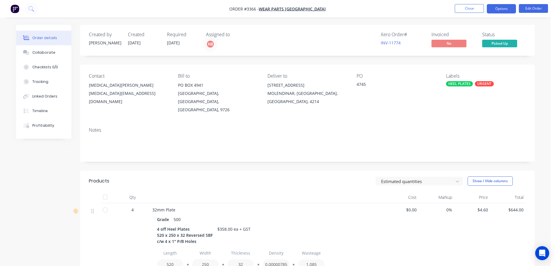
click at [498, 9] on button "Options" at bounding box center [501, 8] width 29 height 9
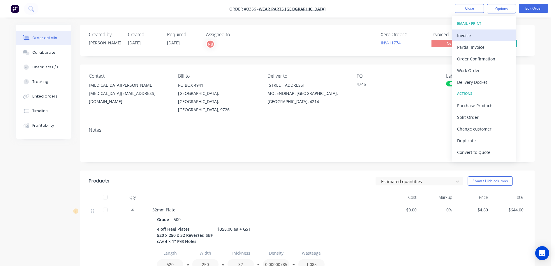
click at [469, 32] on div "Invoice" at bounding box center [484, 35] width 54 height 8
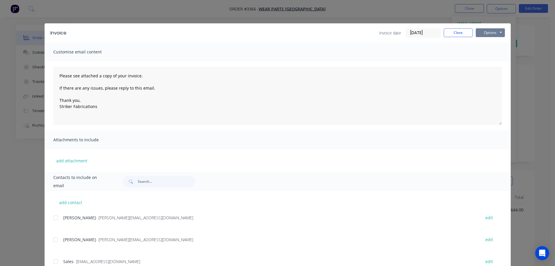
click at [486, 33] on button "Options" at bounding box center [490, 32] width 29 height 9
click at [482, 51] on button "Print" at bounding box center [494, 53] width 37 height 10
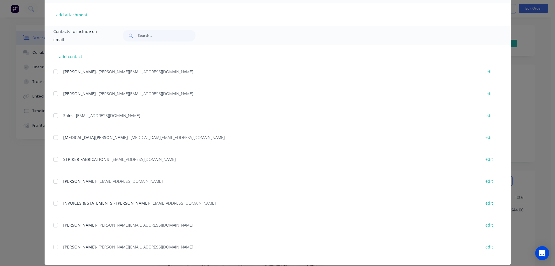
click at [54, 204] on div at bounding box center [56, 203] width 12 height 12
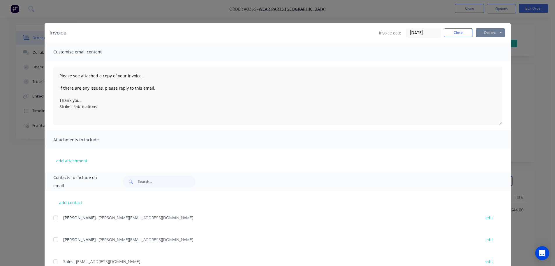
click at [490, 31] on button "Options" at bounding box center [490, 32] width 29 height 9
click at [486, 60] on button "Email" at bounding box center [494, 62] width 37 height 10
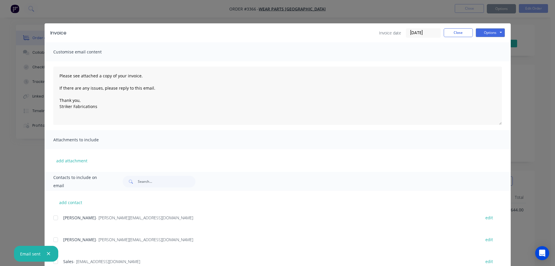
type textarea "Please see attached a copy of your invoice. If there are any issues, please rep…"
click at [448, 30] on button "Close" at bounding box center [458, 32] width 29 height 9
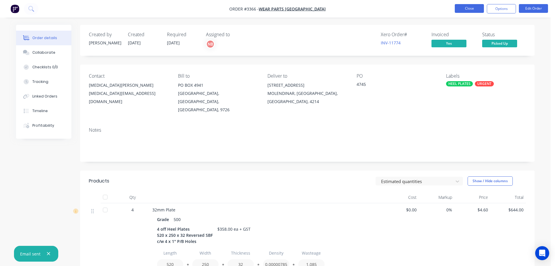
click at [468, 8] on button "Close" at bounding box center [469, 8] width 29 height 9
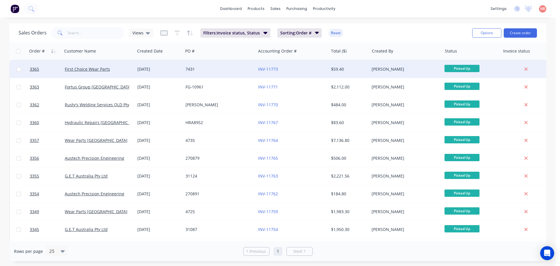
click at [237, 72] on div "7431" at bounding box center [219, 68] width 73 height 17
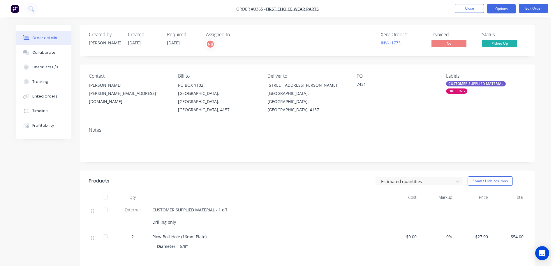
click at [497, 7] on button "Options" at bounding box center [501, 8] width 29 height 9
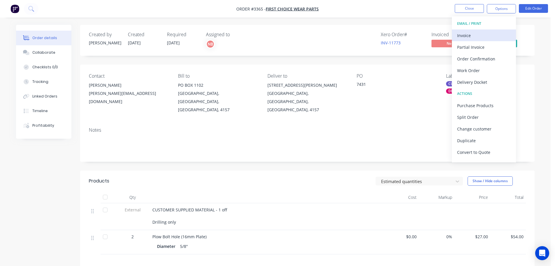
click at [479, 31] on div "Invoice" at bounding box center [484, 35] width 54 height 8
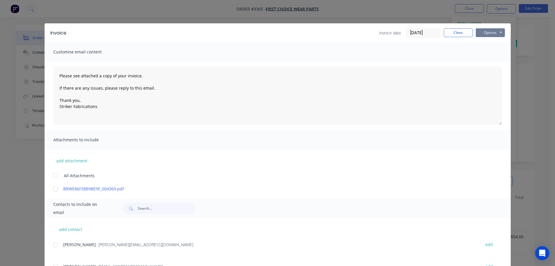
drag, startPoint x: 482, startPoint y: 31, endPoint x: 484, endPoint y: 35, distance: 4.3
click at [483, 31] on button "Options" at bounding box center [490, 32] width 29 height 9
click at [484, 54] on button "Print" at bounding box center [494, 53] width 37 height 10
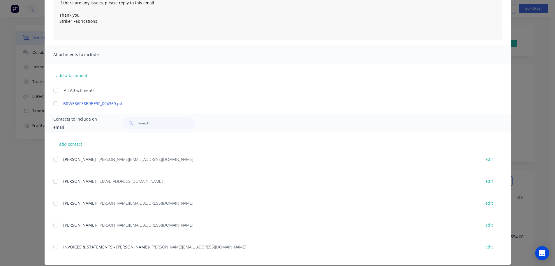
scroll to position [92, 0]
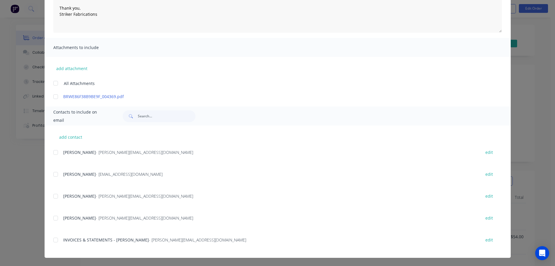
click at [57, 240] on div at bounding box center [56, 240] width 12 height 12
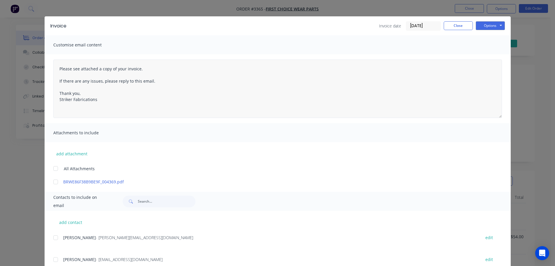
scroll to position [5, 0]
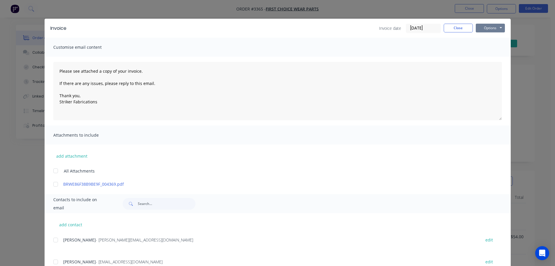
click at [482, 30] on button "Options" at bounding box center [490, 28] width 29 height 9
click at [481, 54] on button "Email" at bounding box center [494, 58] width 37 height 10
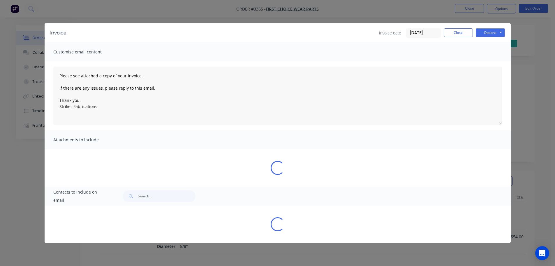
scroll to position [0, 0]
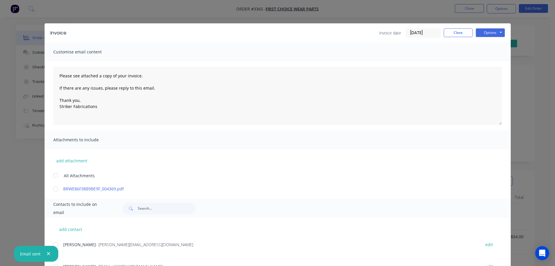
type textarea "Please see attached a copy of your invoice. If there are any issues, please rep…"
click at [446, 32] on button "Close" at bounding box center [458, 32] width 29 height 9
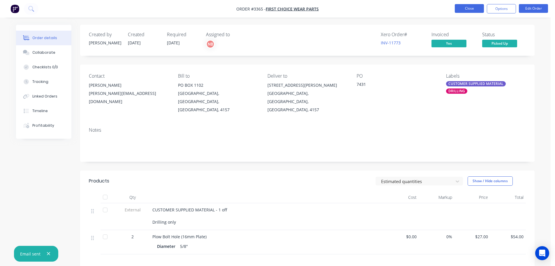
click at [459, 11] on button "Close" at bounding box center [469, 8] width 29 height 9
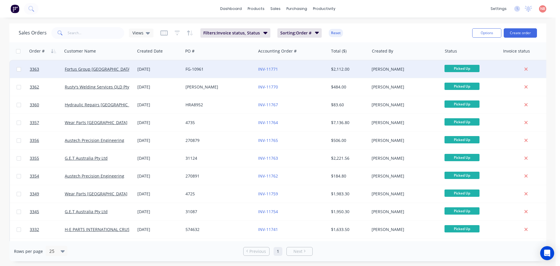
click at [224, 72] on div "FG-10961" at bounding box center [217, 69] width 65 height 6
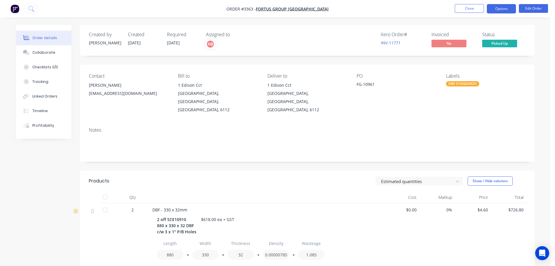
click at [496, 8] on button "Options" at bounding box center [501, 8] width 29 height 9
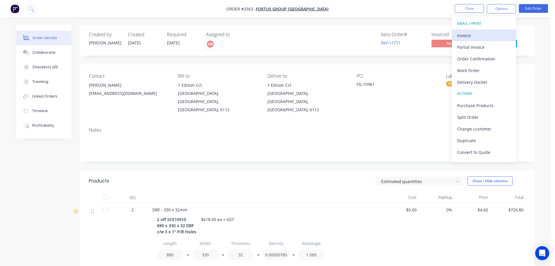
click at [481, 31] on div "Invoice" at bounding box center [484, 35] width 54 height 8
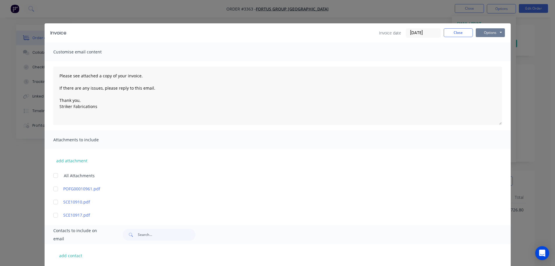
click at [481, 32] on button "Options" at bounding box center [490, 32] width 29 height 9
click at [480, 50] on button "Print" at bounding box center [494, 53] width 37 height 10
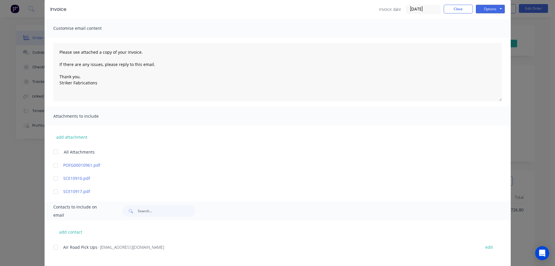
scroll to position [142, 0]
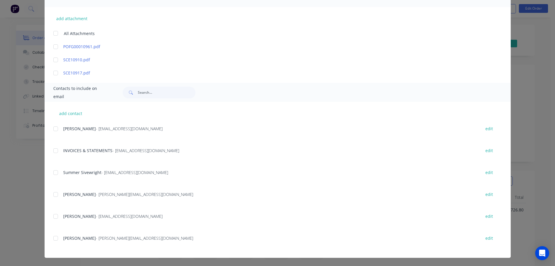
click at [54, 150] on div at bounding box center [56, 151] width 12 height 12
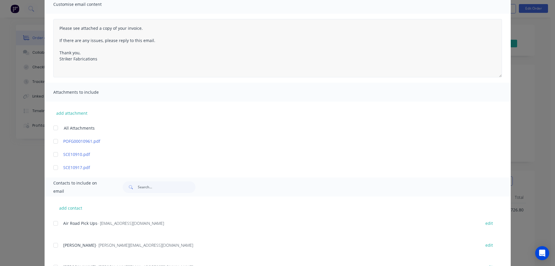
scroll to position [25, 0]
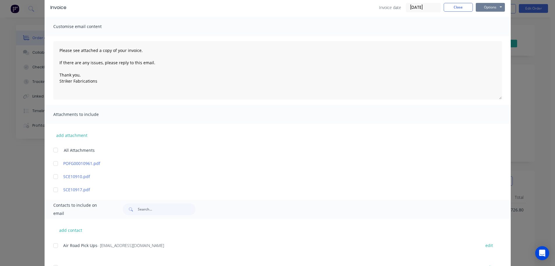
click at [492, 7] on button "Options" at bounding box center [490, 7] width 29 height 9
click at [486, 38] on button "Email" at bounding box center [494, 37] width 37 height 10
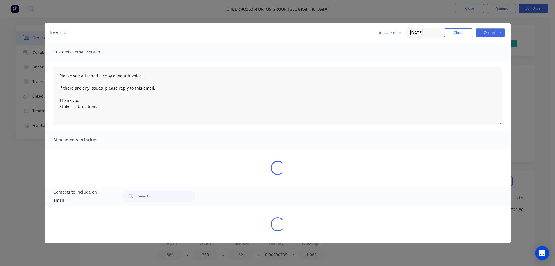
scroll to position [0, 0]
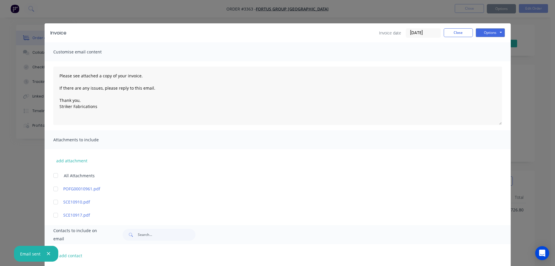
type textarea "Please see attached a copy of your invoice. If there are any issues, please rep…"
click at [450, 35] on button "Close" at bounding box center [458, 32] width 29 height 9
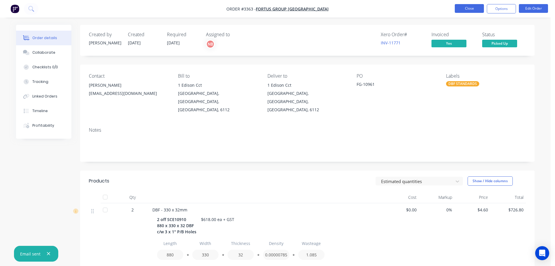
click at [468, 8] on button "Close" at bounding box center [469, 8] width 29 height 9
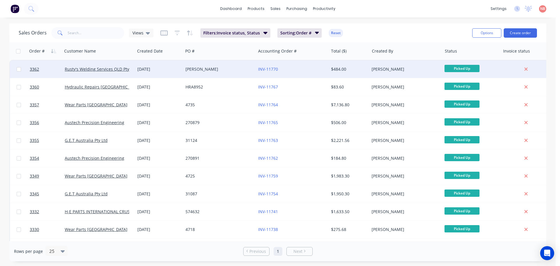
click at [234, 72] on div "[PERSON_NAME]" at bounding box center [219, 68] width 73 height 17
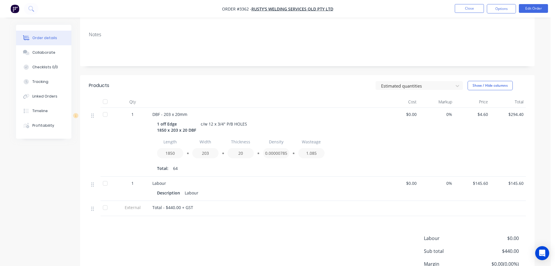
scroll to position [141, 0]
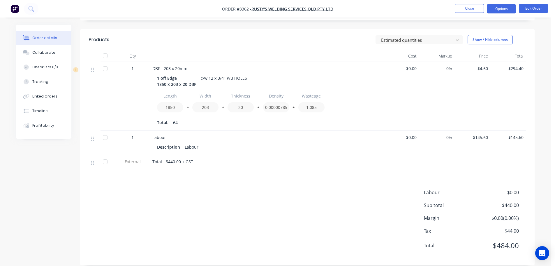
click at [494, 11] on button "Options" at bounding box center [501, 8] width 29 height 9
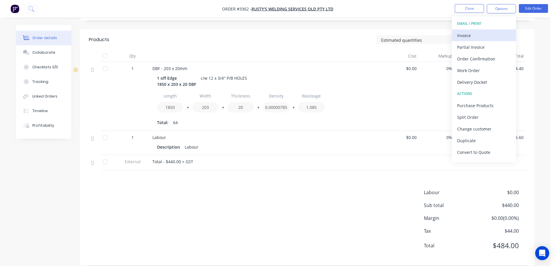
click at [477, 34] on div "Invoice" at bounding box center [484, 35] width 54 height 8
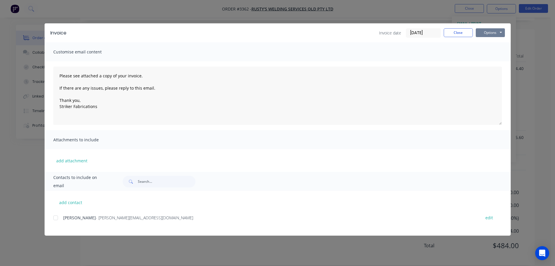
drag, startPoint x: 477, startPoint y: 34, endPoint x: 492, endPoint y: 31, distance: 14.9
click at [492, 29] on button "Options" at bounding box center [490, 32] width 29 height 9
click at [488, 51] on button "Print" at bounding box center [494, 53] width 37 height 10
click at [58, 217] on div at bounding box center [56, 218] width 12 height 12
click at [490, 37] on div "Options Preview Print Email" at bounding box center [490, 32] width 29 height 9
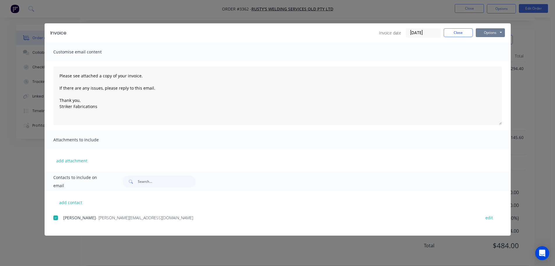
click at [490, 34] on button "Options" at bounding box center [490, 32] width 29 height 9
click at [484, 60] on button "Email" at bounding box center [494, 62] width 37 height 10
type textarea "Please see attached a copy of your invoice. If there are any issues, please rep…"
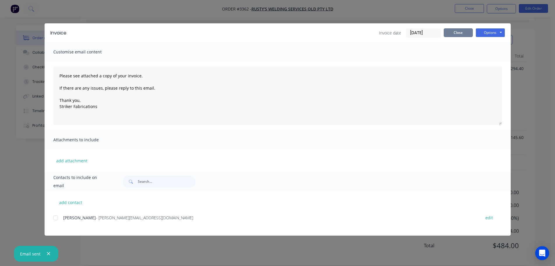
click at [464, 32] on button "Close" at bounding box center [458, 32] width 29 height 9
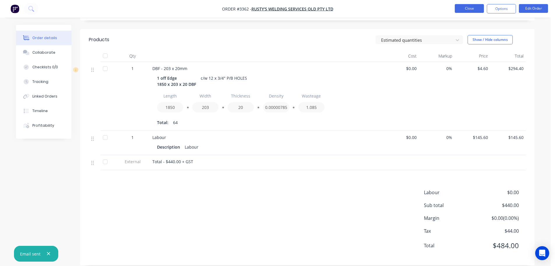
click at [475, 8] on button "Close" at bounding box center [469, 8] width 29 height 9
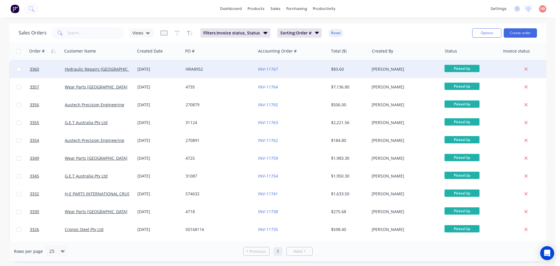
click at [230, 70] on div "HRA8952" at bounding box center [217, 69] width 65 height 6
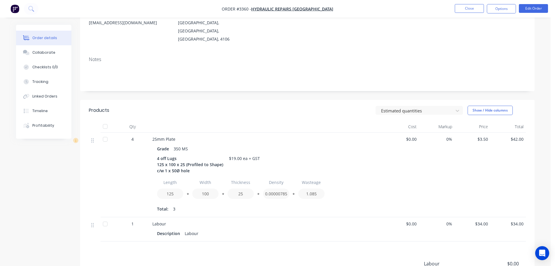
scroll to position [136, 0]
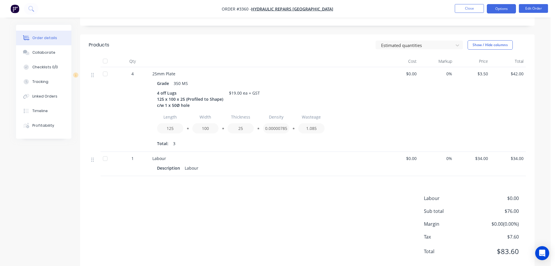
click at [515, 12] on button "Options" at bounding box center [501, 8] width 29 height 9
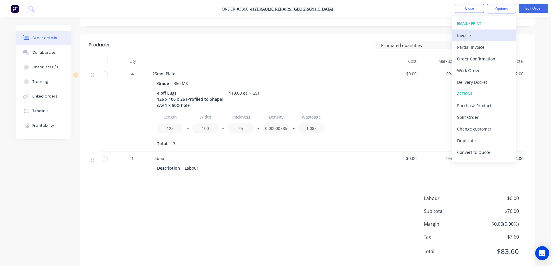
click at [481, 34] on div "Invoice" at bounding box center [484, 35] width 54 height 8
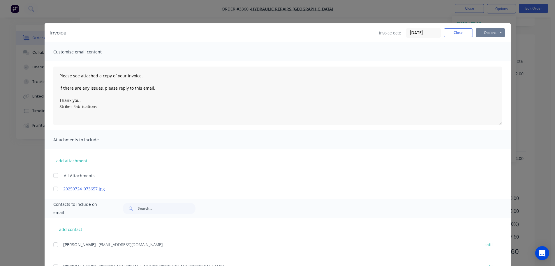
drag, startPoint x: 481, startPoint y: 32, endPoint x: 481, endPoint y: 36, distance: 3.8
click at [481, 32] on button "Options" at bounding box center [490, 32] width 29 height 9
click at [480, 49] on button "Print" at bounding box center [494, 53] width 37 height 10
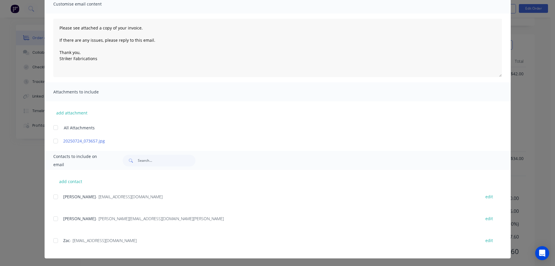
scroll to position [48, 0]
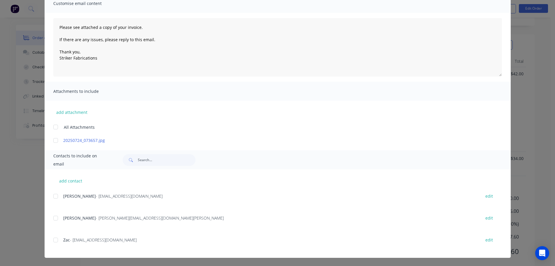
click at [53, 194] on div at bounding box center [56, 196] width 12 height 12
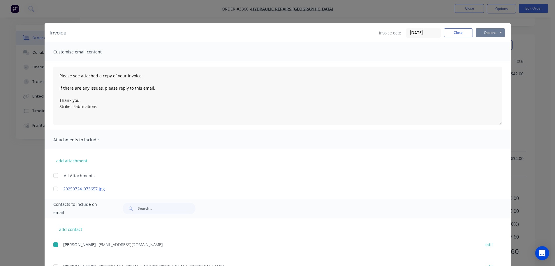
click at [489, 31] on button "Options" at bounding box center [490, 32] width 29 height 9
click at [488, 63] on button "Email" at bounding box center [494, 62] width 37 height 10
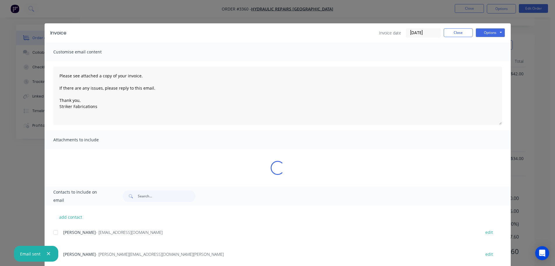
type textarea "Please see attached a copy of your invoice. If there are any issues, please rep…"
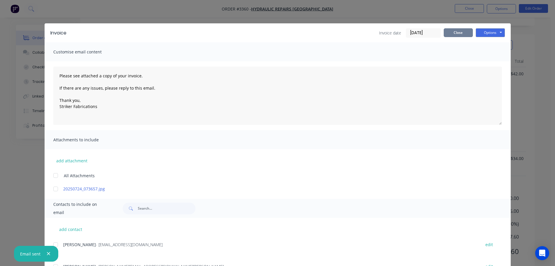
click at [463, 31] on button "Close" at bounding box center [458, 32] width 29 height 9
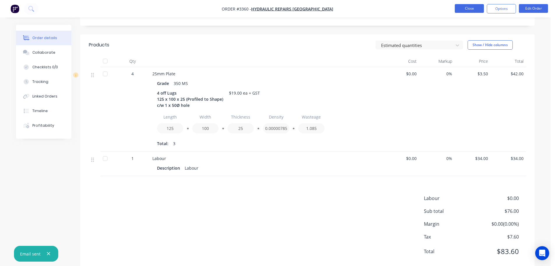
click at [473, 11] on button "Close" at bounding box center [469, 8] width 29 height 9
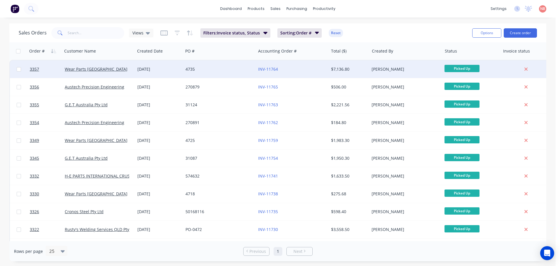
click at [226, 72] on div "4735" at bounding box center [219, 68] width 73 height 17
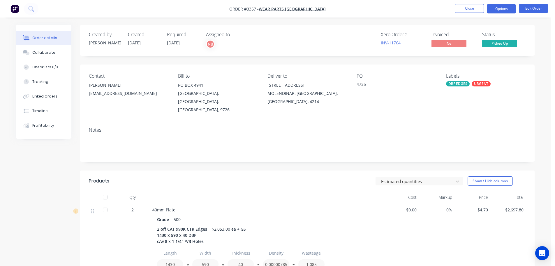
click at [509, 8] on button "Options" at bounding box center [501, 8] width 29 height 9
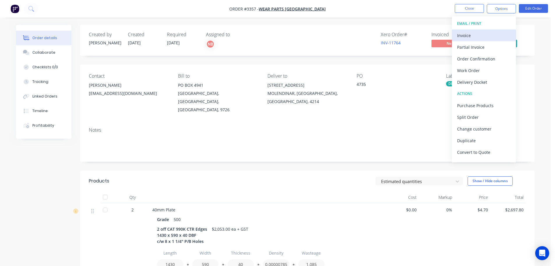
click at [478, 37] on div "Invoice" at bounding box center [484, 35] width 54 height 8
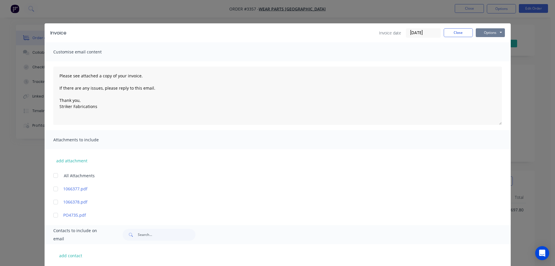
click at [489, 32] on button "Options" at bounding box center [490, 32] width 29 height 9
click at [483, 52] on button "Print" at bounding box center [494, 53] width 37 height 10
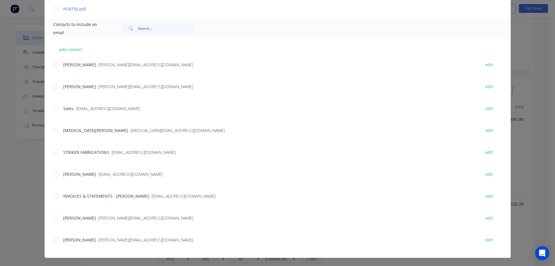
scroll to position [117, 0]
click at [55, 200] on div at bounding box center [56, 196] width 12 height 12
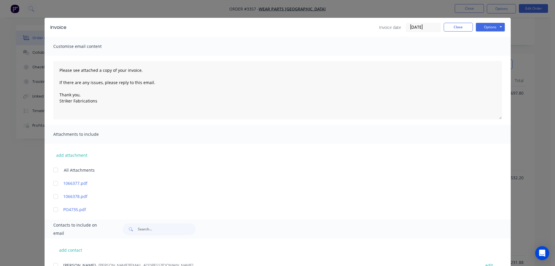
scroll to position [0, 0]
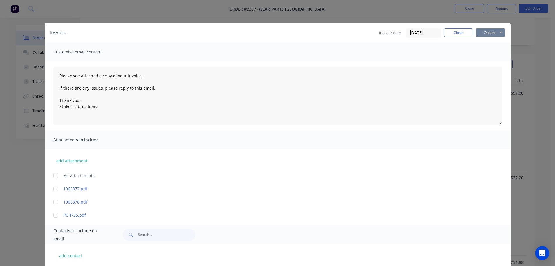
click at [487, 30] on button "Options" at bounding box center [490, 32] width 29 height 9
click at [482, 63] on button "Email" at bounding box center [494, 62] width 37 height 10
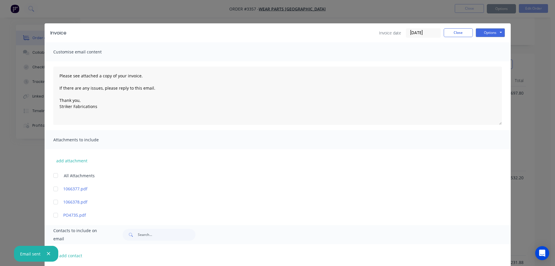
type textarea "Please see attached a copy of your invoice. If there are any issues, please rep…"
click at [453, 34] on button "Close" at bounding box center [458, 32] width 29 height 9
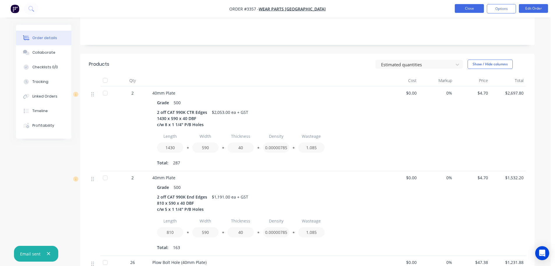
click at [461, 4] on button "Close" at bounding box center [469, 8] width 29 height 9
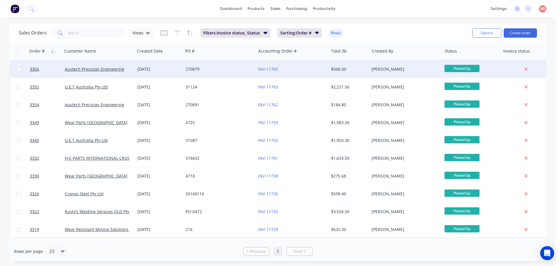
click at [224, 72] on div "270879" at bounding box center [219, 68] width 73 height 17
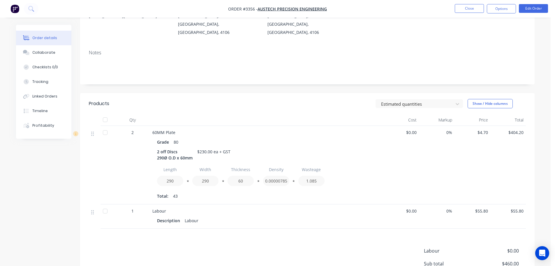
scroll to position [130, 0]
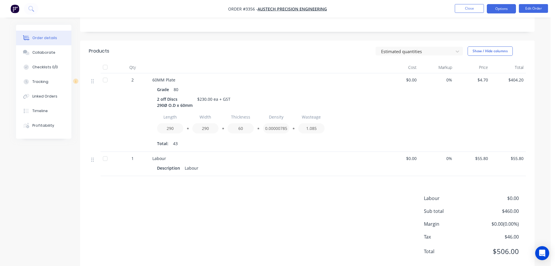
click at [500, 11] on button "Options" at bounding box center [501, 8] width 29 height 9
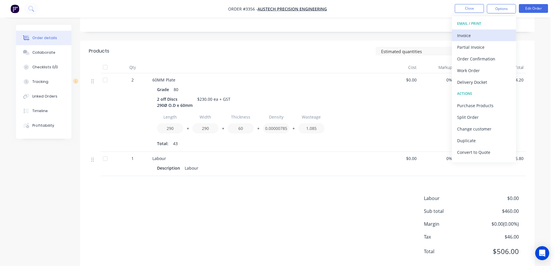
click at [482, 33] on div "Invoice" at bounding box center [484, 35] width 54 height 8
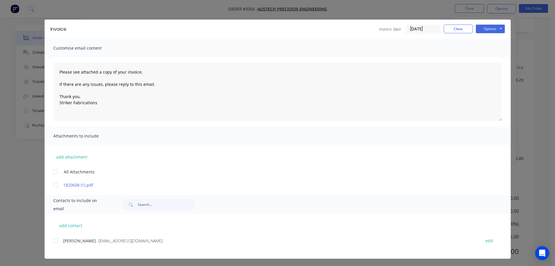
scroll to position [5, 0]
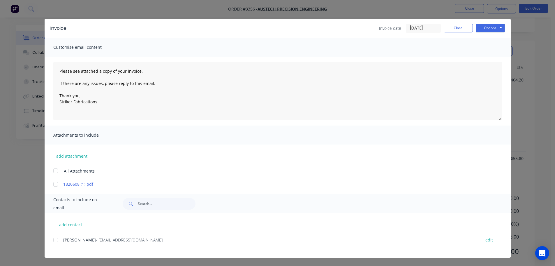
click at [57, 239] on div at bounding box center [56, 240] width 12 height 12
click at [488, 25] on button "Options" at bounding box center [490, 28] width 29 height 9
click at [488, 45] on button "Print" at bounding box center [494, 48] width 37 height 10
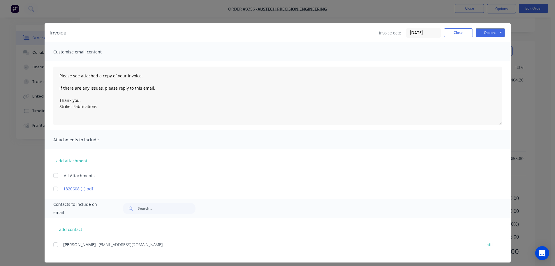
click at [53, 243] on div at bounding box center [56, 244] width 12 height 12
click at [486, 30] on button "Options" at bounding box center [490, 32] width 29 height 9
click at [482, 62] on button "Email" at bounding box center [494, 62] width 37 height 10
type textarea "Please see attached a copy of your invoice. If there are any issues, please rep…"
click at [465, 31] on button "Close" at bounding box center [458, 32] width 29 height 9
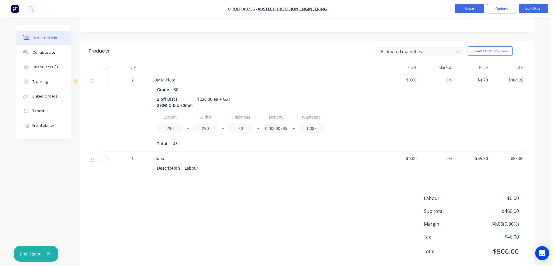
click at [472, 9] on button "Close" at bounding box center [469, 8] width 29 height 9
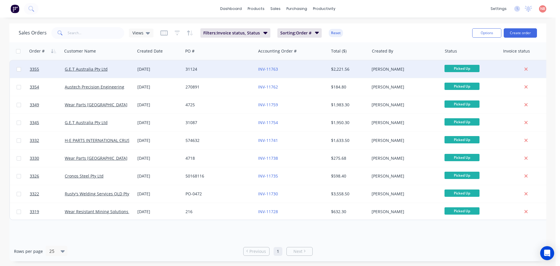
click at [247, 68] on div "31124" at bounding box center [217, 69] width 65 height 6
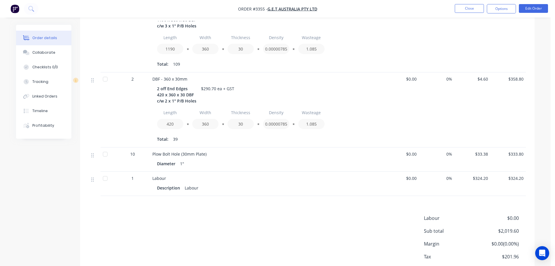
scroll to position [231, 0]
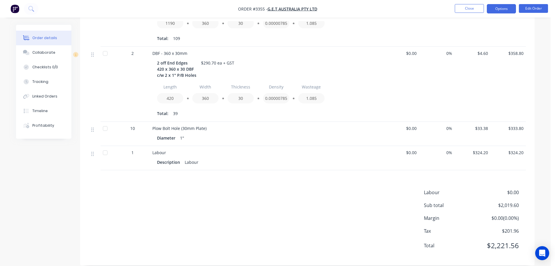
click at [509, 6] on button "Options" at bounding box center [501, 8] width 29 height 9
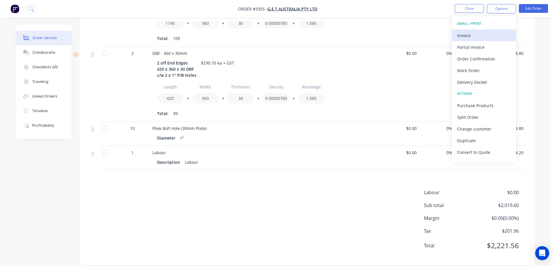
click at [476, 31] on div "Invoice" at bounding box center [484, 35] width 54 height 8
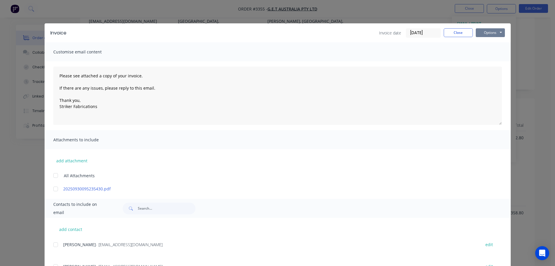
scroll to position [56, 0]
click at [493, 31] on button "Options" at bounding box center [490, 32] width 29 height 9
click at [480, 52] on button "Print" at bounding box center [494, 53] width 37 height 10
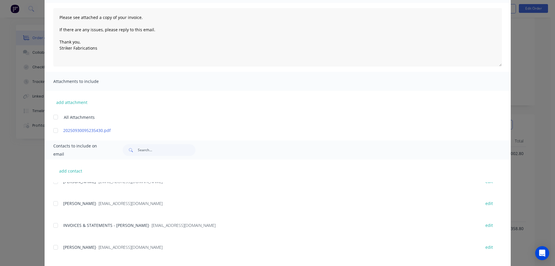
scroll to position [146, 0]
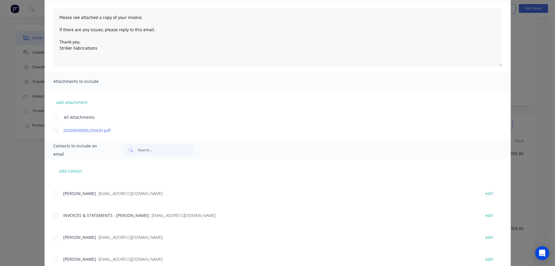
click at [52, 216] on div at bounding box center [56, 215] width 12 height 12
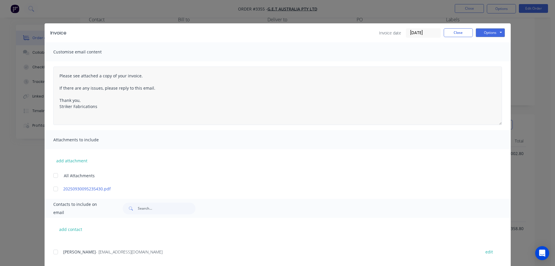
scroll to position [0, 0]
click at [481, 31] on button "Options" at bounding box center [490, 32] width 29 height 9
click at [482, 61] on button "Email" at bounding box center [494, 62] width 37 height 10
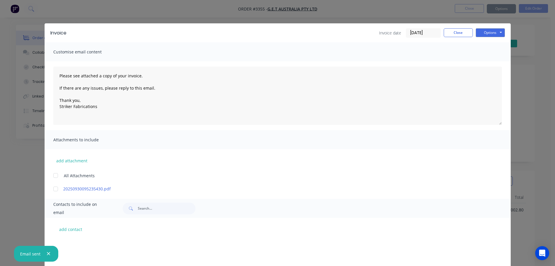
scroll to position [146, 0]
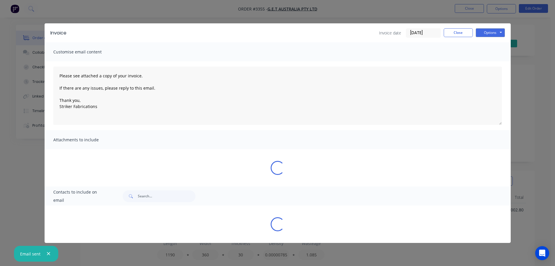
type textarea "Please see attached a copy of your invoice. If there are any issues, please rep…"
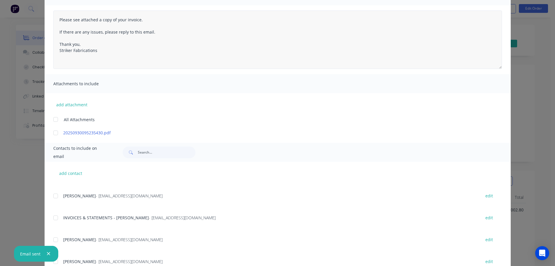
scroll to position [0, 0]
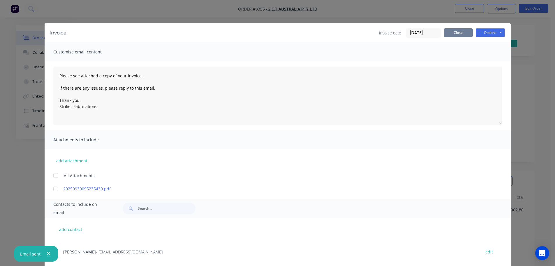
click at [464, 33] on button "Close" at bounding box center [458, 32] width 29 height 9
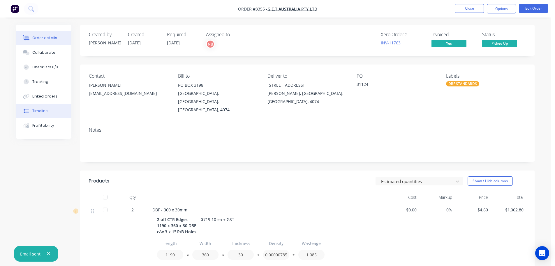
click at [47, 103] on button "Timeline" at bounding box center [43, 110] width 55 height 15
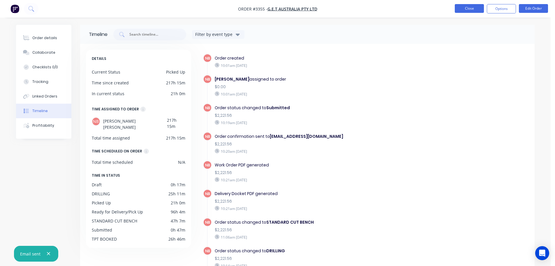
click at [463, 7] on button "Close" at bounding box center [469, 8] width 29 height 9
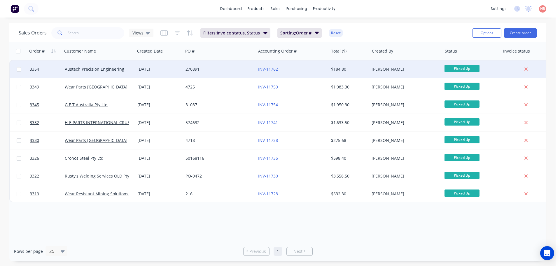
click at [215, 67] on div "270891" at bounding box center [217, 69] width 65 height 6
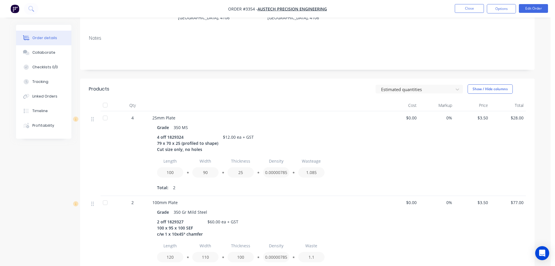
scroll to position [220, 0]
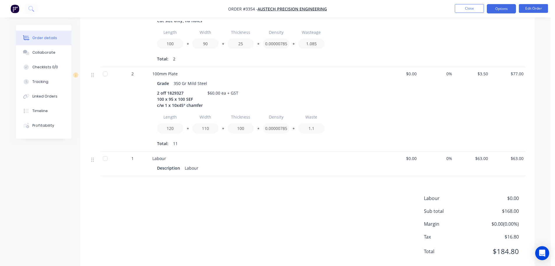
click at [499, 6] on button "Options" at bounding box center [501, 8] width 29 height 9
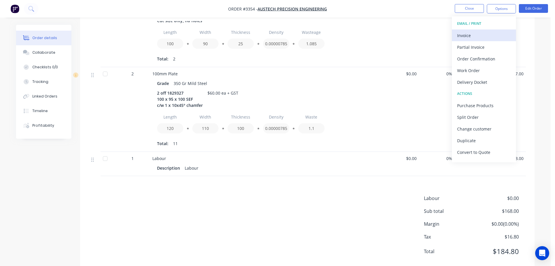
click at [477, 37] on div "Invoice" at bounding box center [484, 35] width 54 height 8
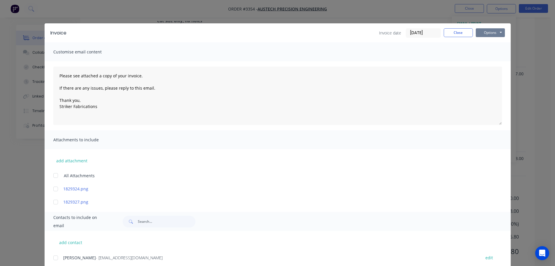
click at [482, 34] on button "Options" at bounding box center [490, 32] width 29 height 9
click at [483, 51] on button "Print" at bounding box center [494, 53] width 37 height 10
click at [54, 258] on div at bounding box center [56, 258] width 12 height 12
click at [489, 32] on button "Options" at bounding box center [490, 32] width 29 height 9
click at [486, 62] on button "Email" at bounding box center [494, 62] width 37 height 10
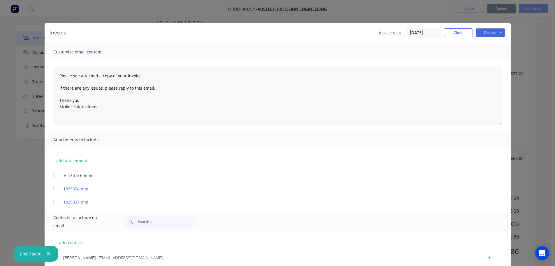
type textarea "Please see attached a copy of your invoice. If there are any issues, please rep…"
click at [453, 33] on button "Close" at bounding box center [458, 32] width 29 height 9
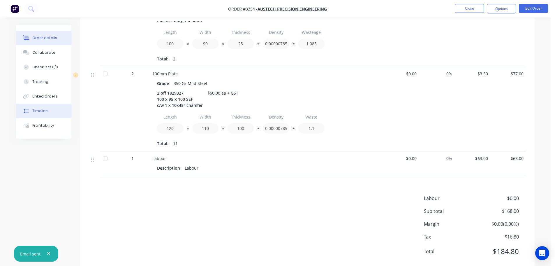
click at [35, 111] on div "Timeline" at bounding box center [39, 110] width 15 height 5
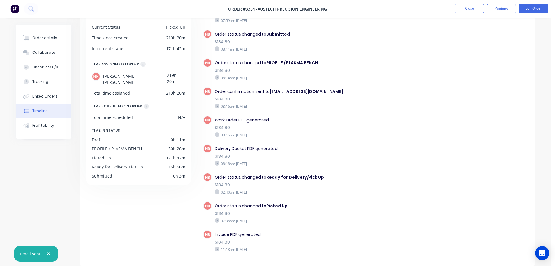
scroll to position [75, 0]
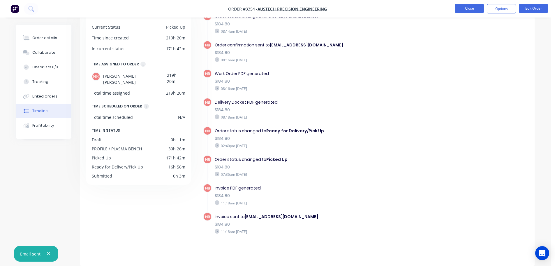
click at [484, 7] on button "Close" at bounding box center [469, 8] width 29 height 9
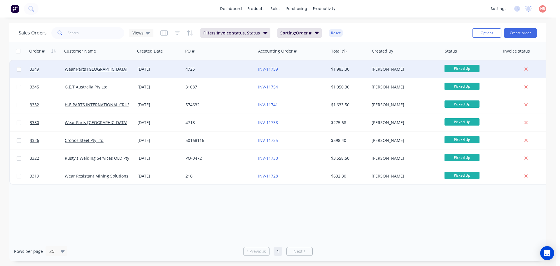
click at [227, 70] on div "4725" at bounding box center [217, 69] width 65 height 6
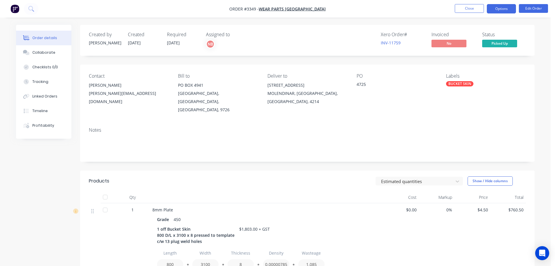
click at [505, 7] on button "Options" at bounding box center [501, 8] width 29 height 9
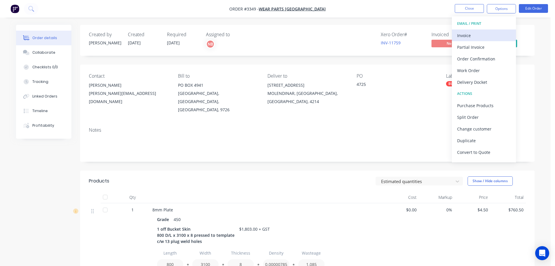
click at [477, 33] on div "Invoice" at bounding box center [484, 35] width 54 height 8
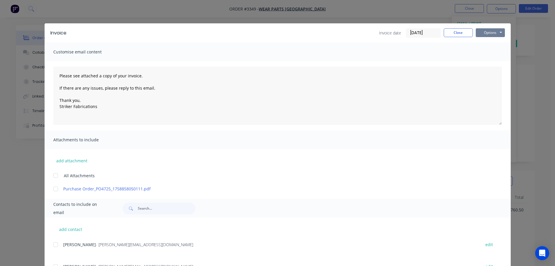
click at [482, 30] on button "Options" at bounding box center [490, 32] width 29 height 9
click at [480, 55] on button "Print" at bounding box center [494, 53] width 37 height 10
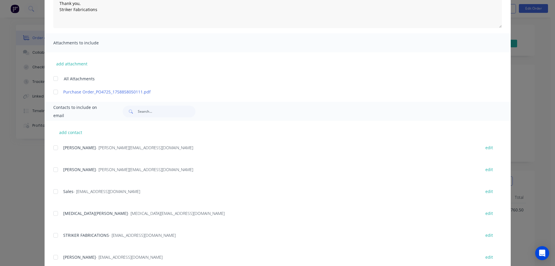
scroll to position [117, 0]
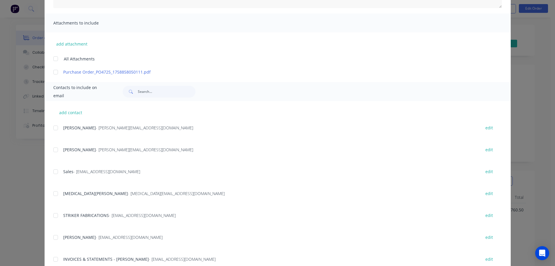
click at [54, 259] on div at bounding box center [56, 259] width 12 height 12
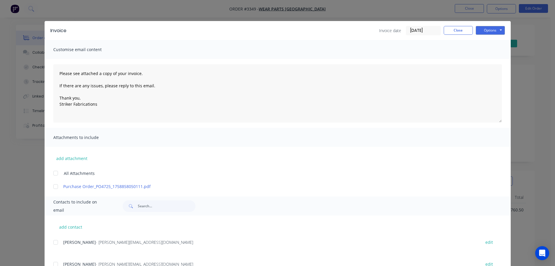
scroll to position [0, 0]
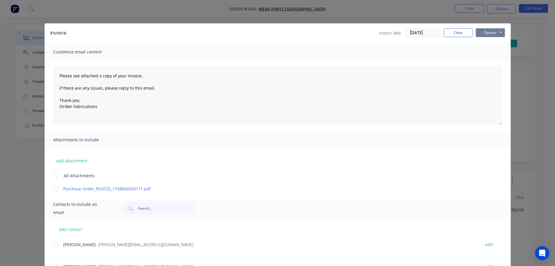
click at [483, 36] on button "Options" at bounding box center [490, 32] width 29 height 9
click at [484, 64] on button "Email" at bounding box center [494, 62] width 37 height 10
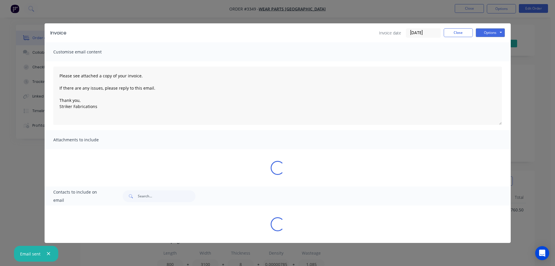
type textarea "Please see attached a copy of your invoice. If there are any issues, please rep…"
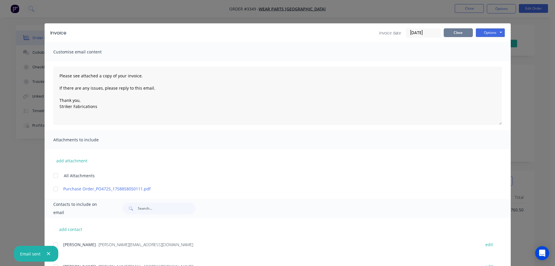
click at [463, 35] on button "Close" at bounding box center [458, 32] width 29 height 9
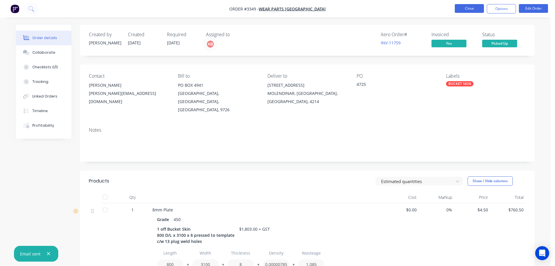
click at [463, 6] on button "Close" at bounding box center [469, 8] width 29 height 9
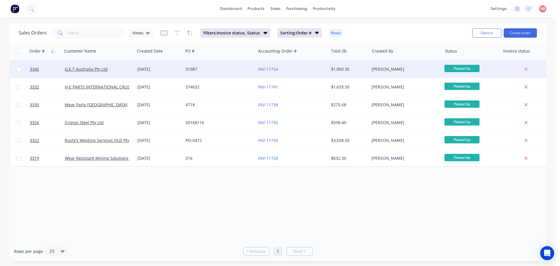
click at [215, 70] on div "31087" at bounding box center [217, 69] width 65 height 6
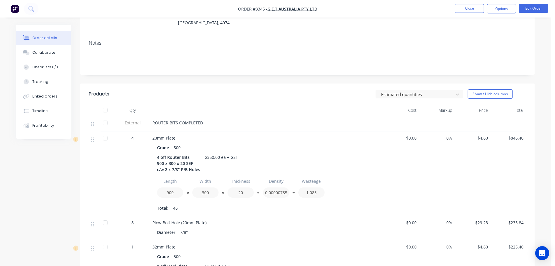
scroll to position [87, 0]
click at [524, 9] on button "Edit Order" at bounding box center [533, 8] width 29 height 9
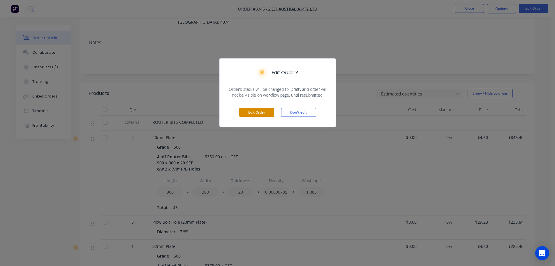
click at [260, 113] on button "Edit Order" at bounding box center [256, 112] width 35 height 9
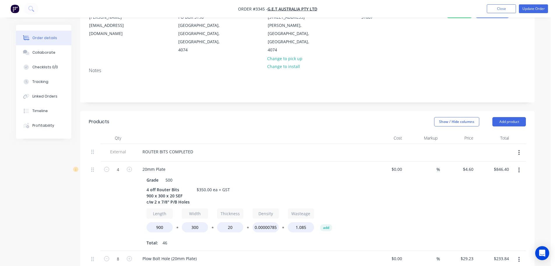
scroll to position [58, 0]
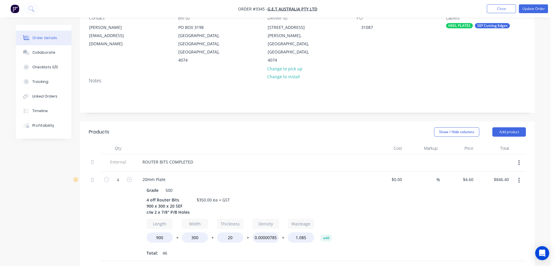
click at [519, 160] on icon "button" at bounding box center [519, 162] width 1 height 5
click at [499, 185] on div "Delete" at bounding box center [498, 189] width 45 height 8
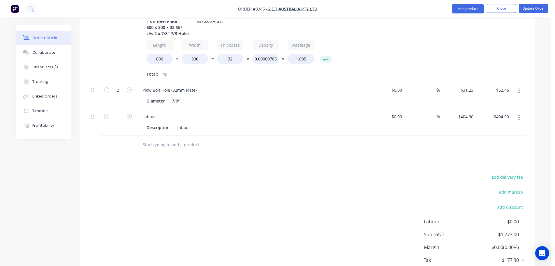
scroll to position [364, 0]
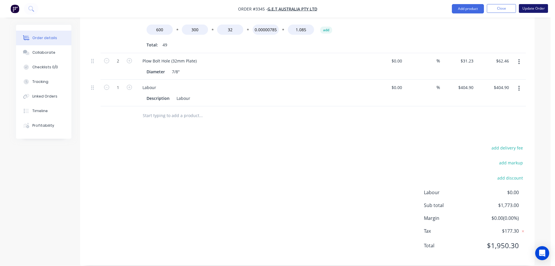
click at [534, 9] on button "Update Order" at bounding box center [533, 8] width 29 height 9
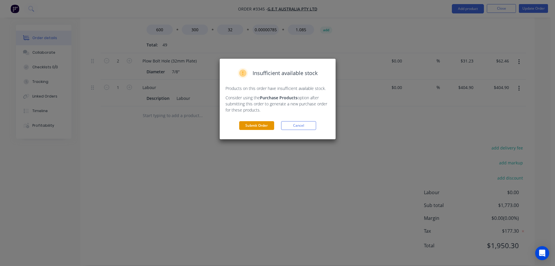
click at [261, 124] on button "Submit Order" at bounding box center [256, 125] width 35 height 9
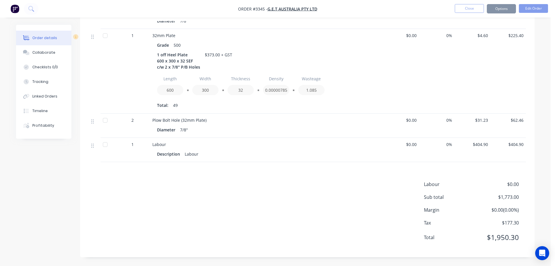
scroll to position [275, 0]
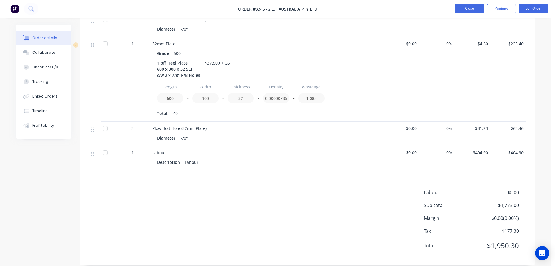
click at [463, 9] on button "Close" at bounding box center [469, 8] width 29 height 9
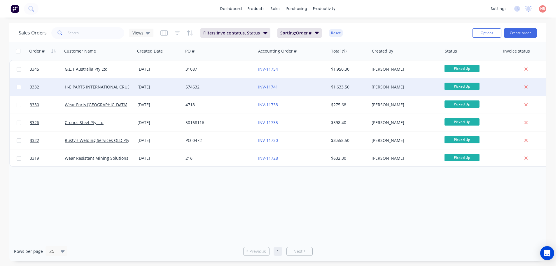
click at [217, 87] on div "574632" at bounding box center [217, 87] width 65 height 6
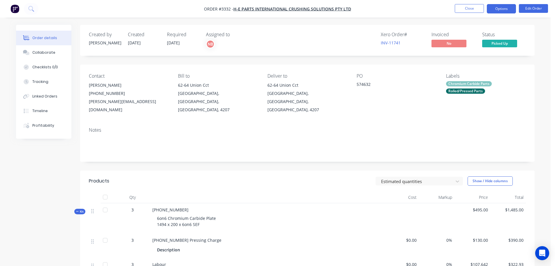
click at [495, 8] on button "Options" at bounding box center [501, 8] width 29 height 9
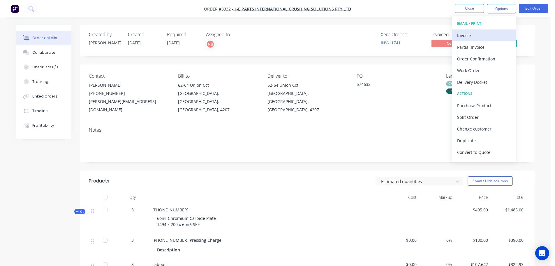
click at [472, 32] on div "Invoice" at bounding box center [484, 35] width 54 height 8
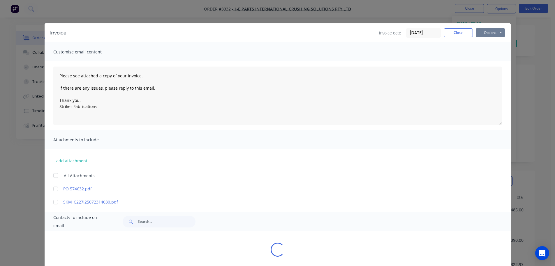
click at [489, 30] on button "Options" at bounding box center [490, 32] width 29 height 9
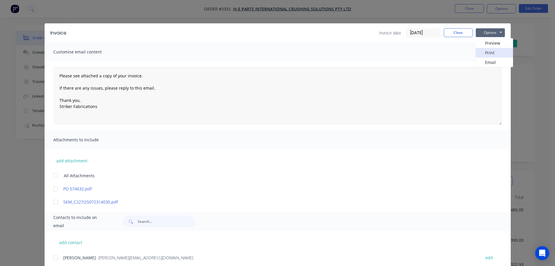
click at [482, 57] on button "Print" at bounding box center [494, 53] width 37 height 10
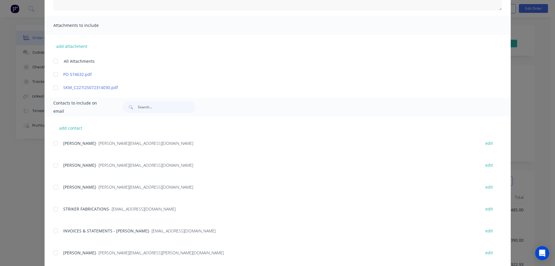
scroll to position [117, 0]
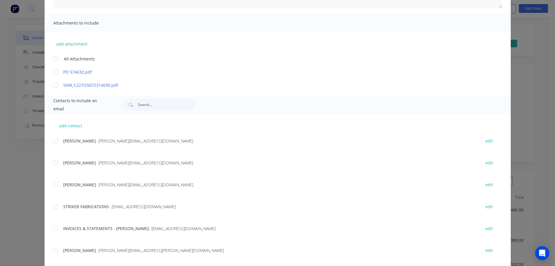
click at [49, 229] on div "add contact [PERSON_NAME] - [PERSON_NAME][EMAIL_ADDRESS][DOMAIN_NAME] edit [PER…" at bounding box center [278, 202] width 466 height 176
click at [55, 227] on div at bounding box center [56, 228] width 12 height 12
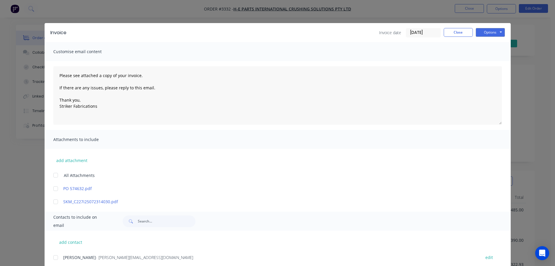
scroll to position [0, 0]
click at [484, 33] on button "Options" at bounding box center [490, 32] width 29 height 9
click at [478, 61] on button "Email" at bounding box center [494, 62] width 37 height 10
type textarea "Please see attached a copy of your invoice. If there are any issues, please rep…"
drag, startPoint x: 446, startPoint y: 31, endPoint x: 450, endPoint y: 27, distance: 6.0
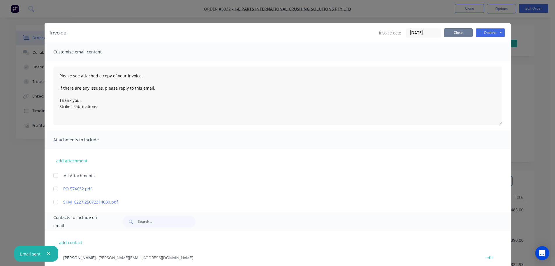
click at [446, 31] on button "Close" at bounding box center [458, 32] width 29 height 9
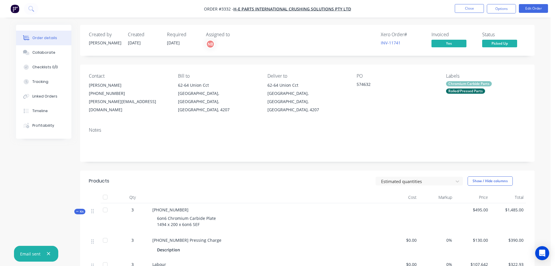
click at [471, 4] on nav "Order #3332 - H-E PARTS INTERNATIONAL CRUSHING SOLUTIONS PTY LTD Close Options …" at bounding box center [277, 8] width 555 height 17
click at [471, 8] on button "Close" at bounding box center [469, 8] width 29 height 9
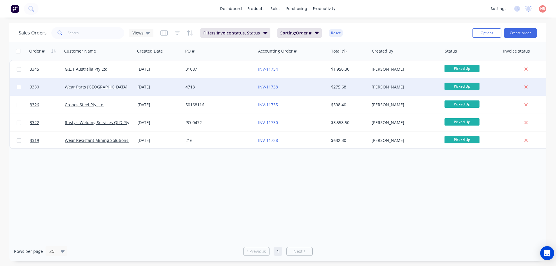
click at [223, 89] on div "4718" at bounding box center [217, 87] width 65 height 6
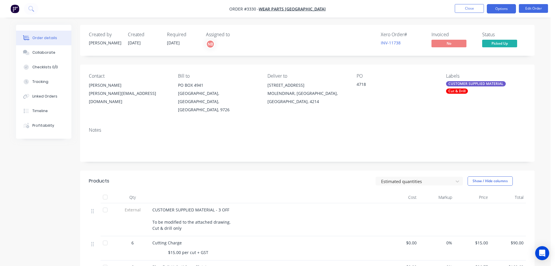
click at [501, 9] on button "Options" at bounding box center [501, 8] width 29 height 9
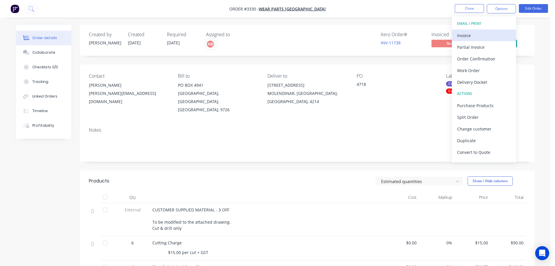
click at [480, 32] on div "Invoice" at bounding box center [484, 35] width 54 height 8
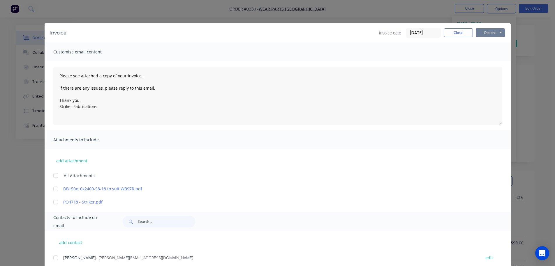
click at [497, 31] on button "Options" at bounding box center [490, 32] width 29 height 9
click at [477, 53] on button "Print" at bounding box center [494, 53] width 37 height 10
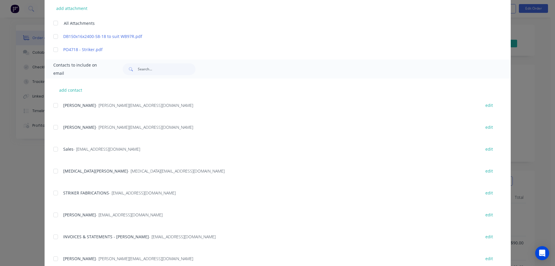
scroll to position [175, 0]
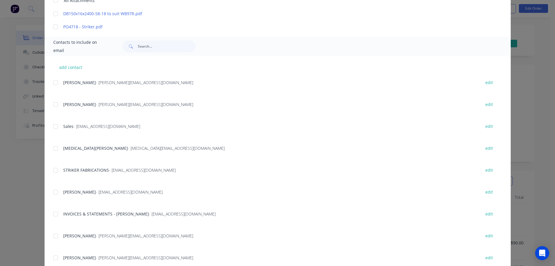
click at [57, 214] on div at bounding box center [56, 214] width 12 height 12
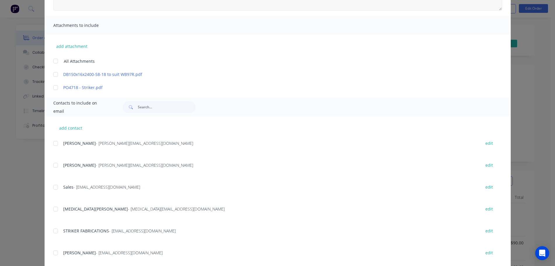
scroll to position [29, 0]
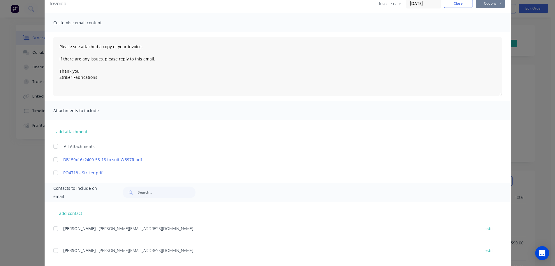
click at [489, 3] on button "Options" at bounding box center [490, 3] width 29 height 9
click at [491, 34] on button "Email" at bounding box center [494, 33] width 37 height 10
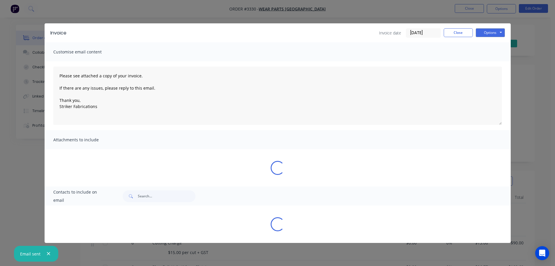
type textarea "Please see attached a copy of your invoice. If there are any issues, please rep…"
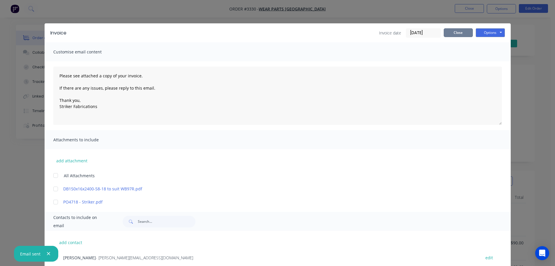
click at [465, 33] on button "Close" at bounding box center [458, 32] width 29 height 9
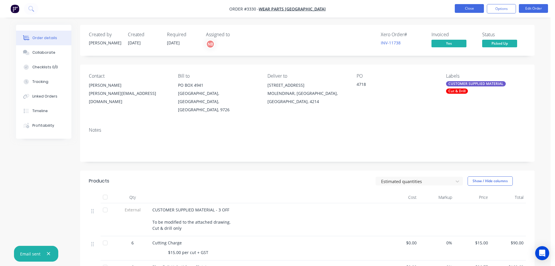
click at [469, 10] on button "Close" at bounding box center [469, 8] width 29 height 9
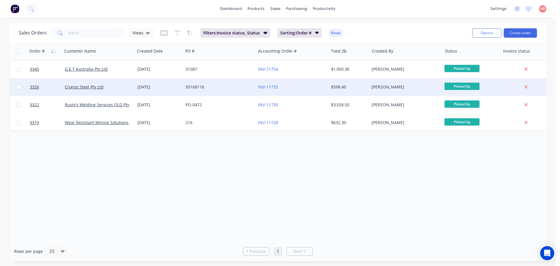
click at [220, 88] on div "50168116" at bounding box center [217, 87] width 65 height 6
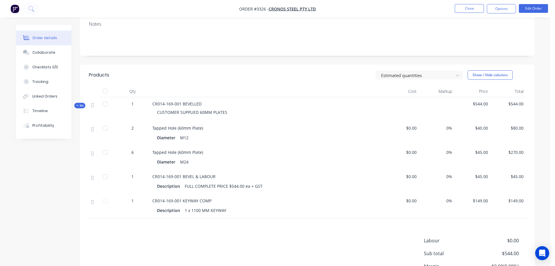
scroll to position [154, 0]
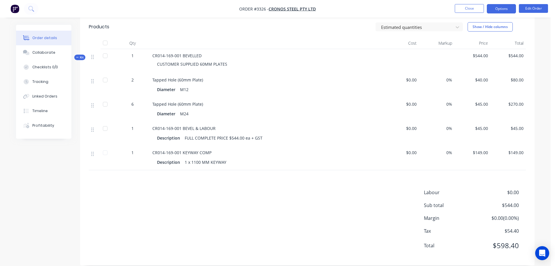
click at [512, 10] on button "Options" at bounding box center [501, 8] width 29 height 9
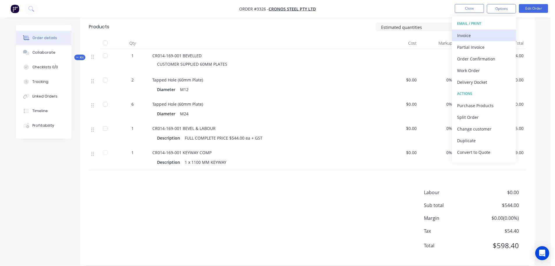
click at [486, 34] on div "Invoice" at bounding box center [484, 35] width 54 height 8
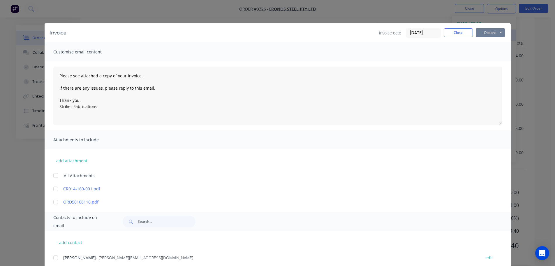
click at [489, 34] on button "Options" at bounding box center [490, 32] width 29 height 9
click at [483, 56] on button "Print" at bounding box center [494, 53] width 37 height 10
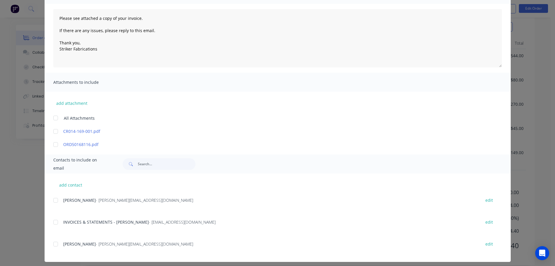
scroll to position [62, 0]
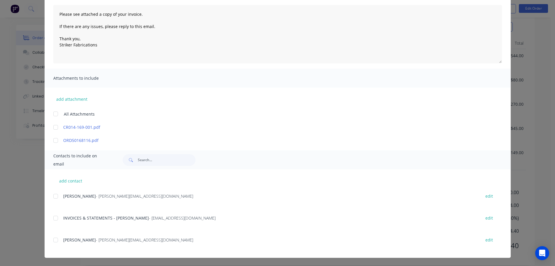
click at [54, 219] on div at bounding box center [56, 218] width 12 height 12
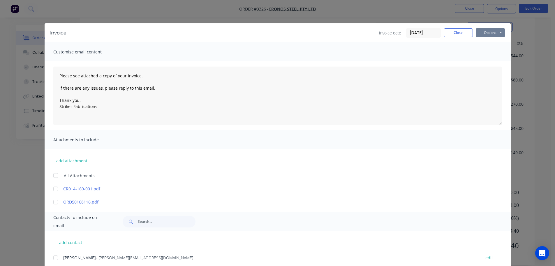
click at [490, 35] on button "Options" at bounding box center [490, 32] width 29 height 9
click at [487, 62] on button "Email" at bounding box center [494, 62] width 37 height 10
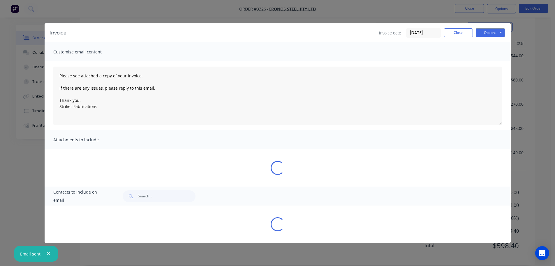
type textarea "Please see attached a copy of your invoice. If there are any issues, please rep…"
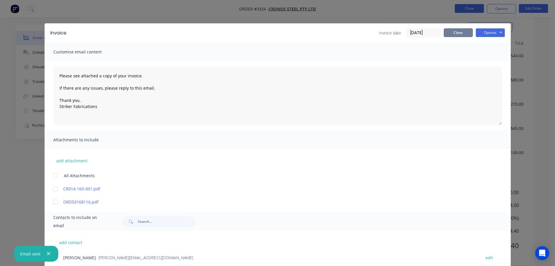
drag, startPoint x: 449, startPoint y: 31, endPoint x: 460, endPoint y: 12, distance: 22.1
click at [449, 31] on button "Close" at bounding box center [458, 32] width 29 height 9
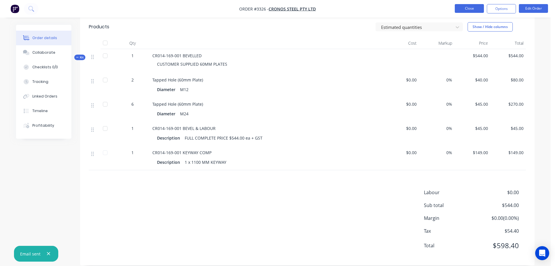
click at [463, 7] on button "Close" at bounding box center [469, 8] width 29 height 9
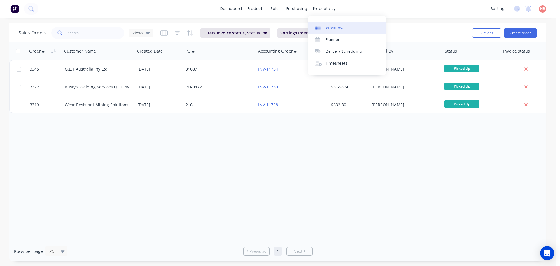
click at [326, 27] on div "Workflow" at bounding box center [334, 27] width 17 height 5
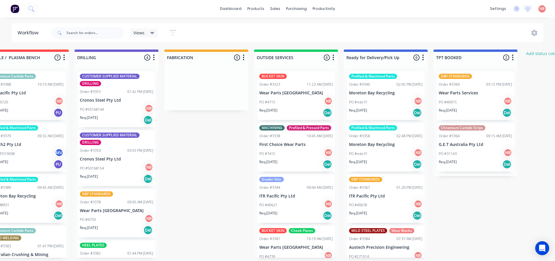
scroll to position [0, 298]
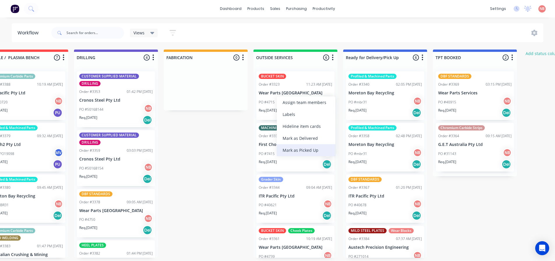
click at [296, 147] on div "Mark as Picked Up" at bounding box center [306, 150] width 59 height 12
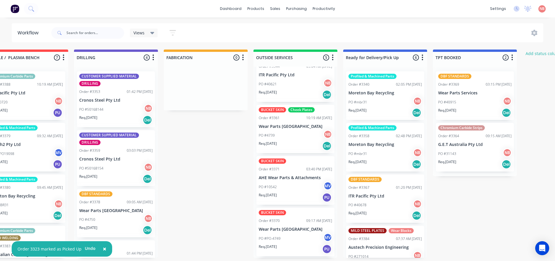
scroll to position [76, 0]
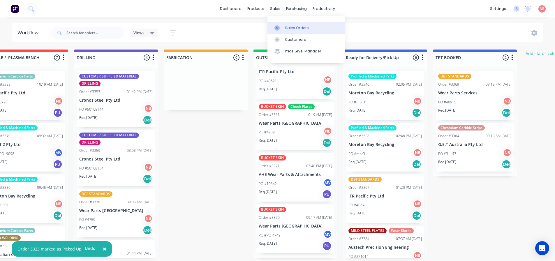
click at [285, 27] on div "Sales Orders" at bounding box center [297, 27] width 24 height 5
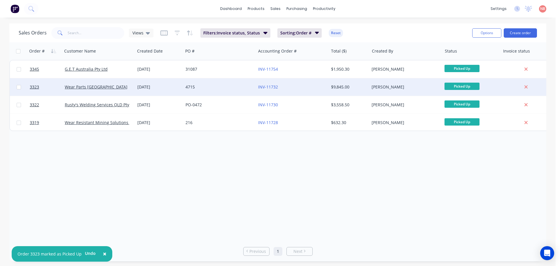
click at [222, 85] on div "4715" at bounding box center [217, 87] width 65 height 6
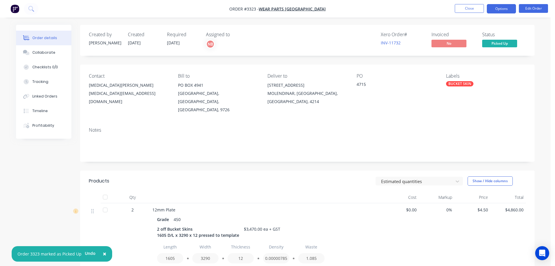
click at [487, 9] on button "Options" at bounding box center [501, 8] width 29 height 9
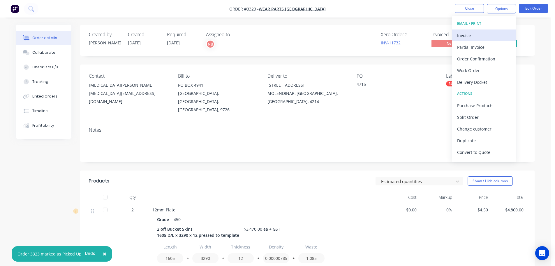
click at [480, 33] on div "Invoice" at bounding box center [484, 35] width 54 height 8
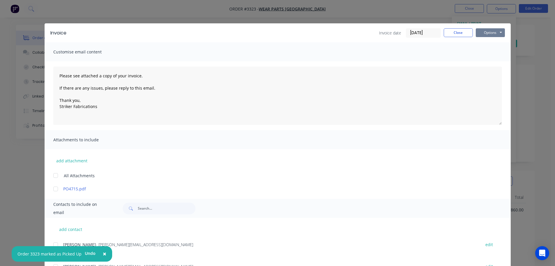
click at [490, 31] on button "Options" at bounding box center [490, 32] width 29 height 9
click at [482, 53] on button "Print" at bounding box center [494, 53] width 37 height 10
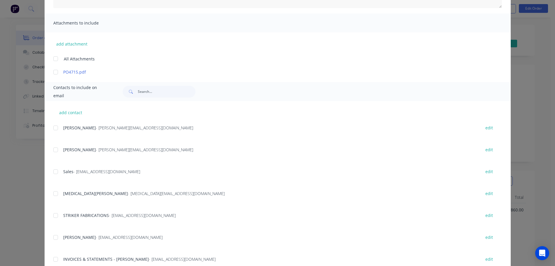
scroll to position [146, 0]
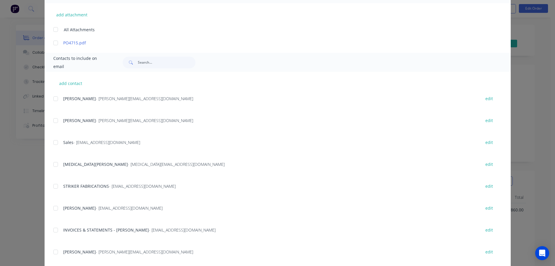
click at [53, 228] on div at bounding box center [56, 230] width 12 height 12
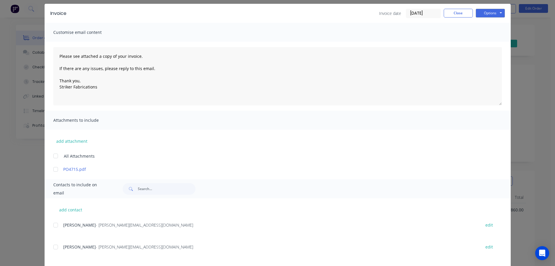
scroll to position [0, 0]
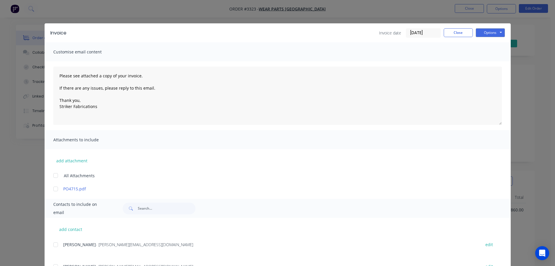
click at [489, 38] on div "Invoice Invoice date [DATE] Close Options Preview Print Email" at bounding box center [278, 32] width 466 height 19
click at [490, 34] on button "Options" at bounding box center [490, 32] width 29 height 9
click at [486, 63] on button "Email" at bounding box center [494, 62] width 37 height 10
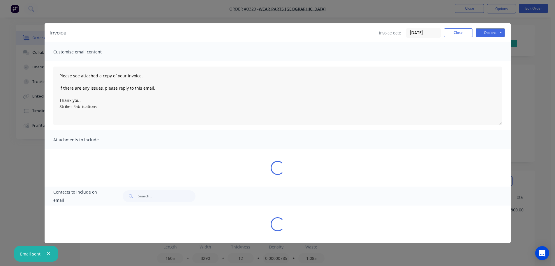
type textarea "Please see attached a copy of your invoice. If there are any issues, please rep…"
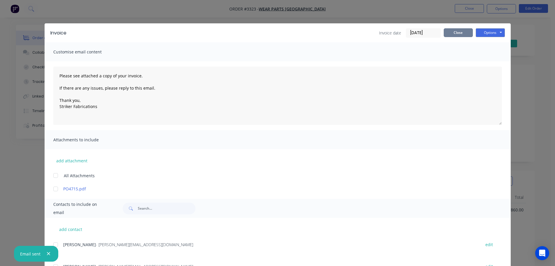
click at [461, 31] on button "Close" at bounding box center [458, 32] width 29 height 9
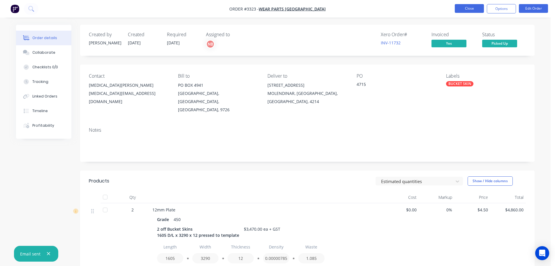
click at [469, 6] on button "Close" at bounding box center [469, 8] width 29 height 9
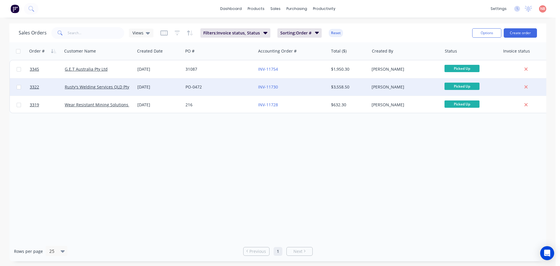
click at [234, 90] on div "PO-0472" at bounding box center [219, 86] width 73 height 17
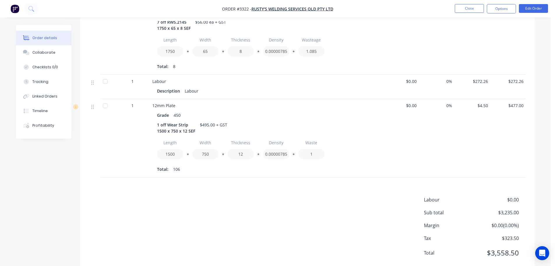
scroll to position [504, 0]
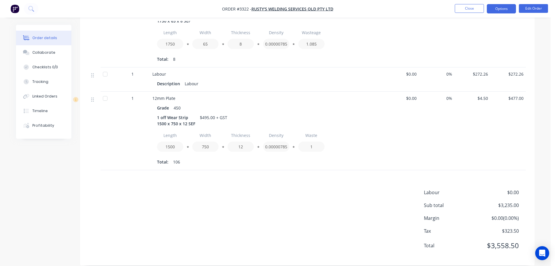
click at [491, 8] on button "Options" at bounding box center [501, 8] width 29 height 9
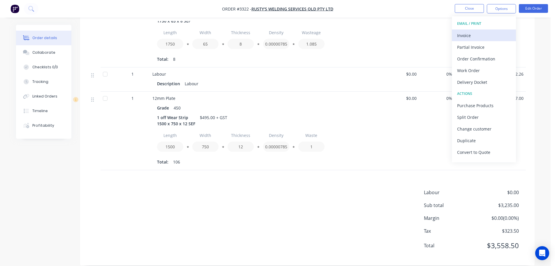
click at [471, 32] on div "Invoice" at bounding box center [484, 35] width 54 height 8
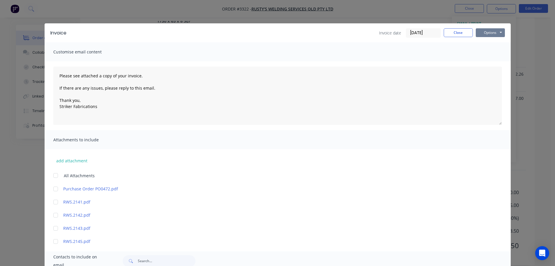
click at [489, 33] on button "Options" at bounding box center [490, 32] width 29 height 9
click at [485, 50] on button "Print" at bounding box center [494, 53] width 37 height 10
click at [480, 33] on button "Options" at bounding box center [490, 32] width 29 height 9
click at [481, 60] on button "Email" at bounding box center [494, 62] width 37 height 10
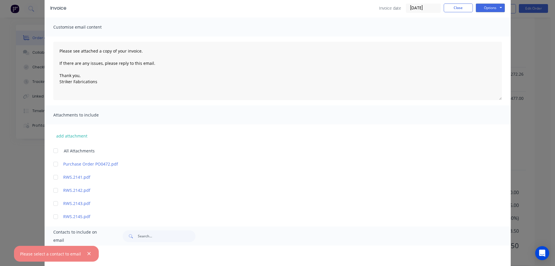
scroll to position [57, 0]
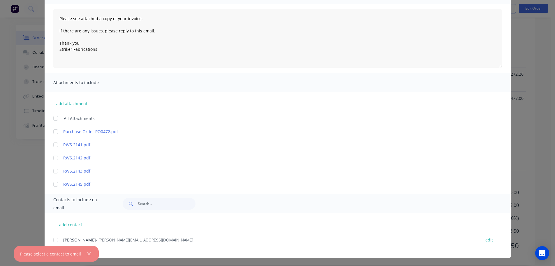
click at [55, 241] on div at bounding box center [56, 240] width 12 height 12
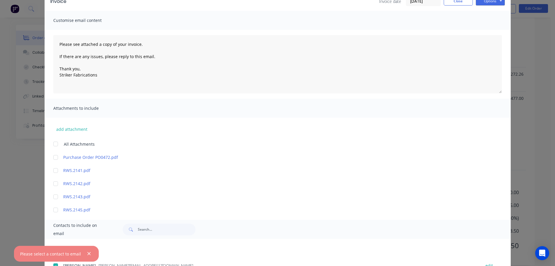
scroll to position [0, 0]
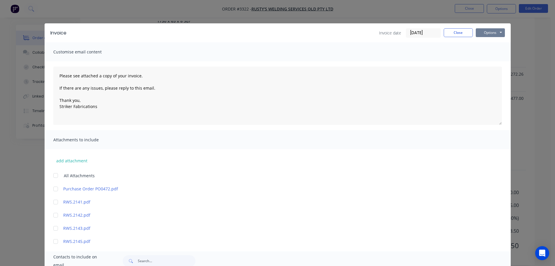
click at [485, 33] on button "Options" at bounding box center [490, 32] width 29 height 9
click at [485, 60] on button "Email" at bounding box center [494, 62] width 37 height 10
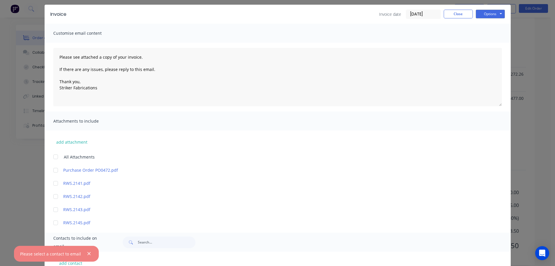
scroll to position [57, 0]
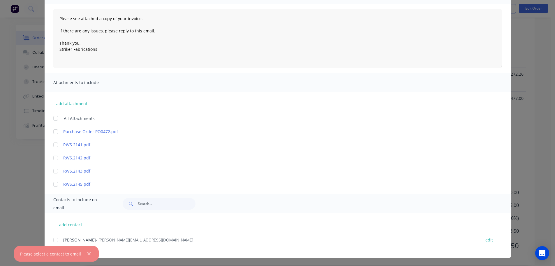
click at [49, 244] on div "add contact [PERSON_NAME] - [PERSON_NAME][EMAIL_ADDRESS][DOMAIN_NAME] edit" at bounding box center [278, 235] width 466 height 45
click at [53, 241] on div at bounding box center [56, 240] width 12 height 12
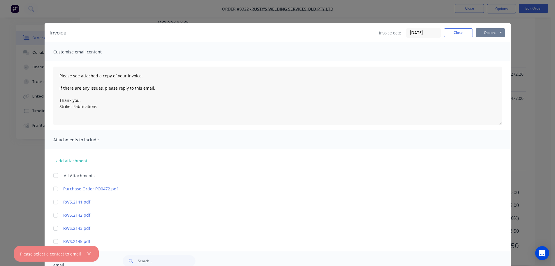
click at [489, 34] on button "Options" at bounding box center [490, 32] width 29 height 9
click at [488, 60] on button "Email" at bounding box center [494, 62] width 37 height 10
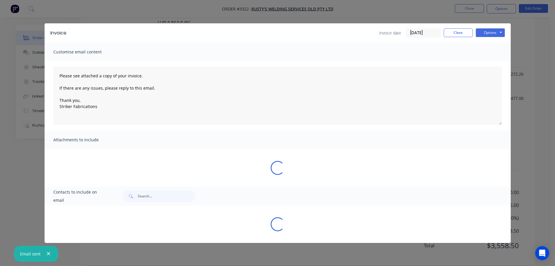
type textarea "Please see attached a copy of your invoice. If there are any issues, please rep…"
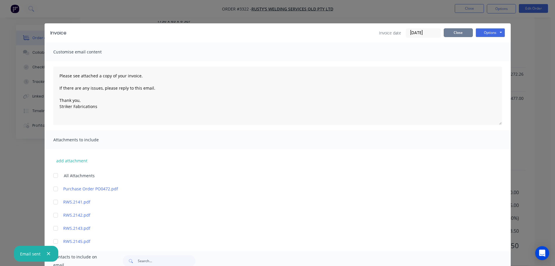
drag, startPoint x: 445, startPoint y: 33, endPoint x: 454, endPoint y: 27, distance: 10.4
click at [445, 33] on button "Close" at bounding box center [458, 32] width 29 height 9
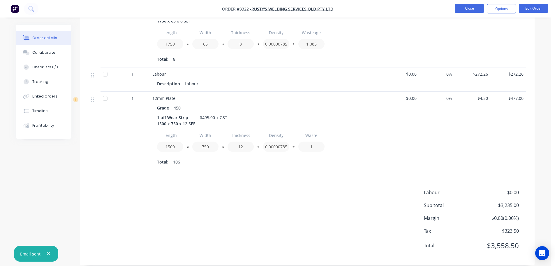
click at [466, 9] on button "Close" at bounding box center [469, 8] width 29 height 9
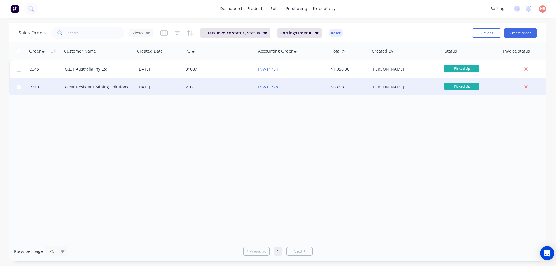
click at [219, 89] on div "216" at bounding box center [217, 87] width 65 height 6
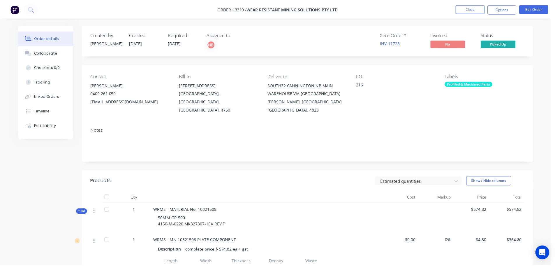
scroll to position [174, 0]
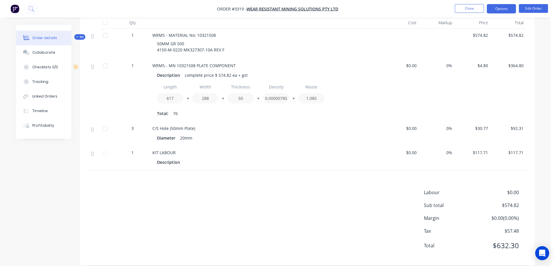
click at [507, 6] on button "Options" at bounding box center [501, 8] width 29 height 9
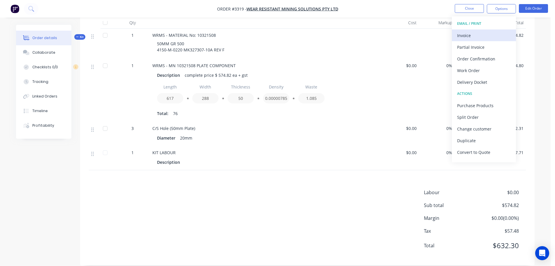
click at [472, 38] on div "Invoice" at bounding box center [484, 35] width 54 height 8
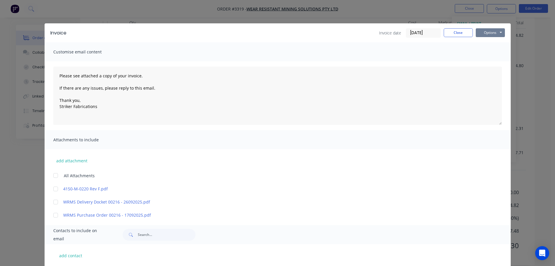
drag, startPoint x: 479, startPoint y: 34, endPoint x: 480, endPoint y: 38, distance: 3.9
click at [479, 34] on button "Options" at bounding box center [490, 32] width 29 height 9
click at [481, 52] on button "Print" at bounding box center [494, 53] width 37 height 10
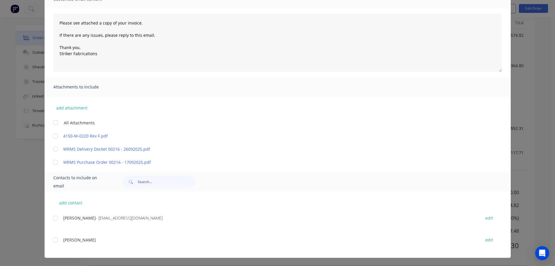
click at [56, 219] on div at bounding box center [56, 218] width 12 height 12
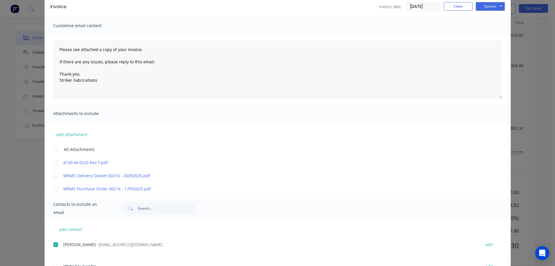
scroll to position [0, 0]
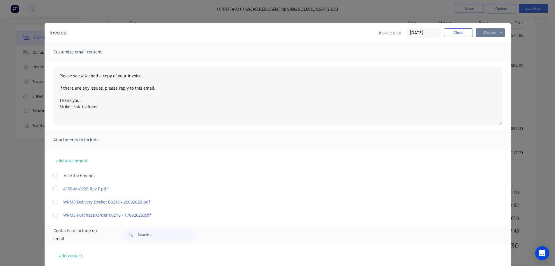
click at [485, 31] on button "Options" at bounding box center [490, 32] width 29 height 9
click at [485, 60] on button "Email" at bounding box center [494, 62] width 37 height 10
type textarea "Please see attached a copy of your invoice. If there are any issues, please rep…"
click at [467, 36] on button "Close" at bounding box center [458, 32] width 29 height 9
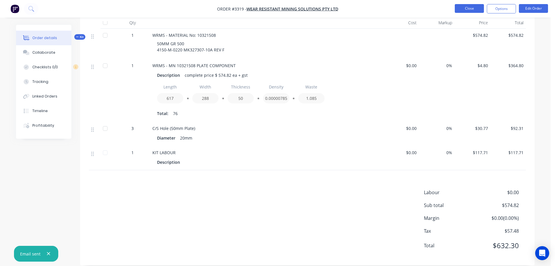
click at [467, 10] on button "Close" at bounding box center [469, 8] width 29 height 9
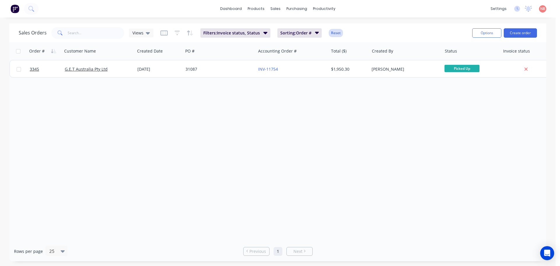
click at [333, 34] on button "Reset" at bounding box center [336, 33] width 14 height 8
